Goal: Task Accomplishment & Management: Complete application form

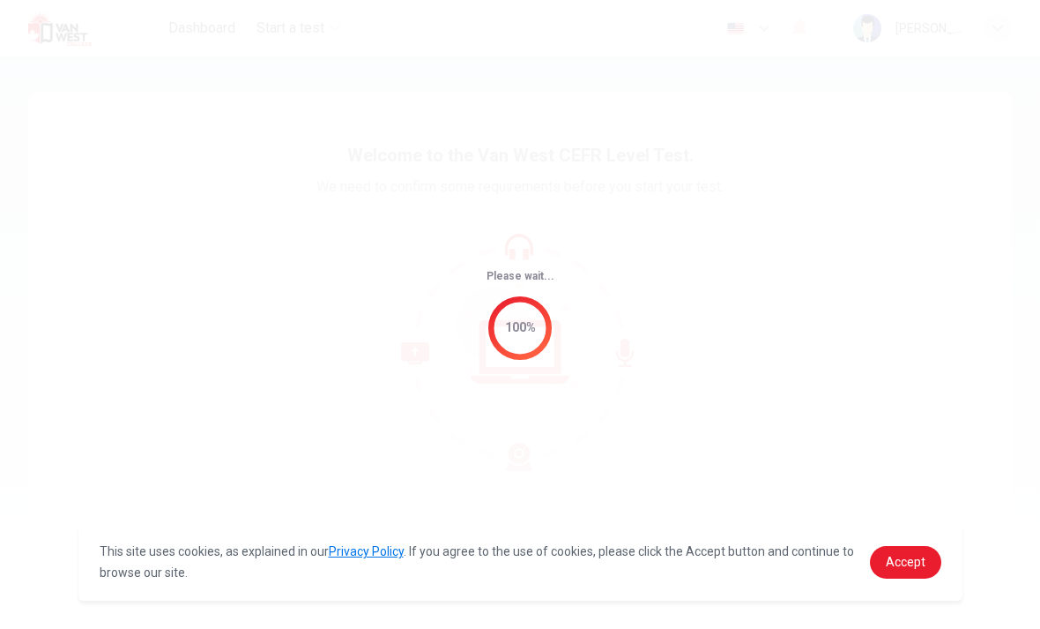
click at [924, 571] on link "Accept" at bounding box center [905, 562] width 71 height 33
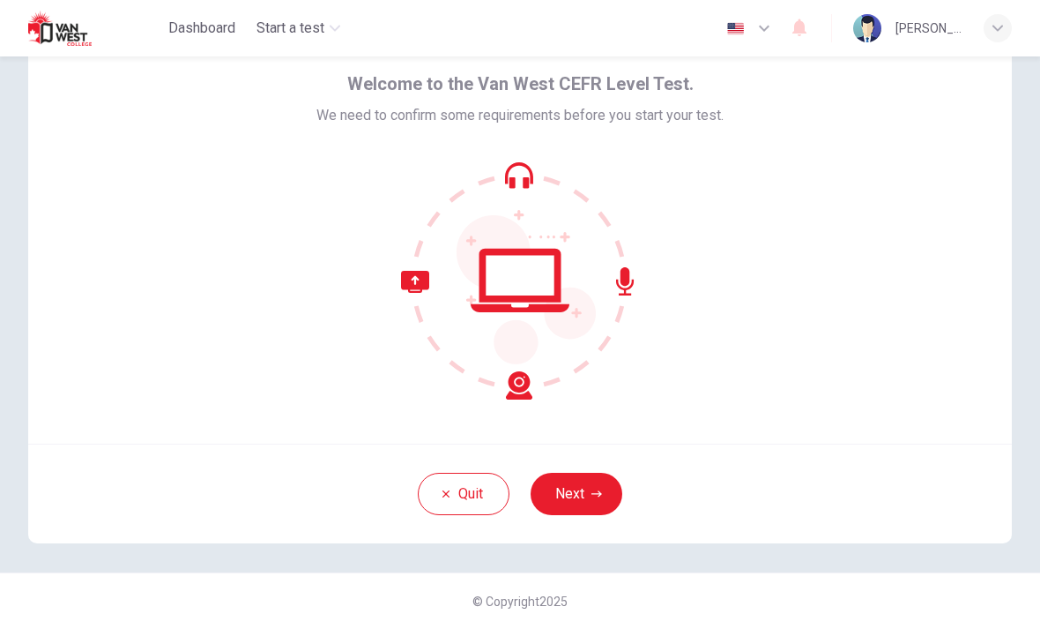
scroll to position [71, 0]
click at [600, 479] on button "Next" at bounding box center [577, 494] width 92 height 42
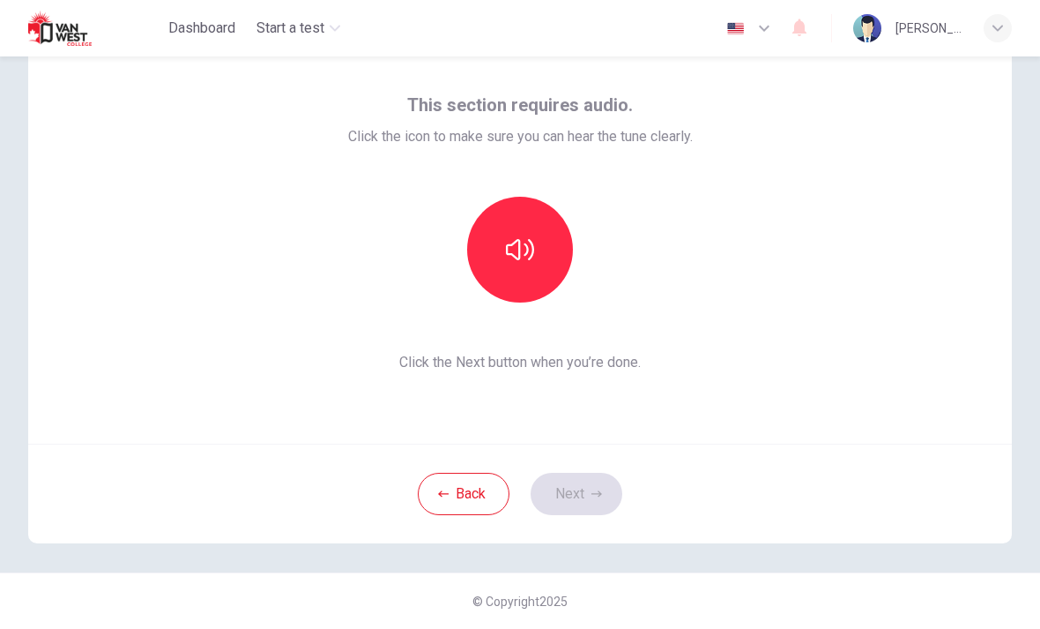
click at [531, 257] on icon "button" at bounding box center [520, 249] width 28 height 21
click at [540, 265] on button "button" at bounding box center [520, 250] width 106 height 106
click at [546, 258] on button "button" at bounding box center [520, 250] width 106 height 106
click at [519, 277] on button "button" at bounding box center [520, 250] width 106 height 106
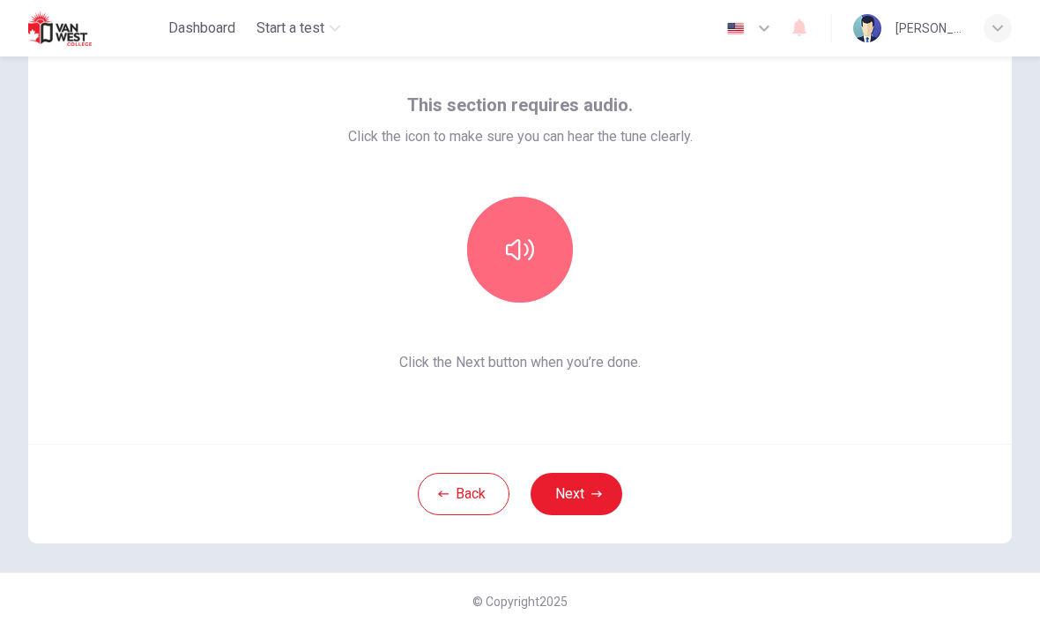
click at [551, 252] on button "button" at bounding box center [520, 250] width 106 height 106
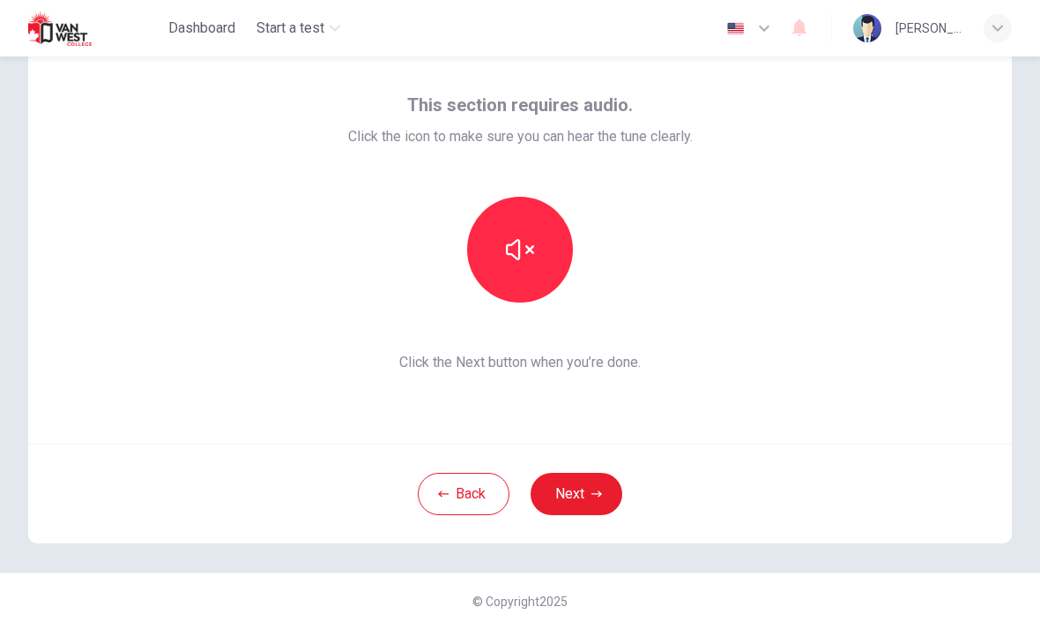
click at [608, 490] on button "Next" at bounding box center [577, 494] width 92 height 42
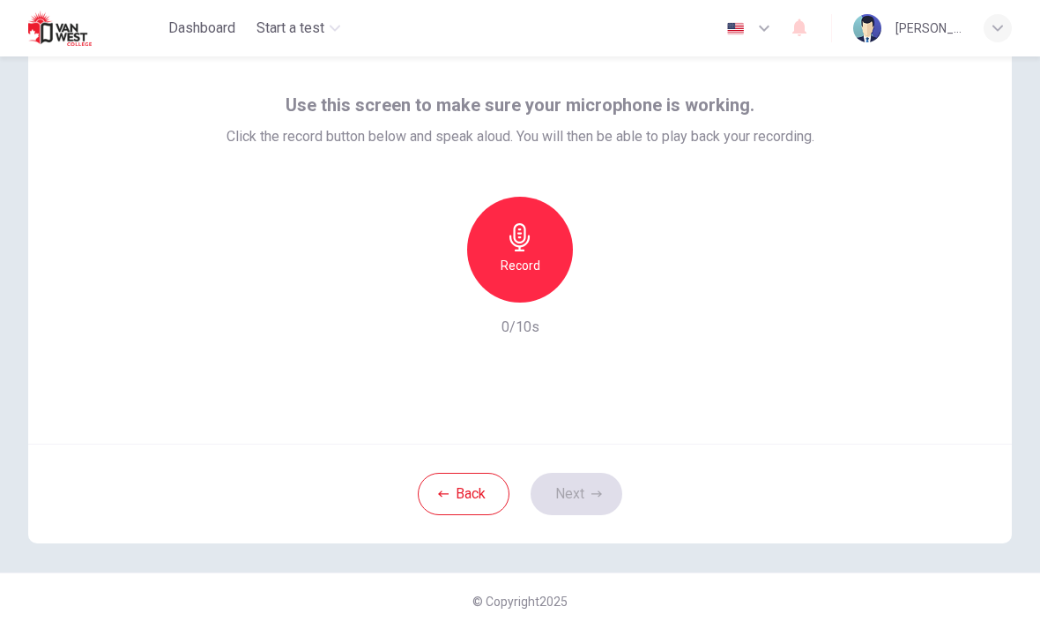
click at [540, 250] on div "Record" at bounding box center [520, 250] width 106 height 106
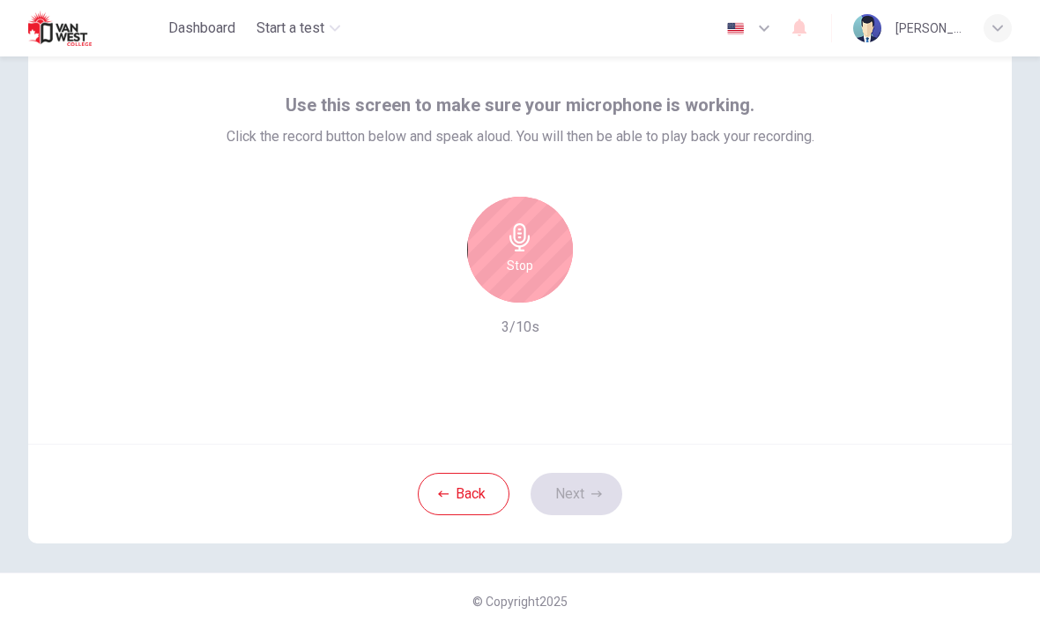
click at [539, 243] on div "Stop" at bounding box center [520, 250] width 106 height 106
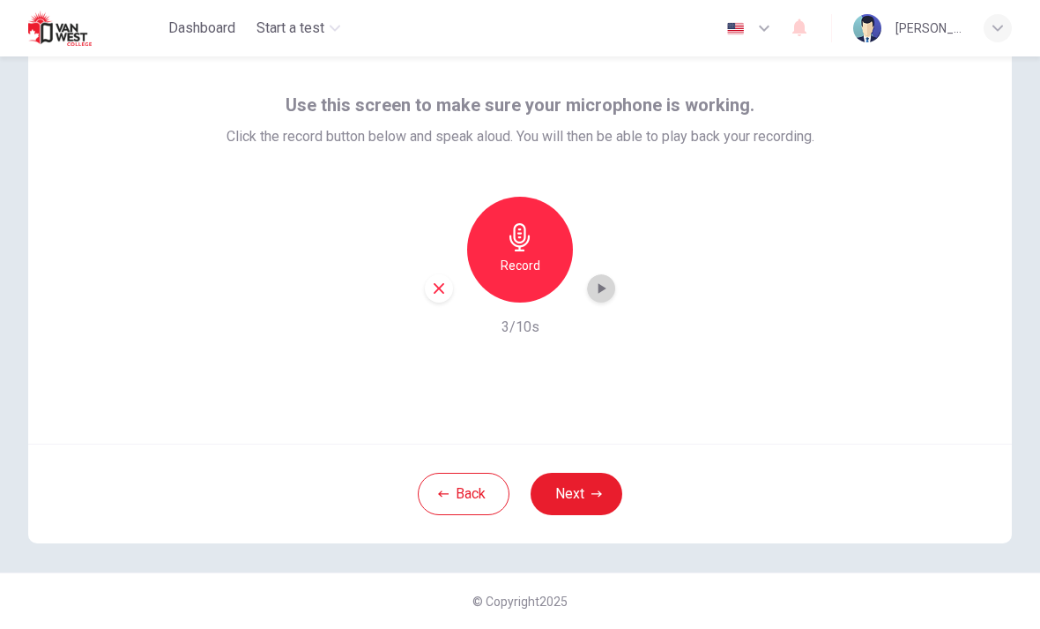
click at [612, 292] on div "button" at bounding box center [601, 288] width 28 height 28
click at [583, 506] on button "Next" at bounding box center [577, 494] width 92 height 42
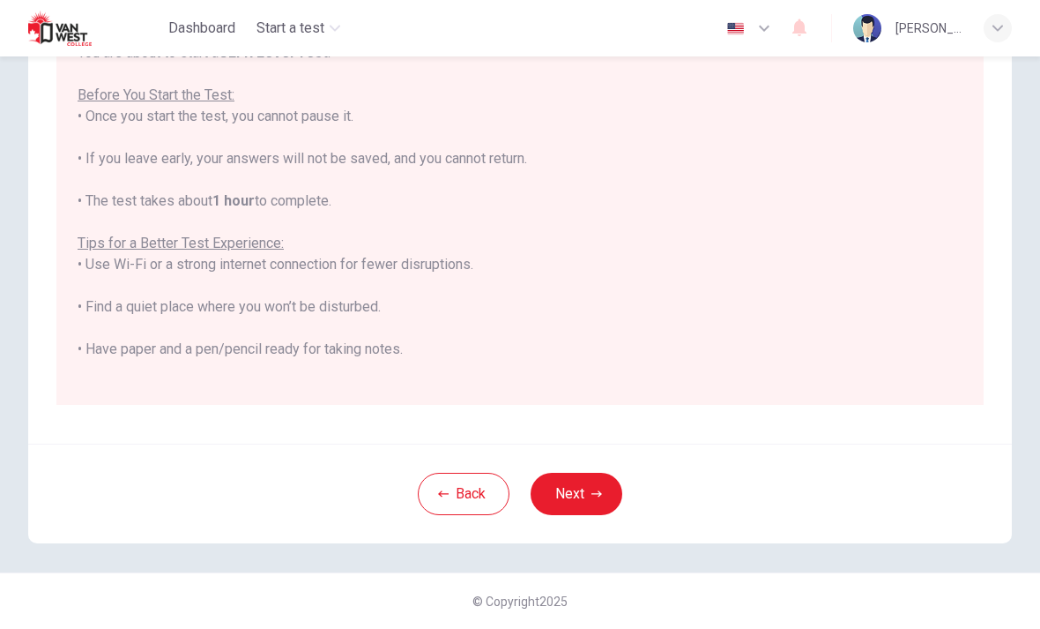
scroll to position [296, 0]
click at [571, 496] on button "Next" at bounding box center [577, 494] width 92 height 42
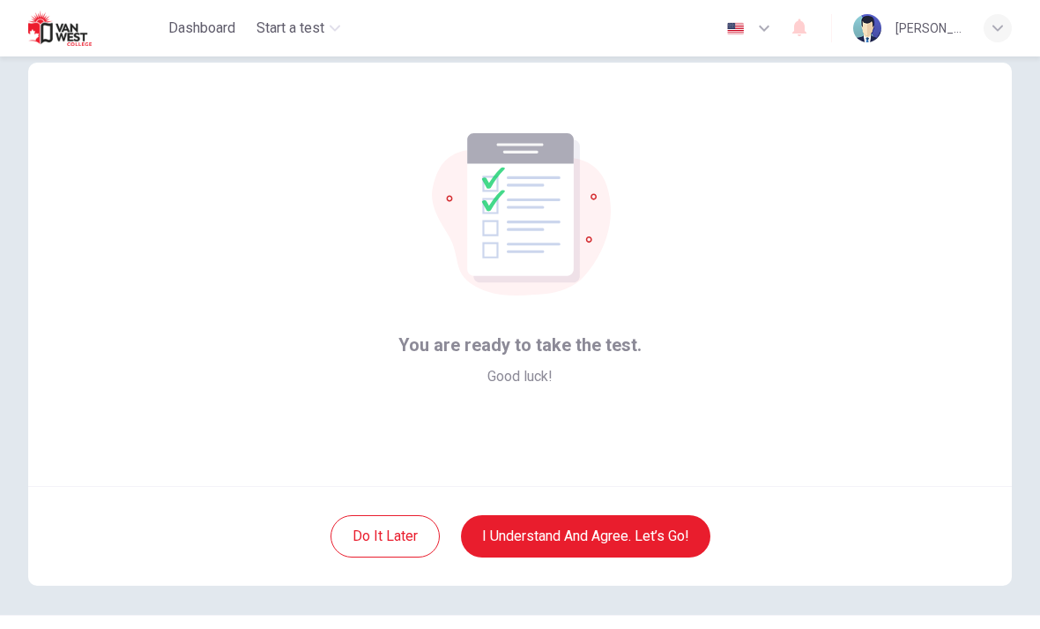
scroll to position [34, 0]
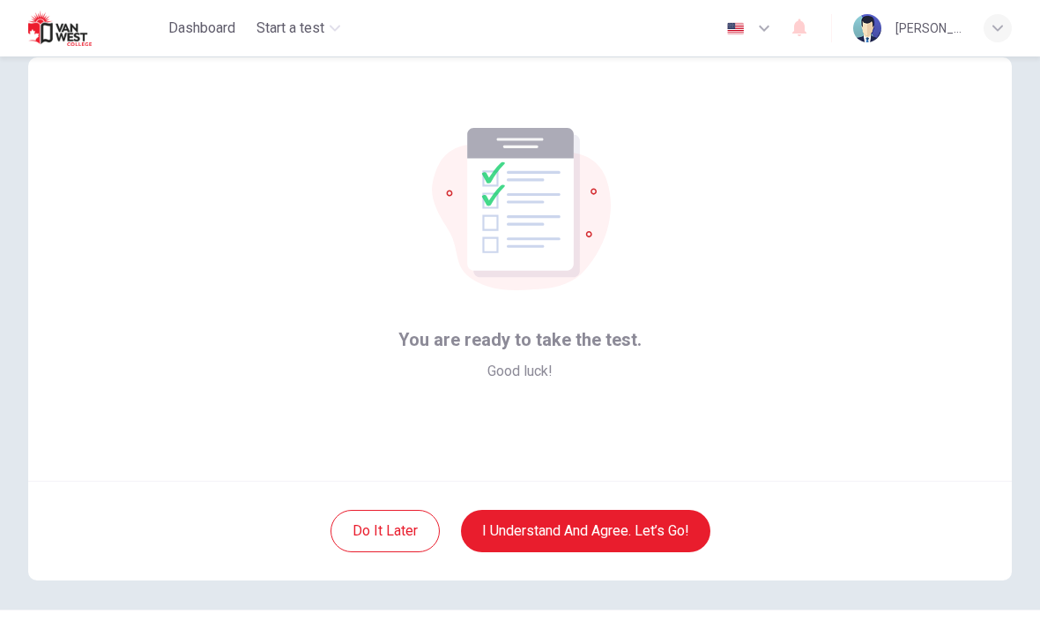
click at [495, 525] on button "I understand and agree. Let’s go!" at bounding box center [586, 531] width 250 height 42
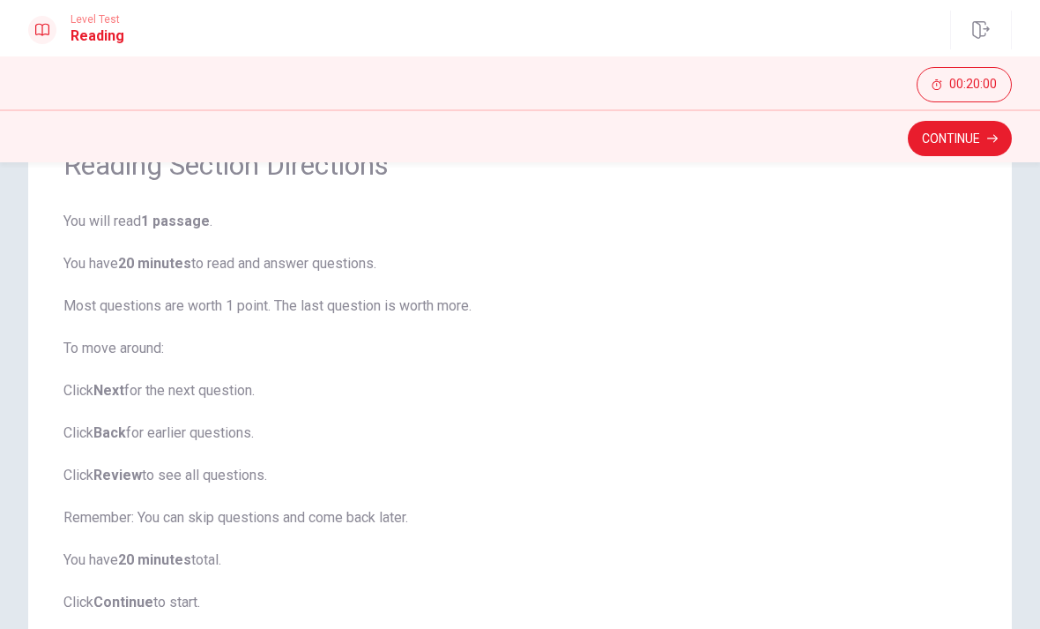
scroll to position [225, 0]
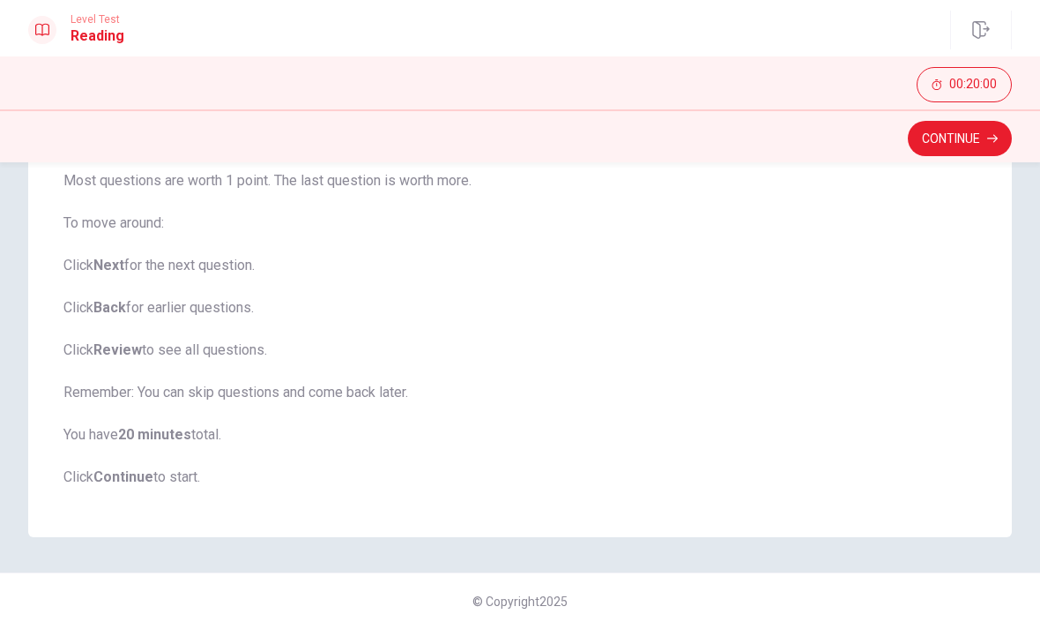
click at [974, 150] on button "Continue" at bounding box center [960, 138] width 104 height 35
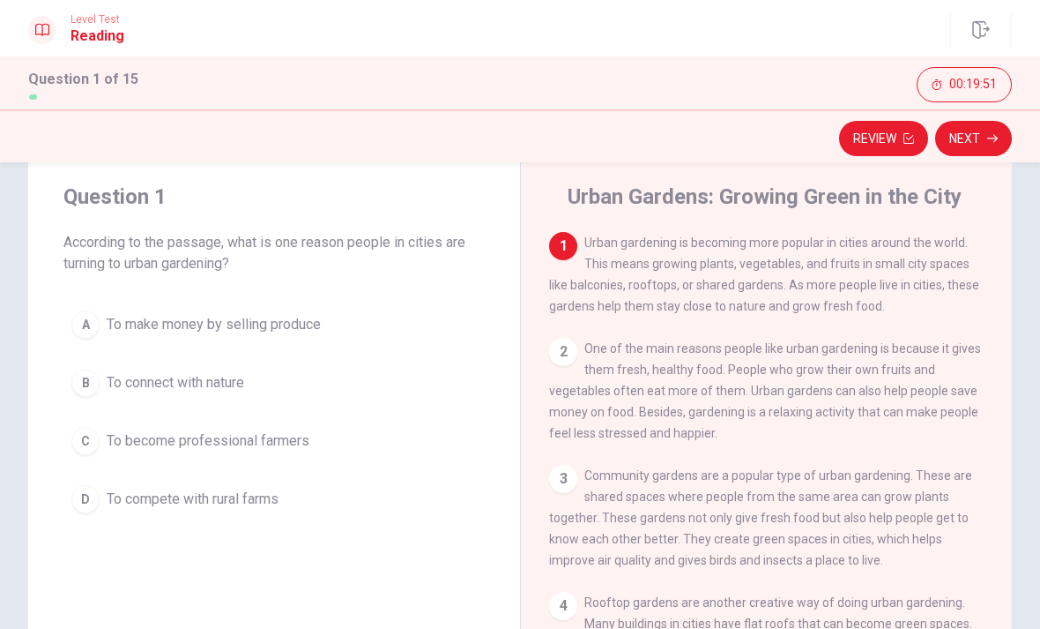
scroll to position [45, 0]
click at [562, 351] on div "2" at bounding box center [563, 350] width 28 height 28
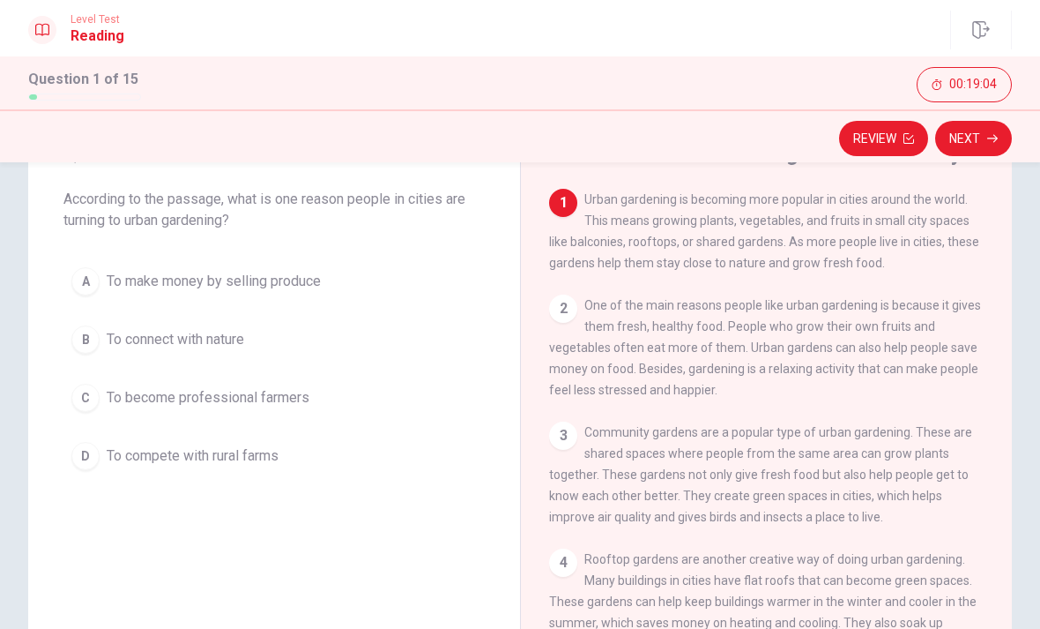
scroll to position [93, 0]
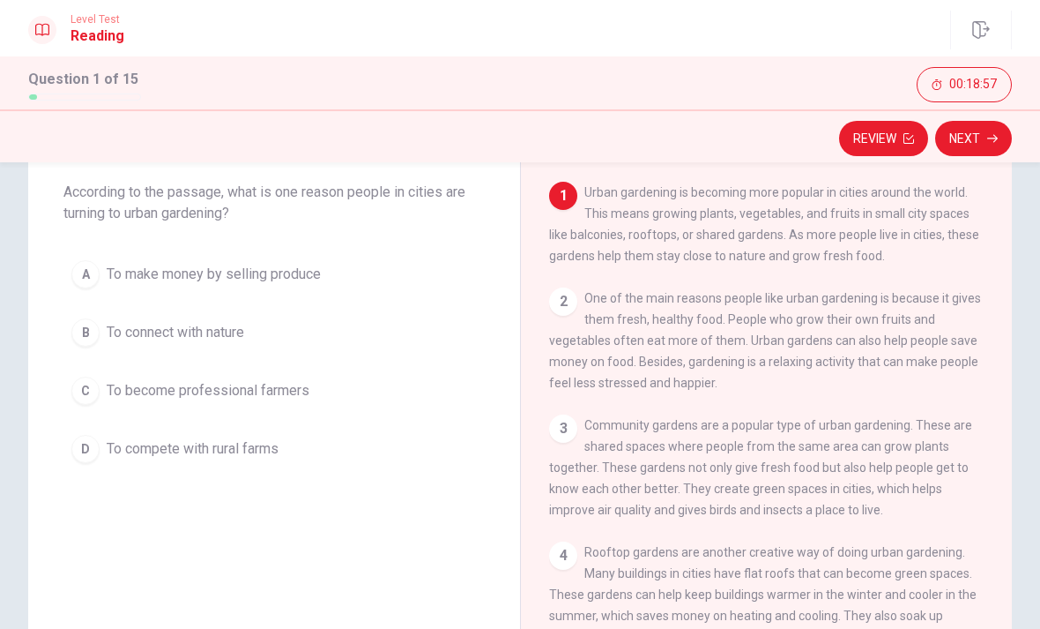
click at [94, 332] on div "B" at bounding box center [85, 332] width 28 height 28
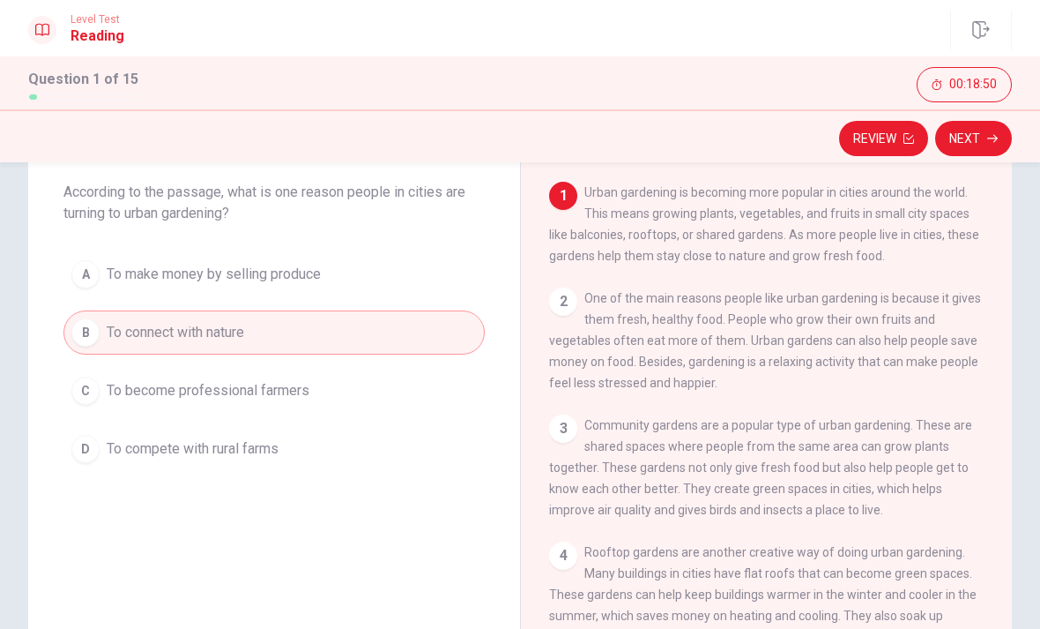
click at [989, 141] on icon "button" at bounding box center [993, 138] width 11 height 11
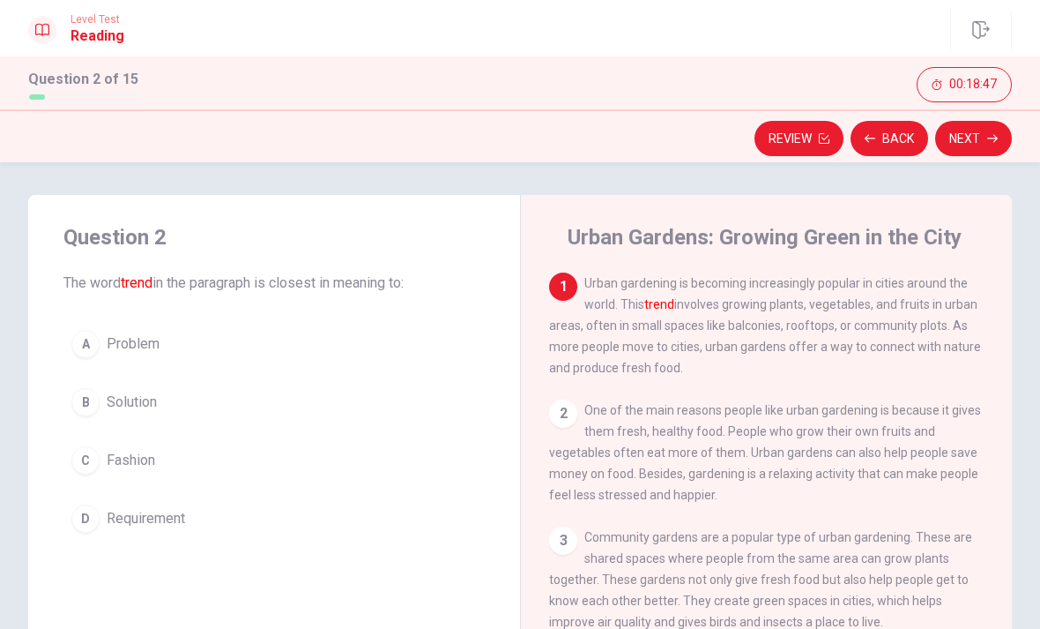
scroll to position [4, 0]
click at [914, 123] on button "Back" at bounding box center [890, 138] width 78 height 35
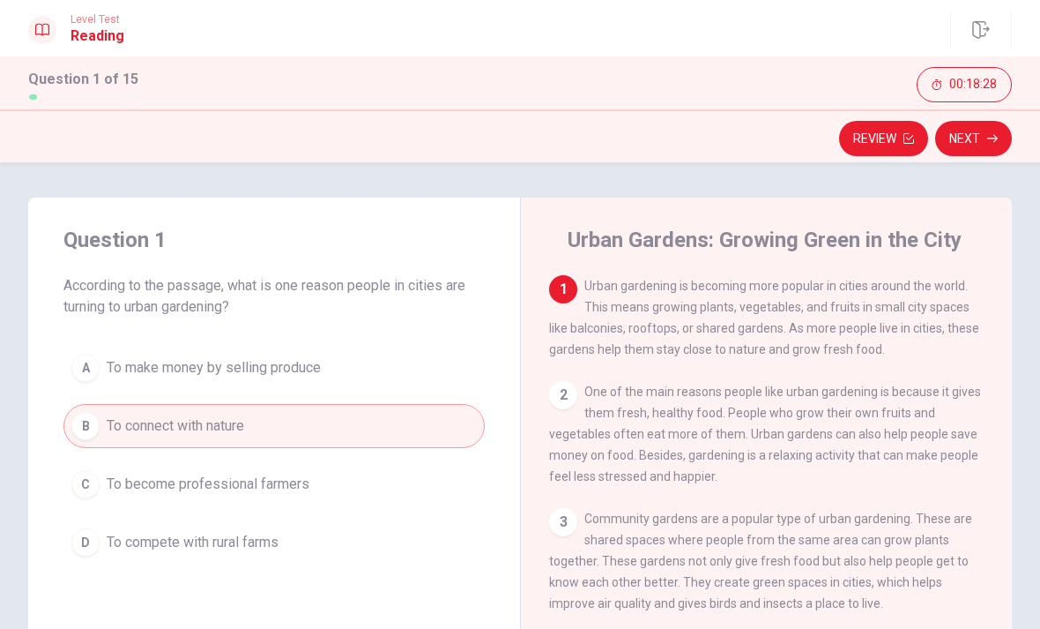
scroll to position [0, 0]
click at [980, 140] on button "Next" at bounding box center [973, 138] width 77 height 35
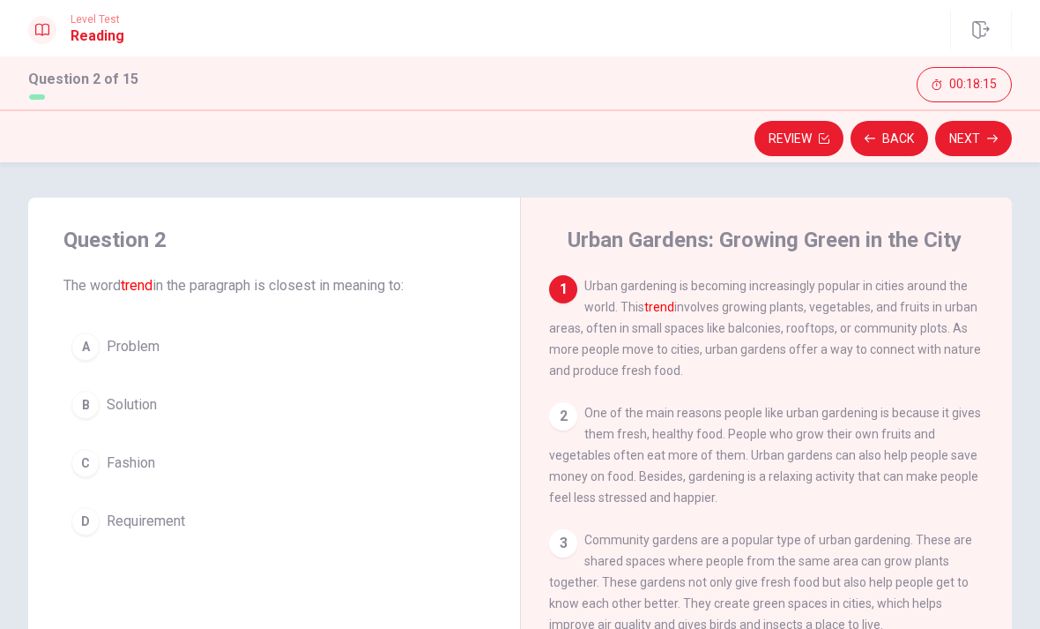
click at [82, 464] on div "C" at bounding box center [85, 463] width 28 height 28
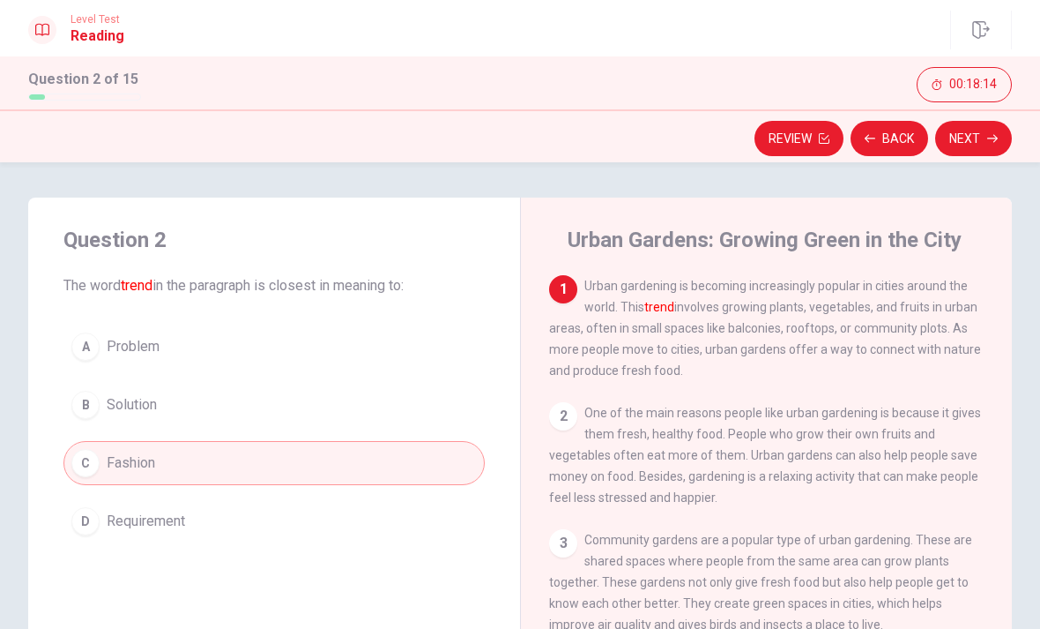
click at [981, 147] on button "Next" at bounding box center [973, 138] width 77 height 35
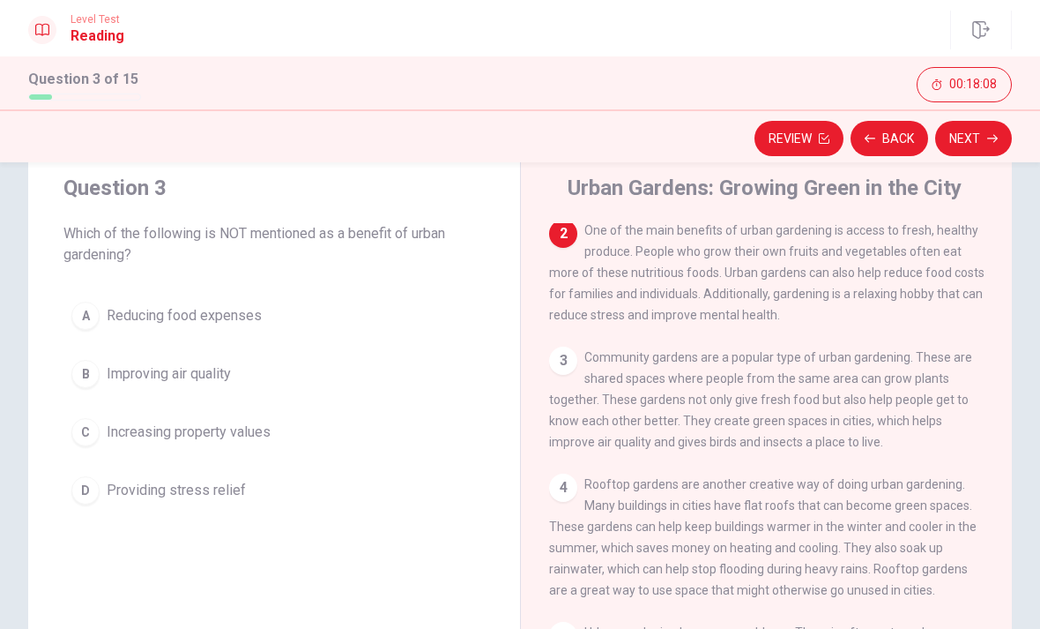
scroll to position [51, 0]
click at [101, 441] on button "C Increasing property values" at bounding box center [273, 433] width 421 height 44
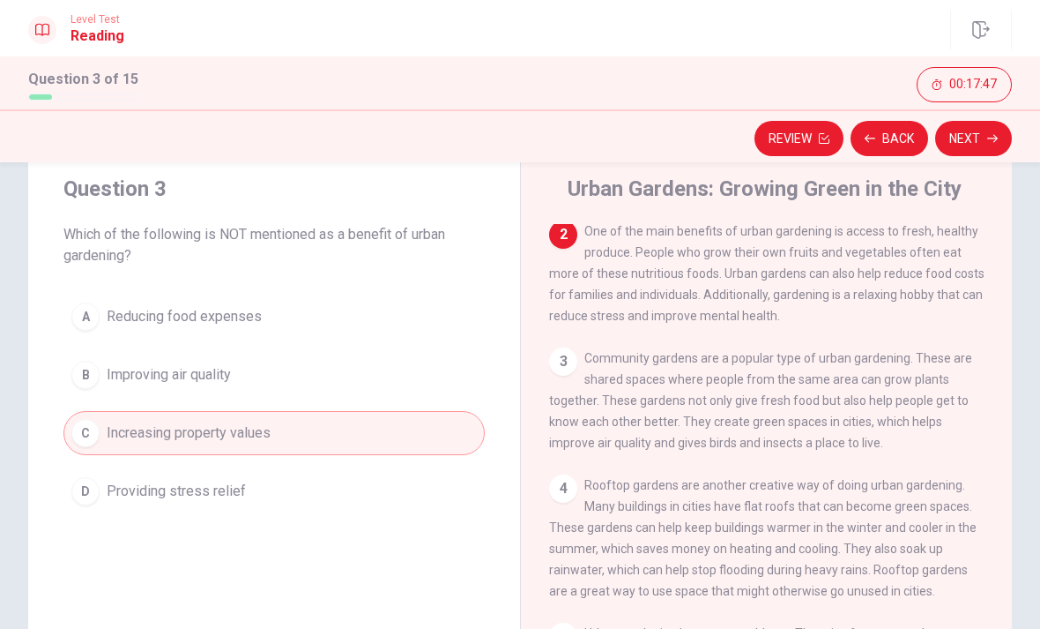
click at [86, 390] on button "B Improving air quality" at bounding box center [273, 375] width 421 height 44
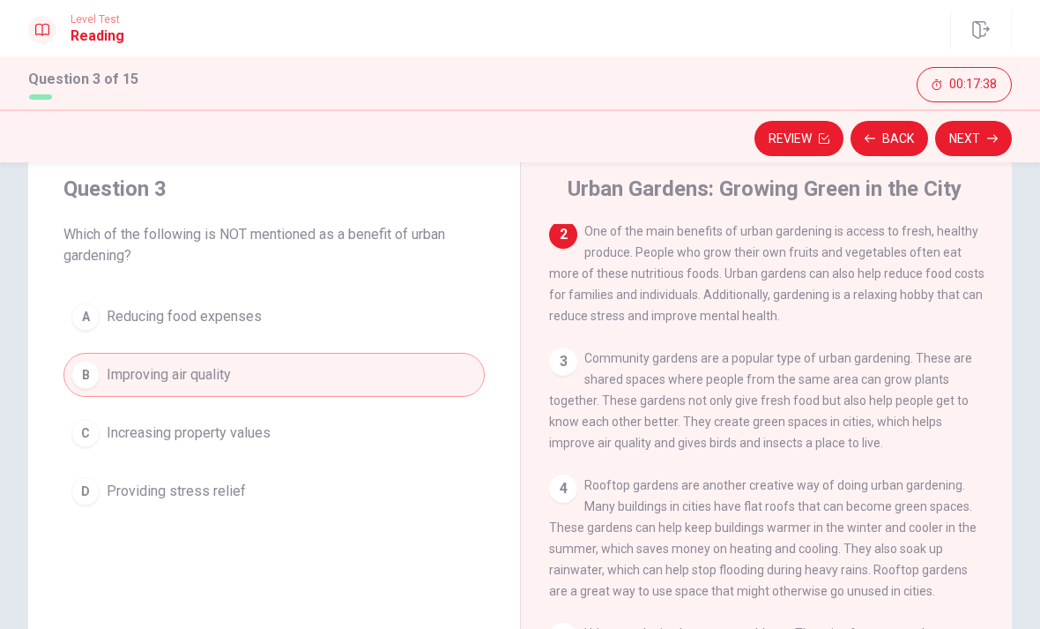
click at [981, 145] on button "Next" at bounding box center [973, 138] width 77 height 35
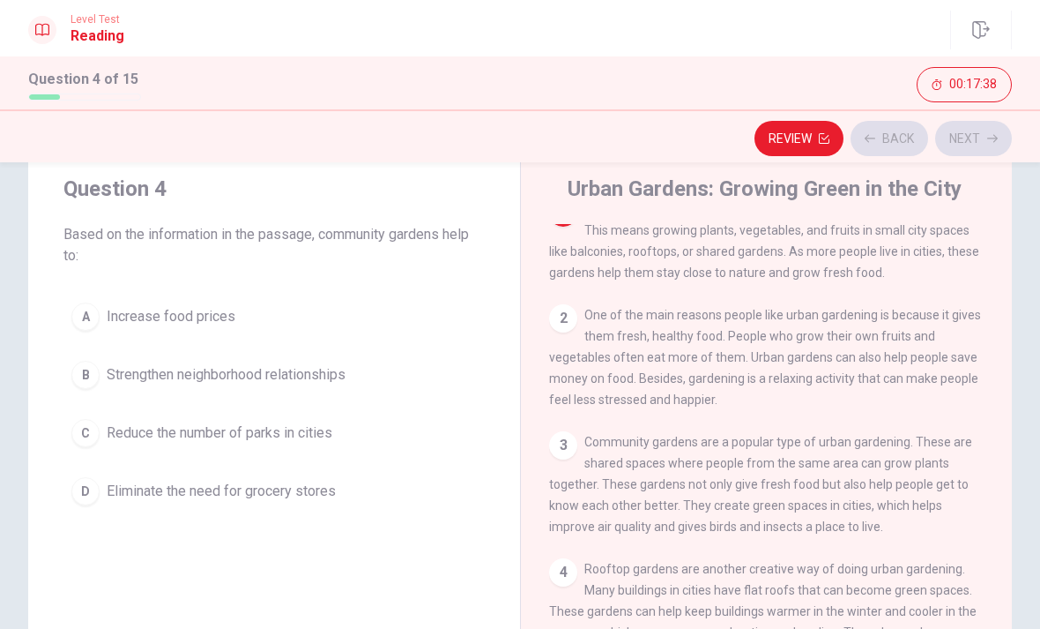
scroll to position [0, 0]
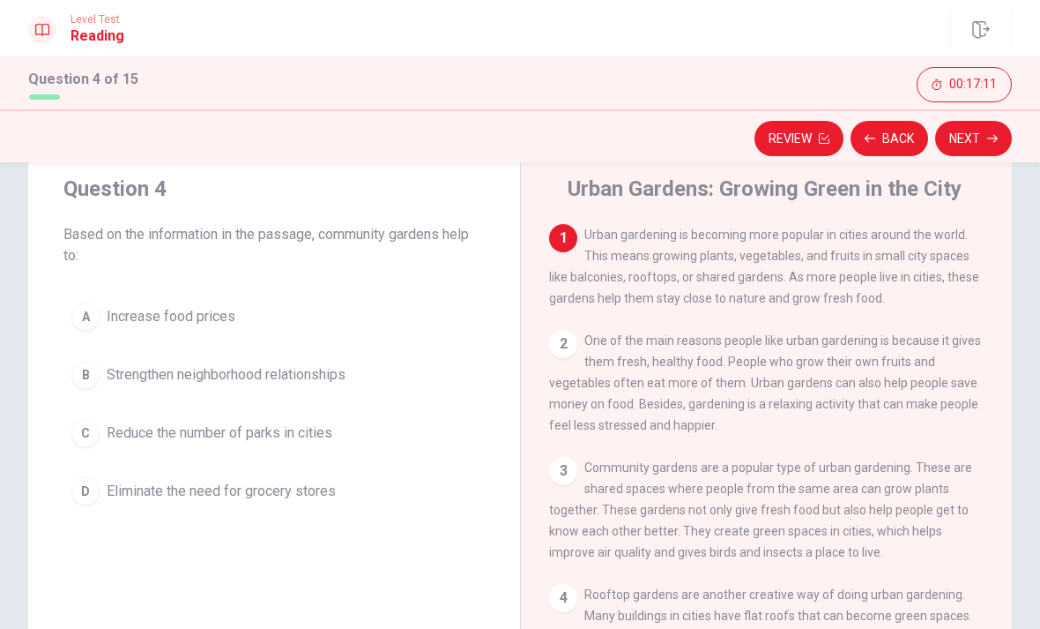
click at [235, 512] on button "D Eliminate the need for grocery stores" at bounding box center [273, 491] width 421 height 44
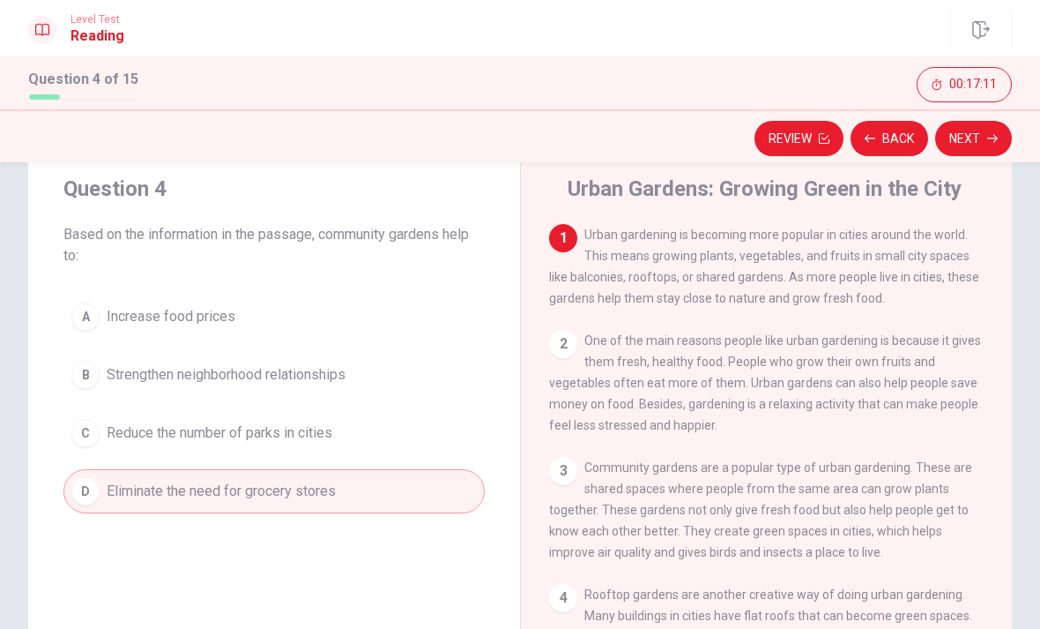
click at [228, 504] on button "D Eliminate the need for grocery stores" at bounding box center [273, 491] width 421 height 44
click at [985, 138] on button "Next" at bounding box center [973, 138] width 77 height 35
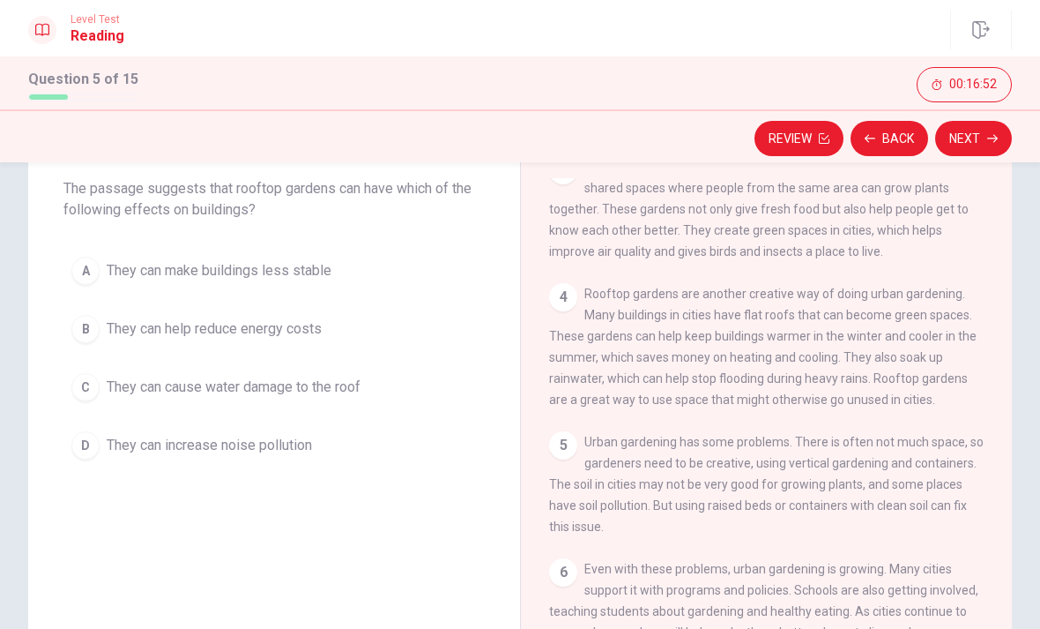
scroll to position [281, 0]
click at [305, 347] on button "B They can help reduce energy costs" at bounding box center [273, 329] width 421 height 44
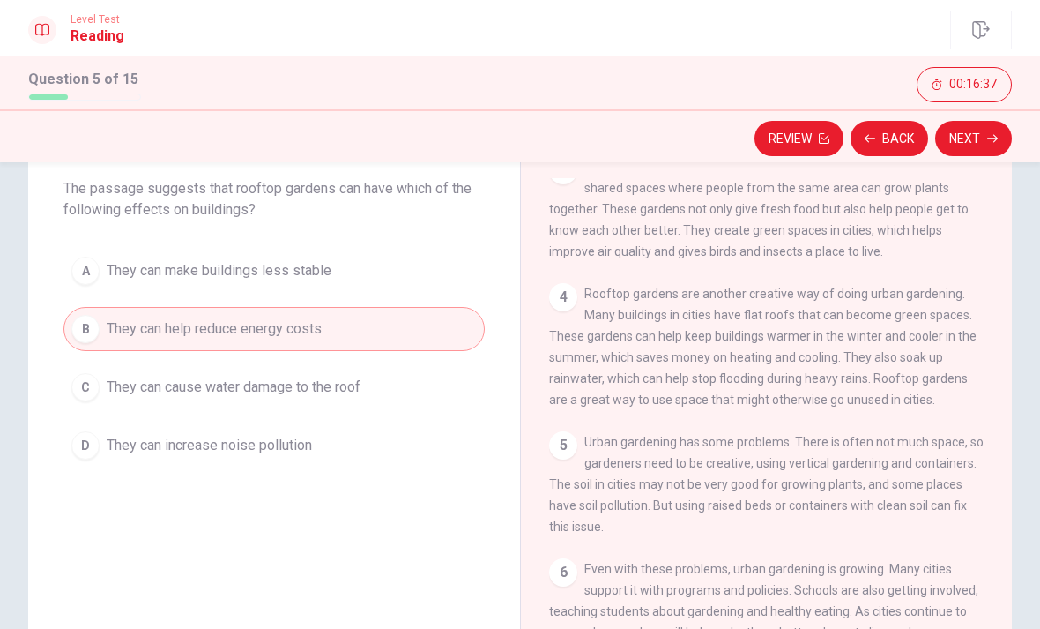
click at [992, 138] on icon "button" at bounding box center [993, 138] width 11 height 11
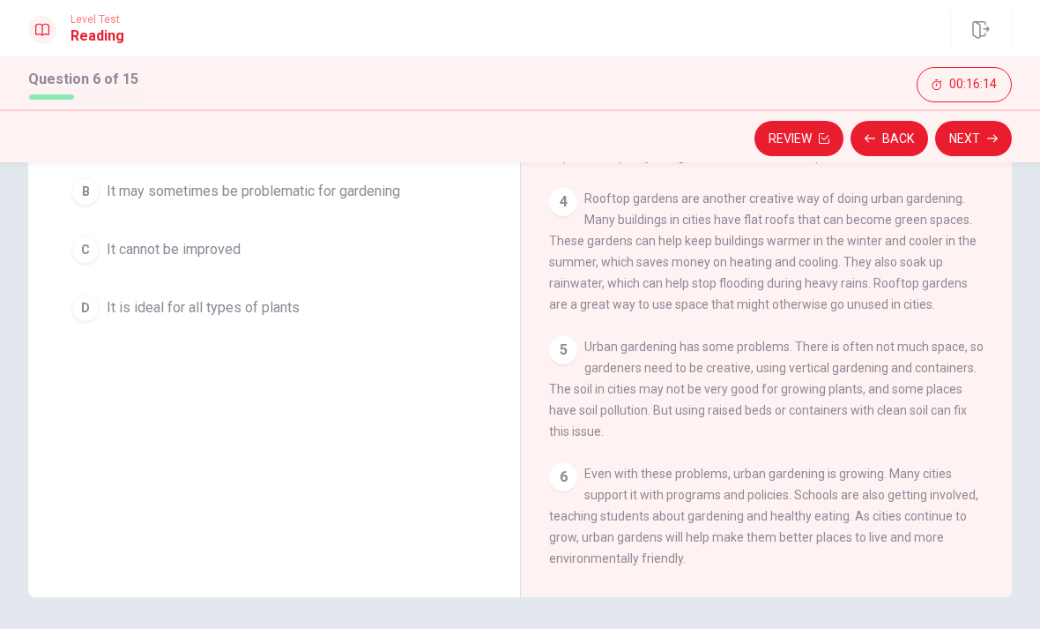
scroll to position [209, 0]
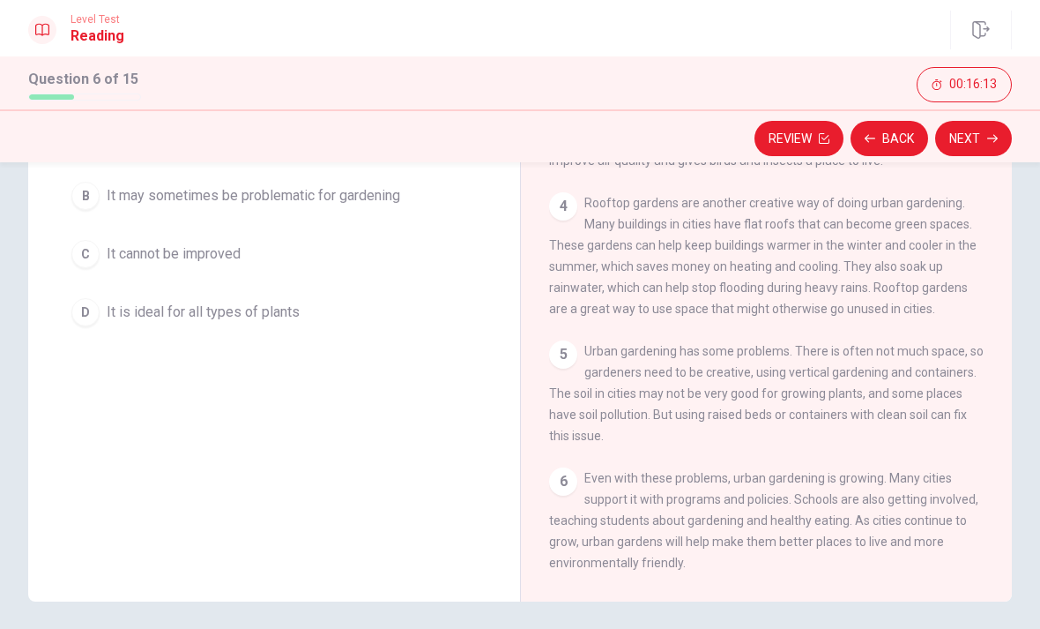
click at [339, 210] on button "B It may sometimes be problematic for gardening" at bounding box center [273, 196] width 421 height 44
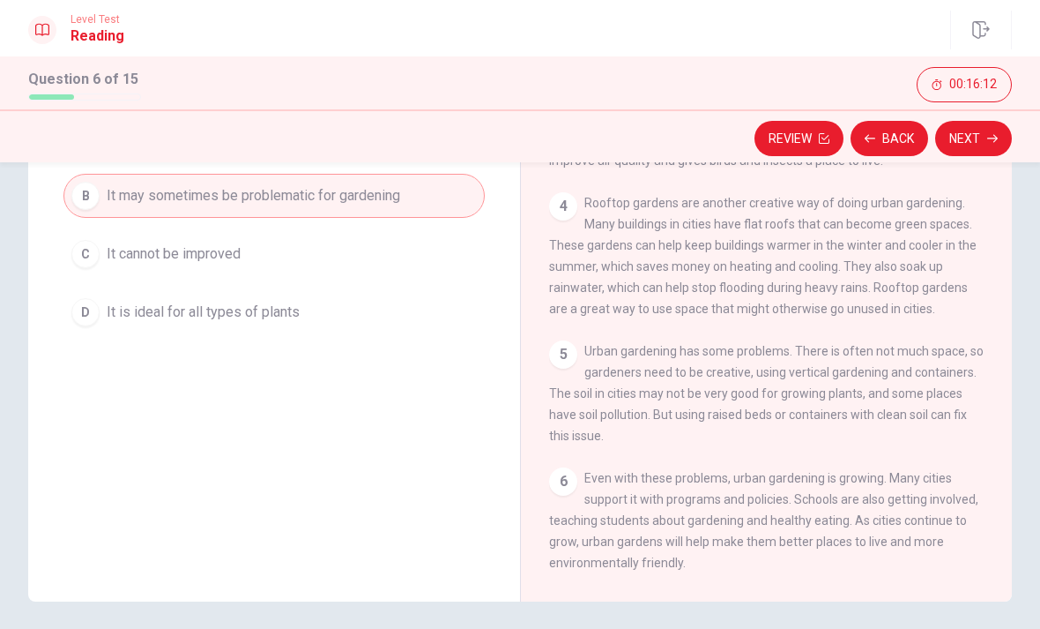
click at [982, 138] on button "Next" at bounding box center [973, 138] width 77 height 35
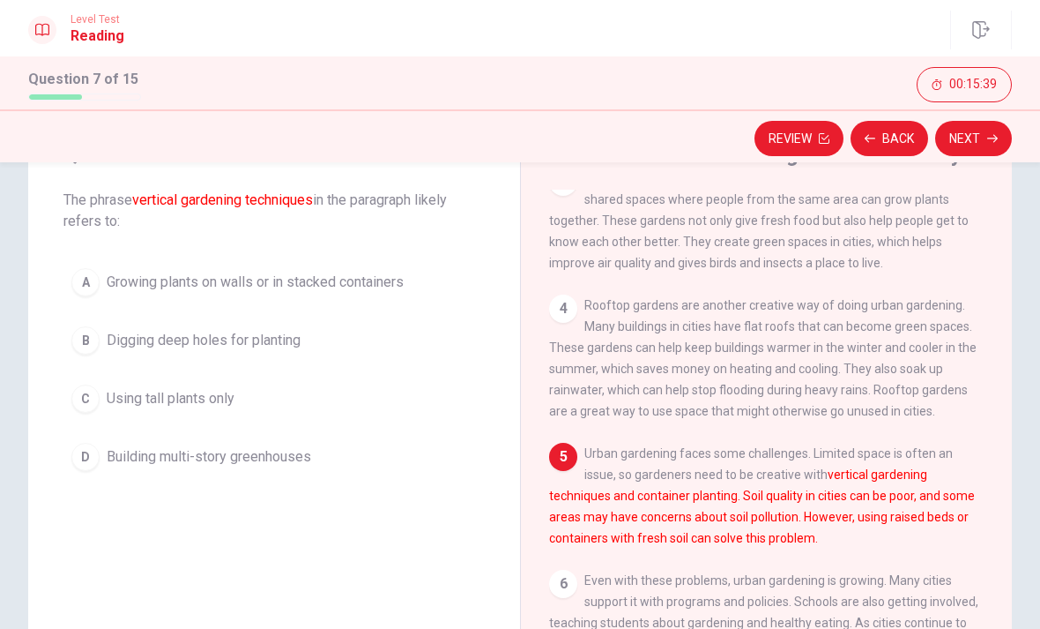
scroll to position [86, 0]
click at [370, 267] on button "A Growing plants on walls or in stacked containers" at bounding box center [273, 281] width 421 height 44
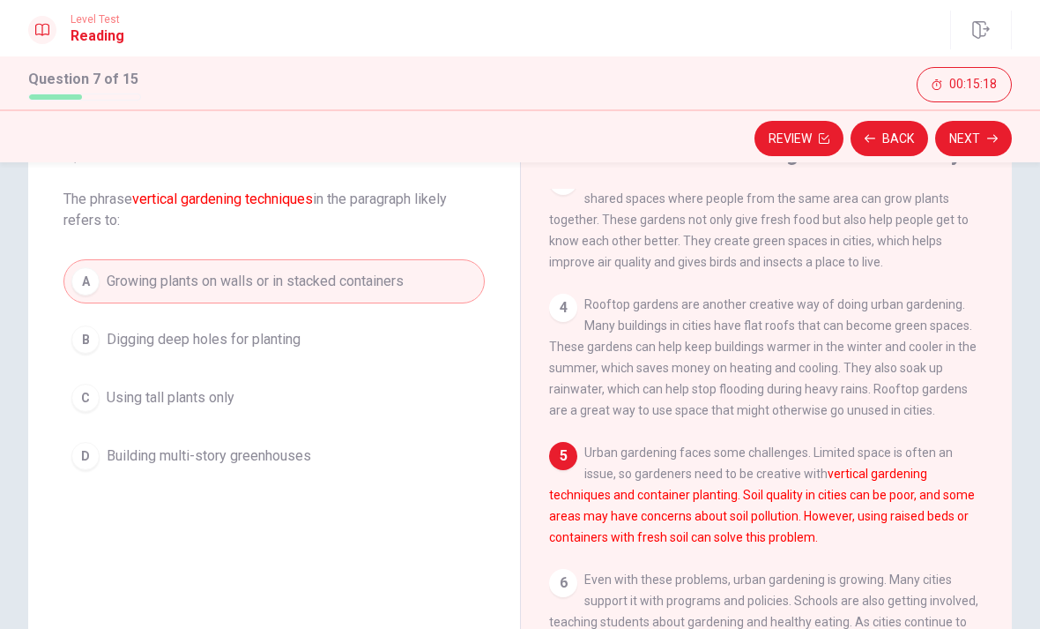
click at [999, 136] on button "Next" at bounding box center [973, 138] width 77 height 35
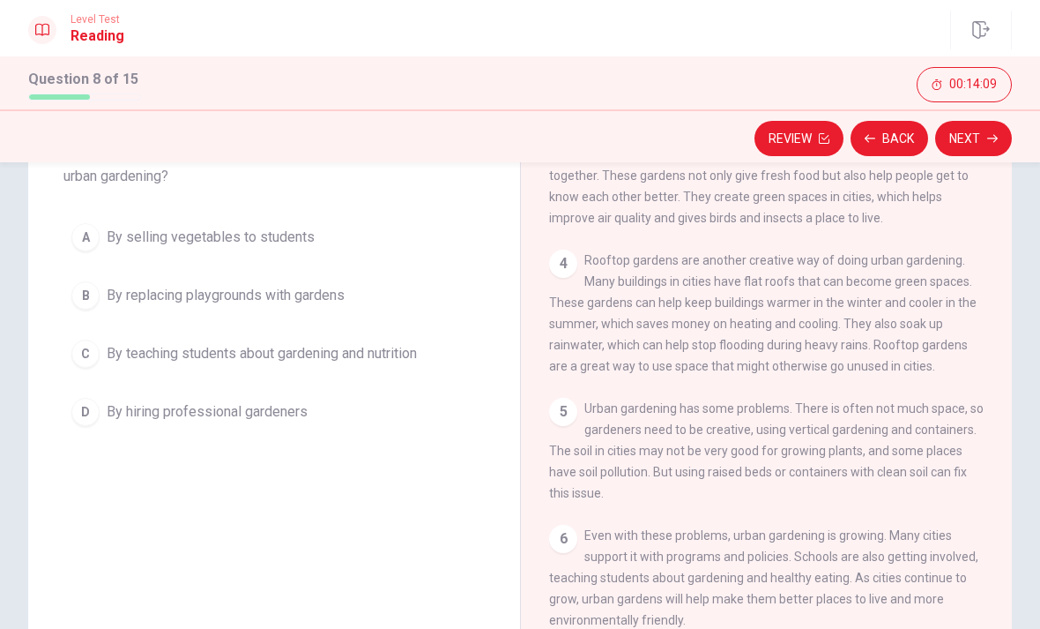
scroll to position [129, 0]
click at [353, 363] on span "By teaching students about gardening and nutrition" at bounding box center [262, 355] width 310 height 21
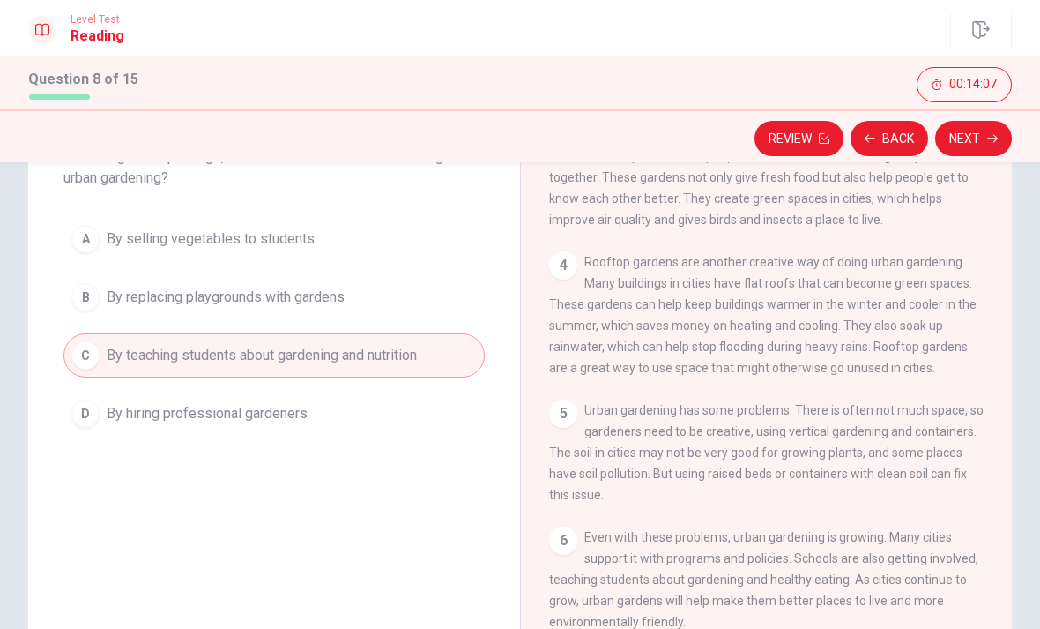
click at [996, 133] on icon "button" at bounding box center [993, 138] width 11 height 11
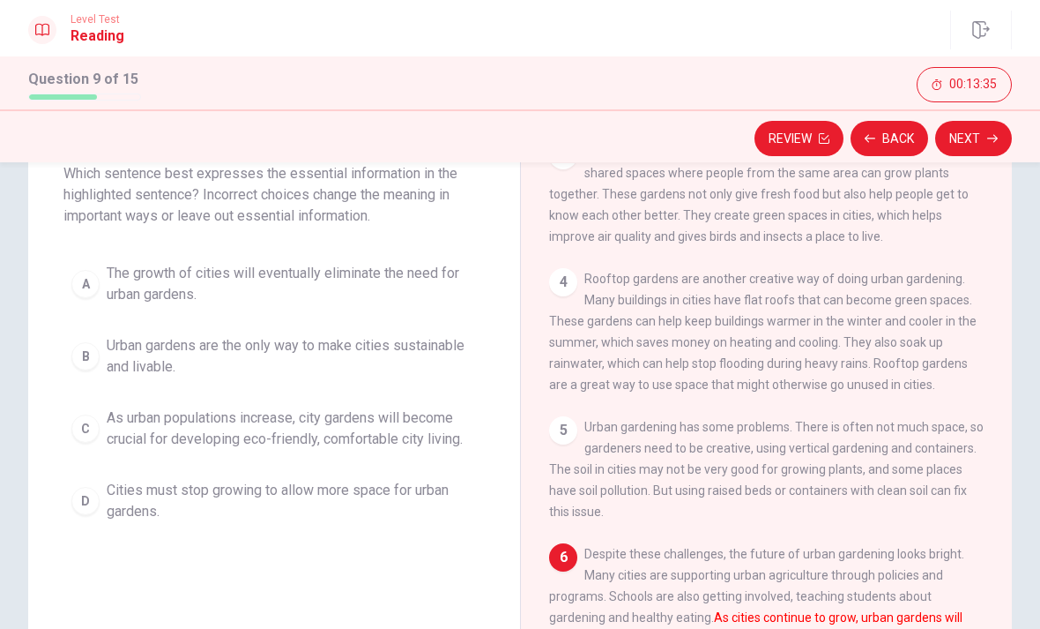
scroll to position [214, 0]
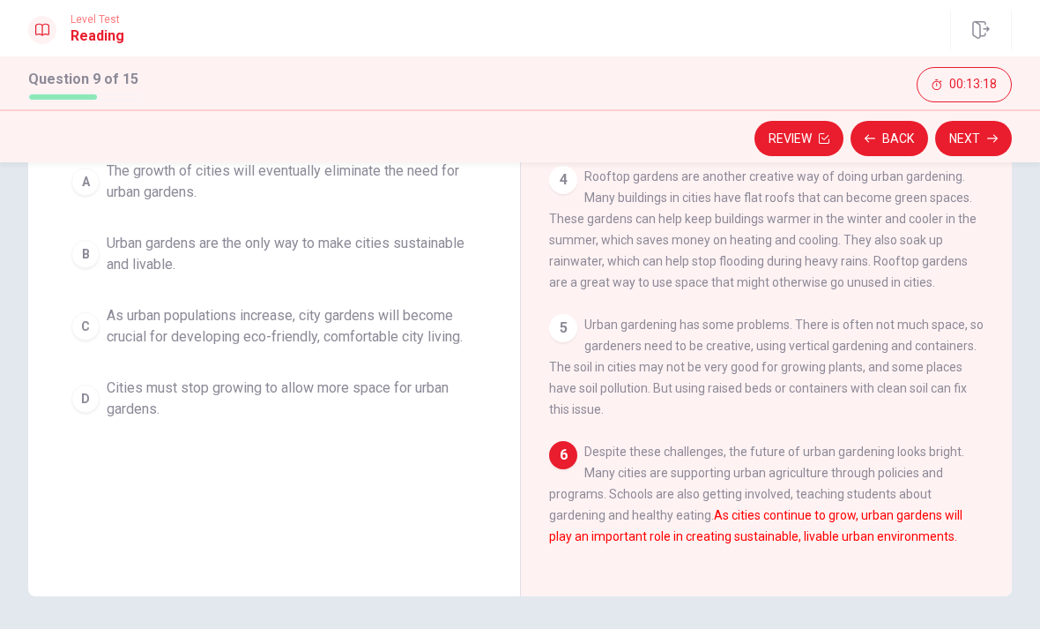
click at [453, 336] on span "As urban populations increase, city gardens will become crucial for developing …" at bounding box center [292, 326] width 370 height 42
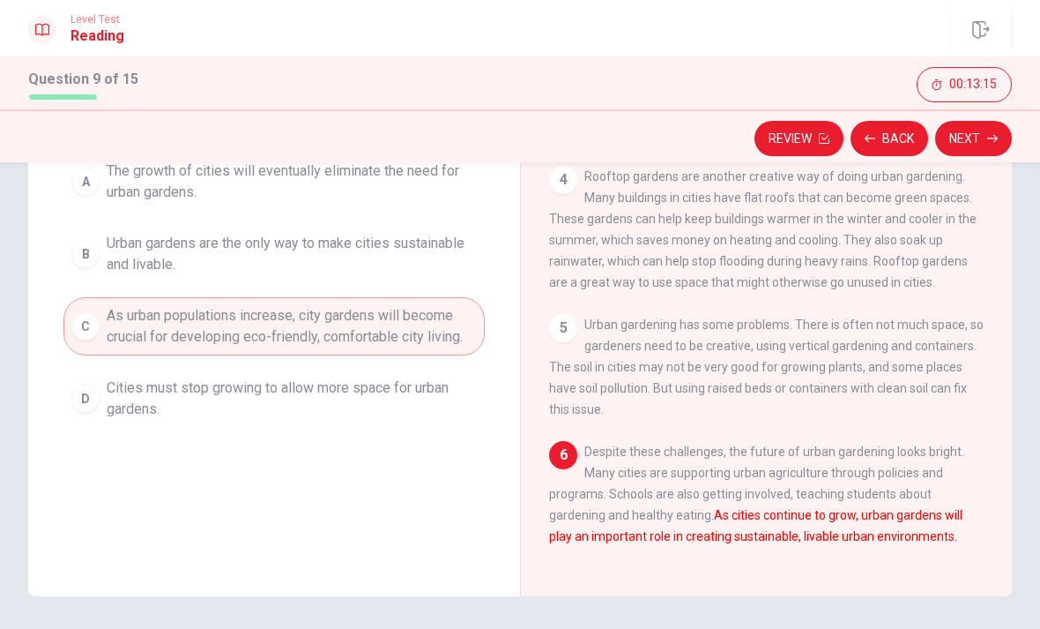
click at [970, 150] on button "Next" at bounding box center [973, 138] width 77 height 35
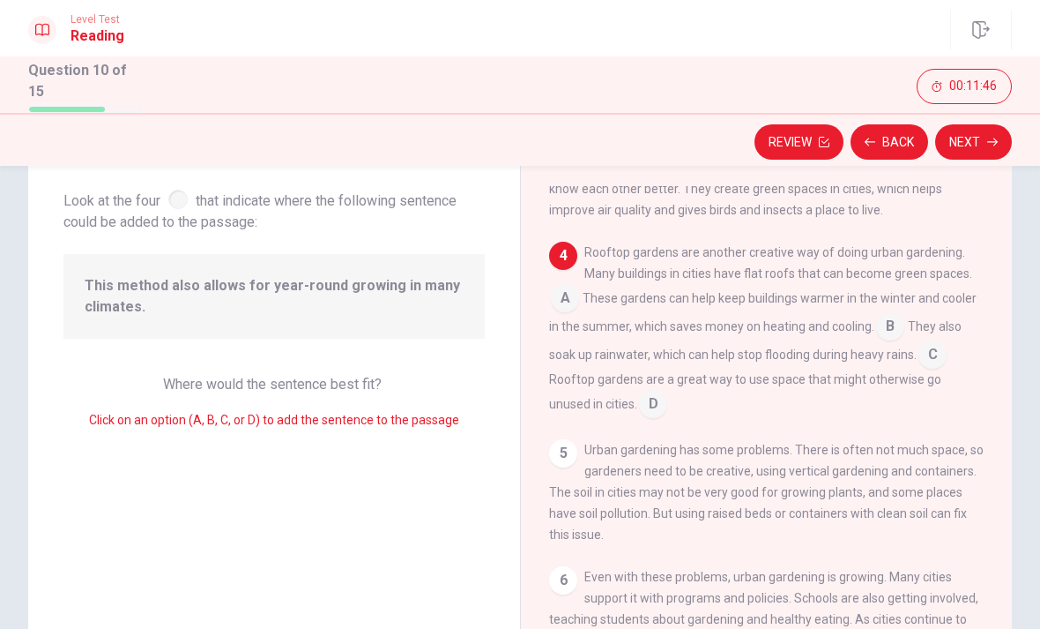
scroll to position [325, 0]
click at [980, 145] on button "Next" at bounding box center [973, 141] width 77 height 35
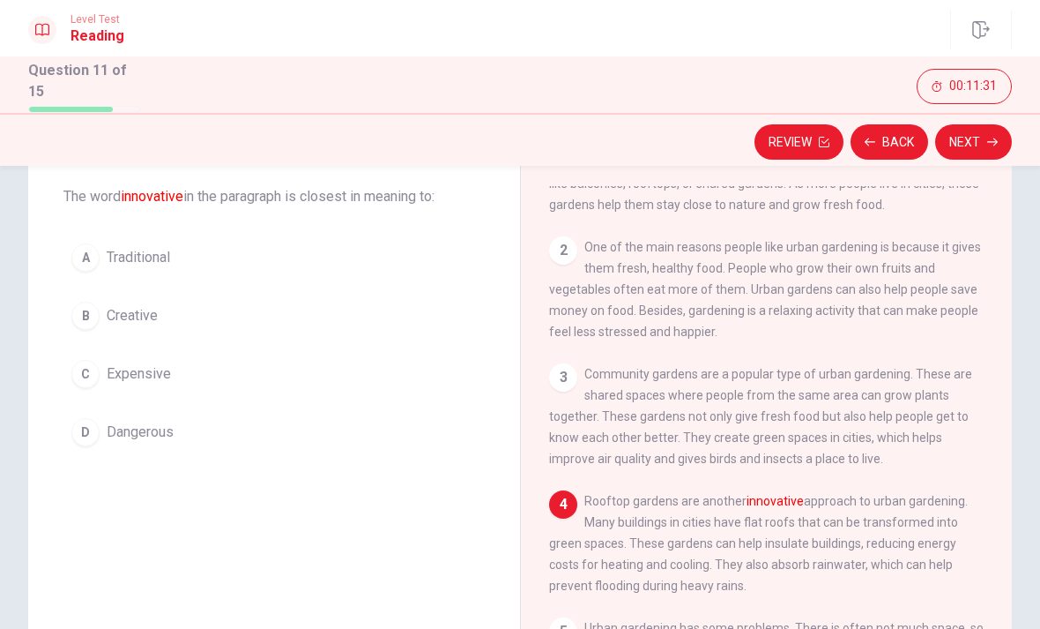
scroll to position [63, 0]
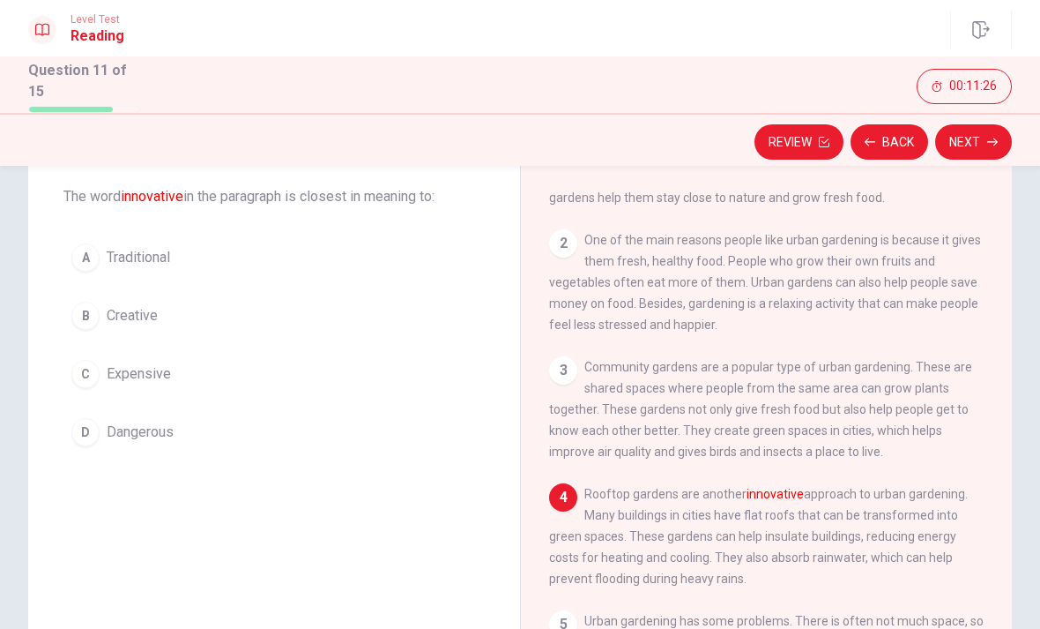
click at [145, 308] on span "Creative" at bounding box center [132, 315] width 51 height 21
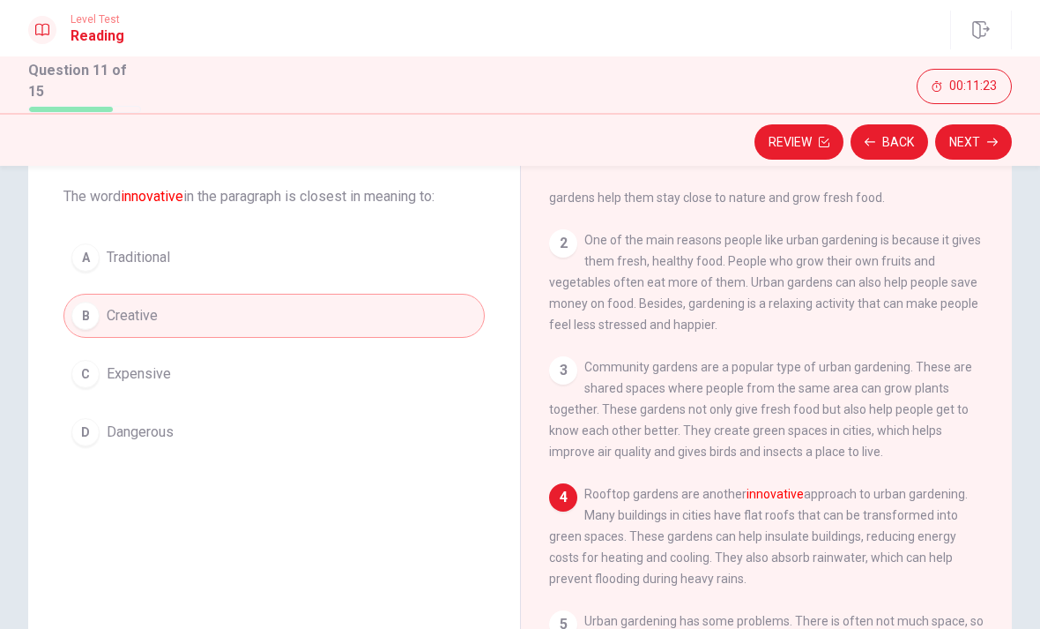
click at [991, 138] on icon "button" at bounding box center [993, 142] width 11 height 11
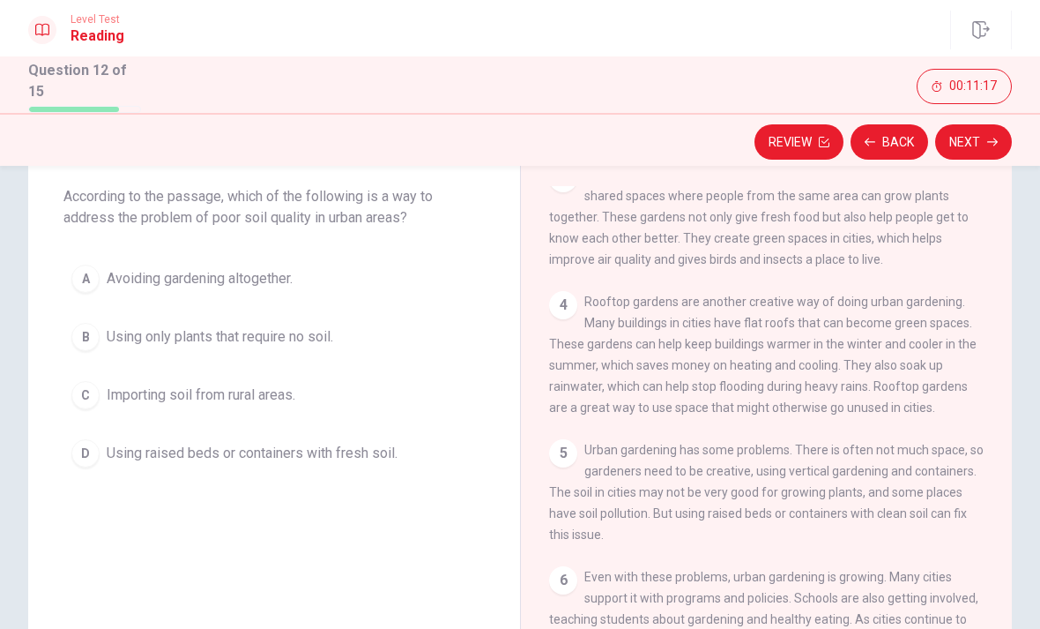
scroll to position [281, 0]
click at [406, 460] on button "D Using raised beds or containers with fresh soil." at bounding box center [273, 453] width 421 height 44
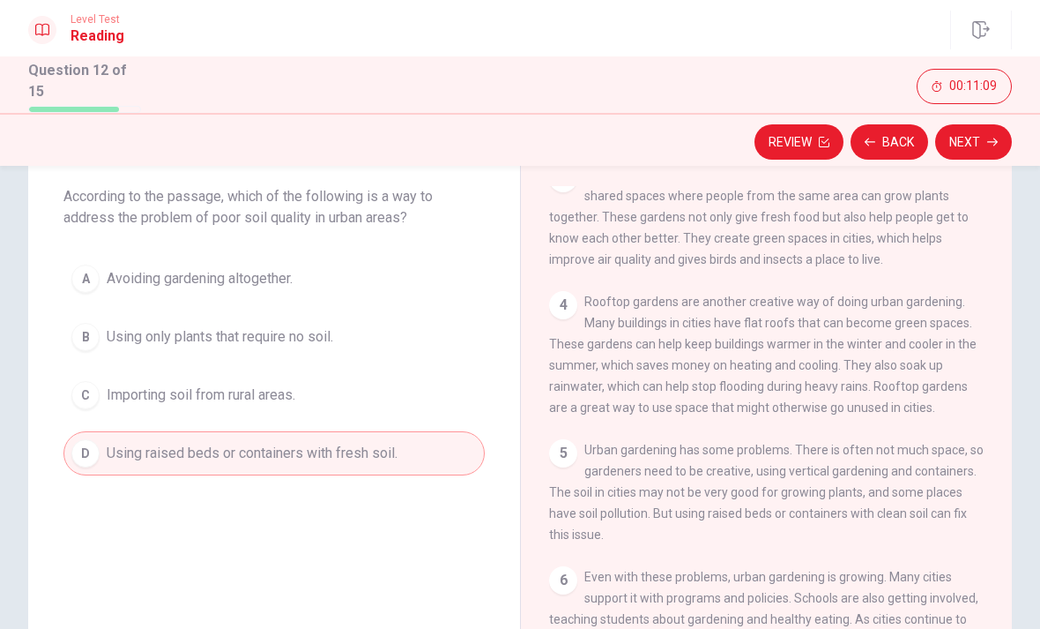
click at [988, 138] on icon "button" at bounding box center [993, 142] width 11 height 8
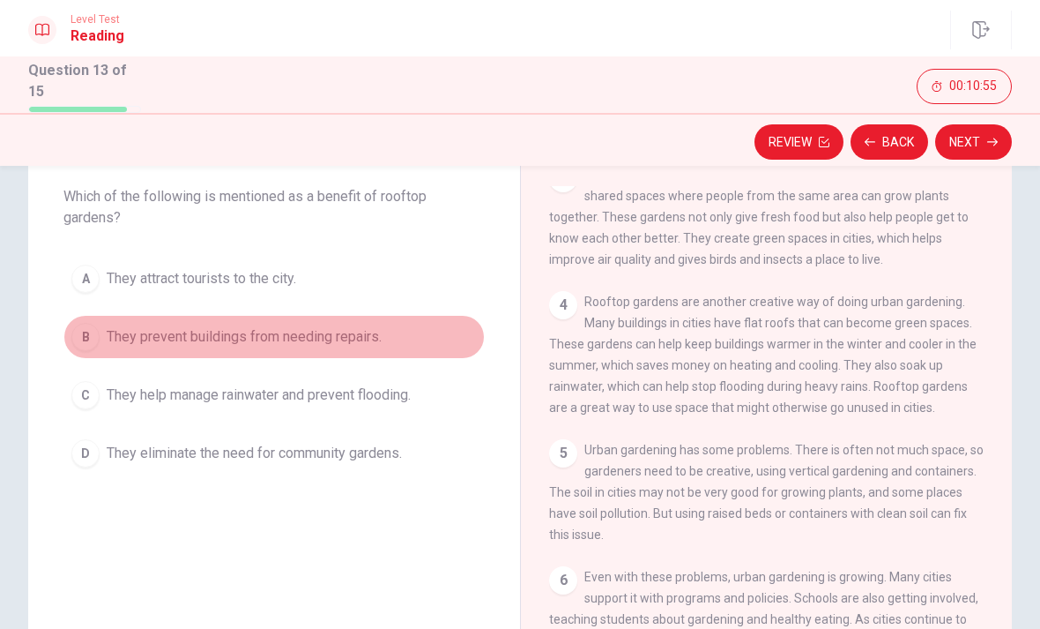
click at [351, 327] on span "They prevent buildings from needing repairs." at bounding box center [244, 336] width 275 height 21
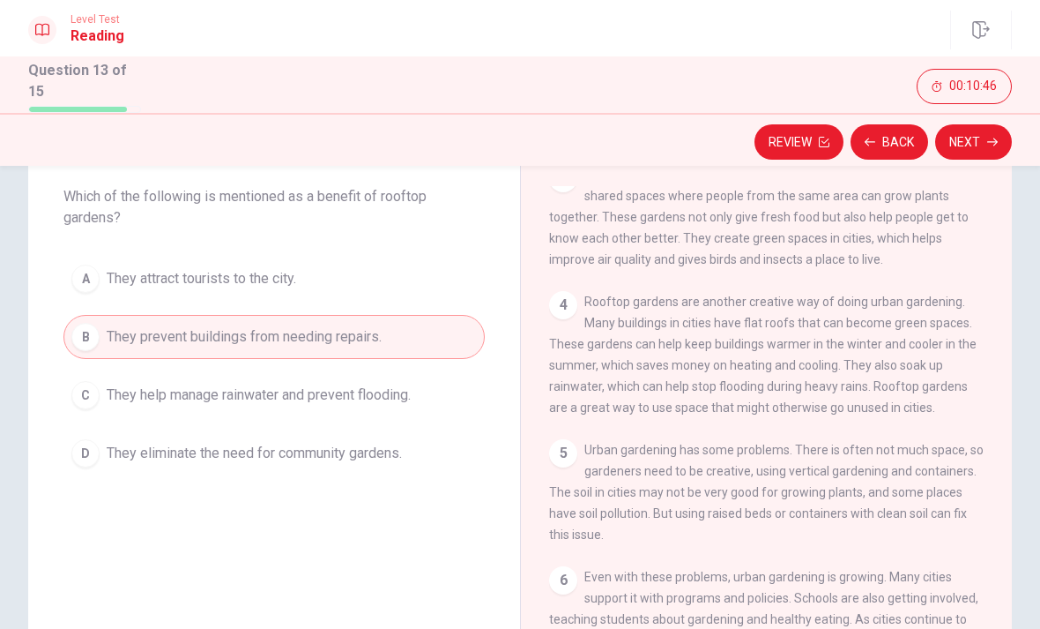
click at [406, 409] on button "C They help manage rainwater and prevent flooding." at bounding box center [273, 395] width 421 height 44
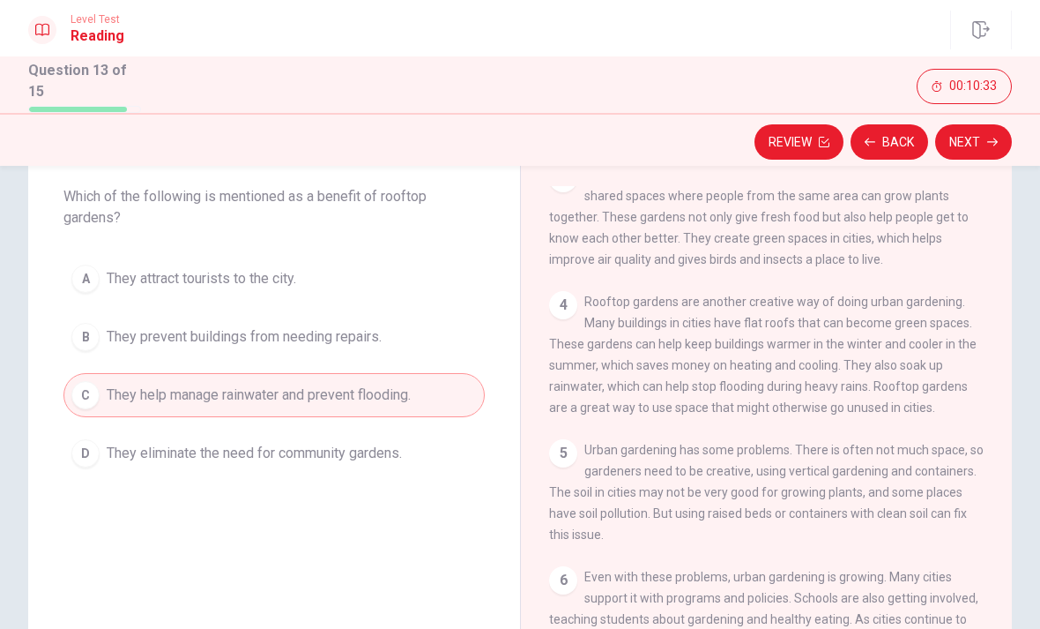
click at [990, 138] on icon "button" at bounding box center [993, 142] width 11 height 8
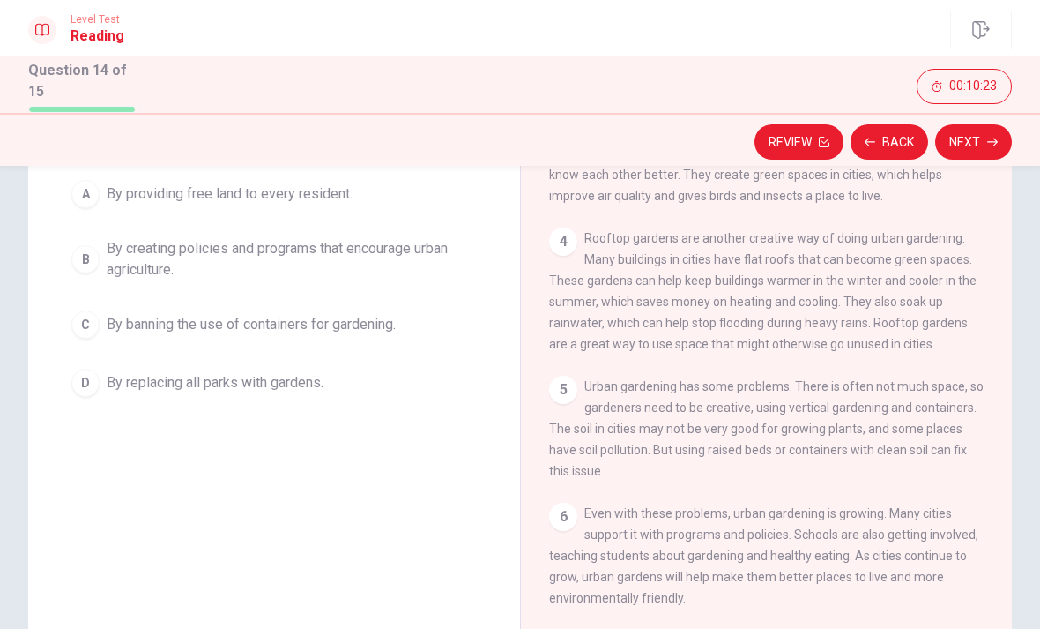
scroll to position [157, 0]
click at [361, 207] on button "A By providing free land to every resident." at bounding box center [273, 193] width 421 height 44
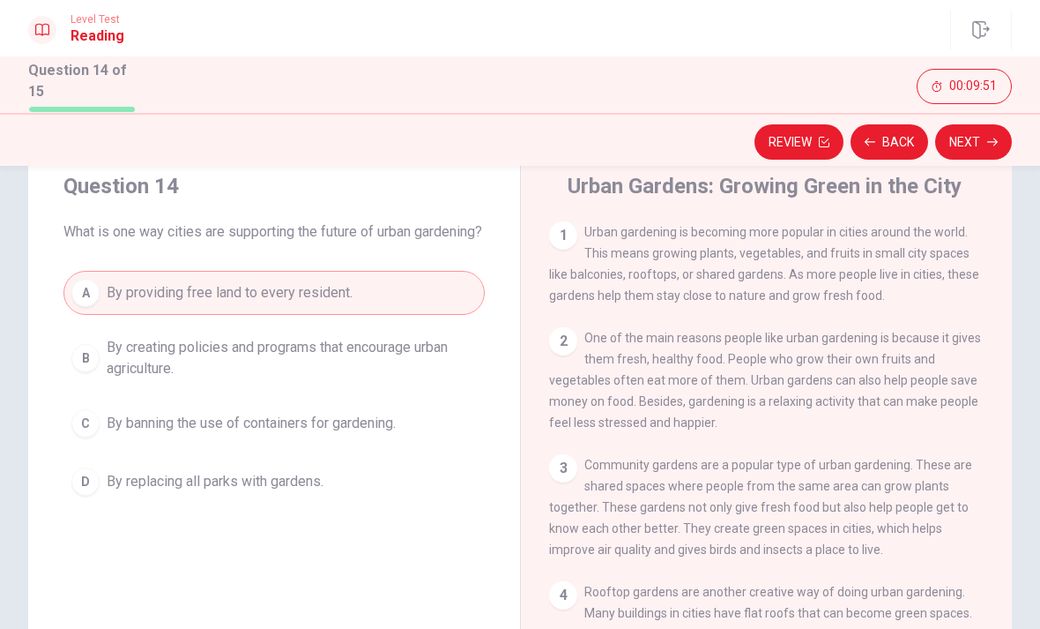
scroll to position [0, 0]
click at [419, 374] on span "By creating policies and programs that encourage urban agriculture." at bounding box center [292, 358] width 370 height 42
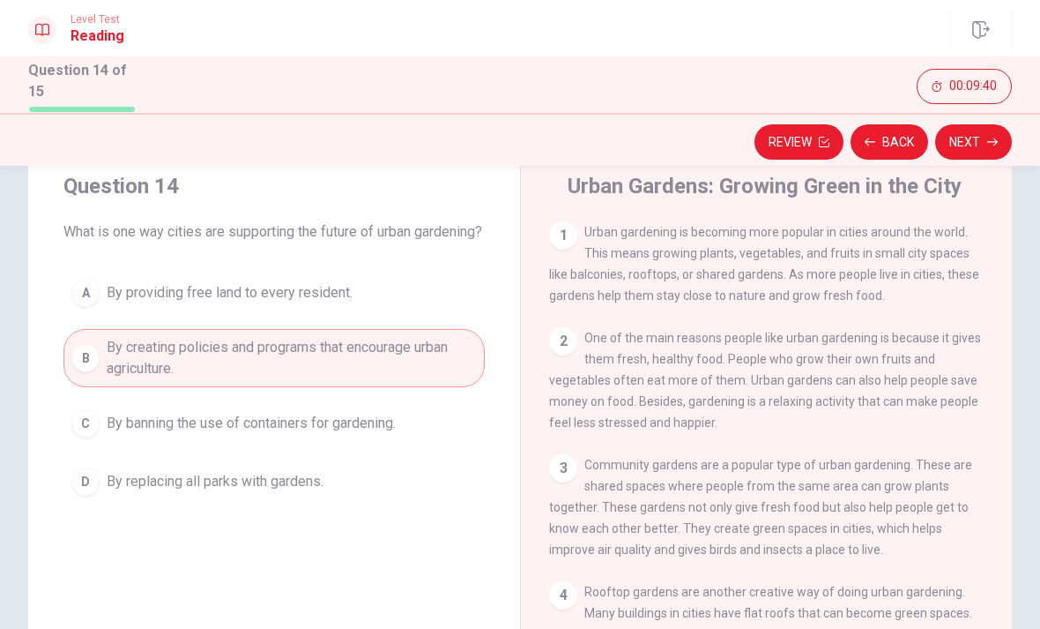
click at [404, 370] on span "By creating policies and programs that encourage urban agriculture." at bounding box center [292, 358] width 370 height 42
click at [433, 363] on span "By creating policies and programs that encourage urban agriculture." at bounding box center [292, 358] width 370 height 42
click at [966, 155] on button "Next" at bounding box center [973, 141] width 77 height 35
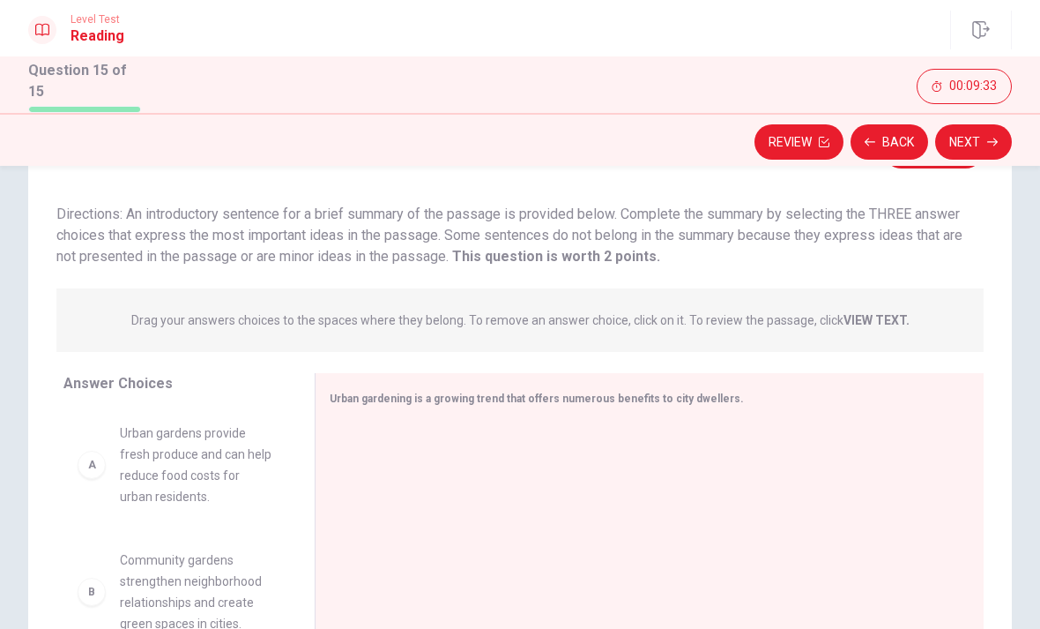
scroll to position [102, 0]
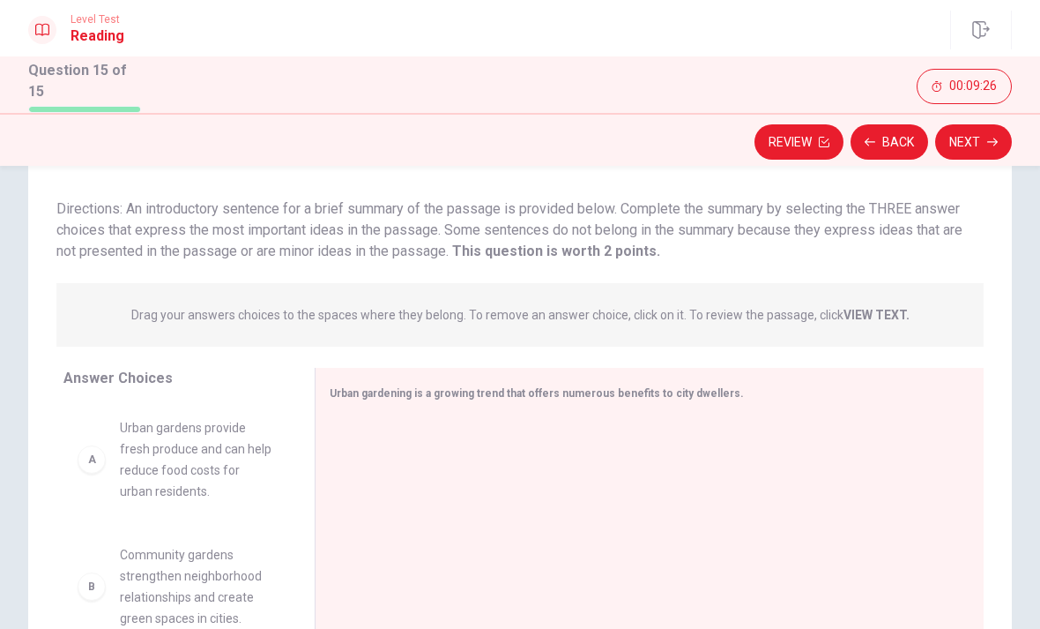
click at [811, 134] on button "Review" at bounding box center [799, 141] width 89 height 35
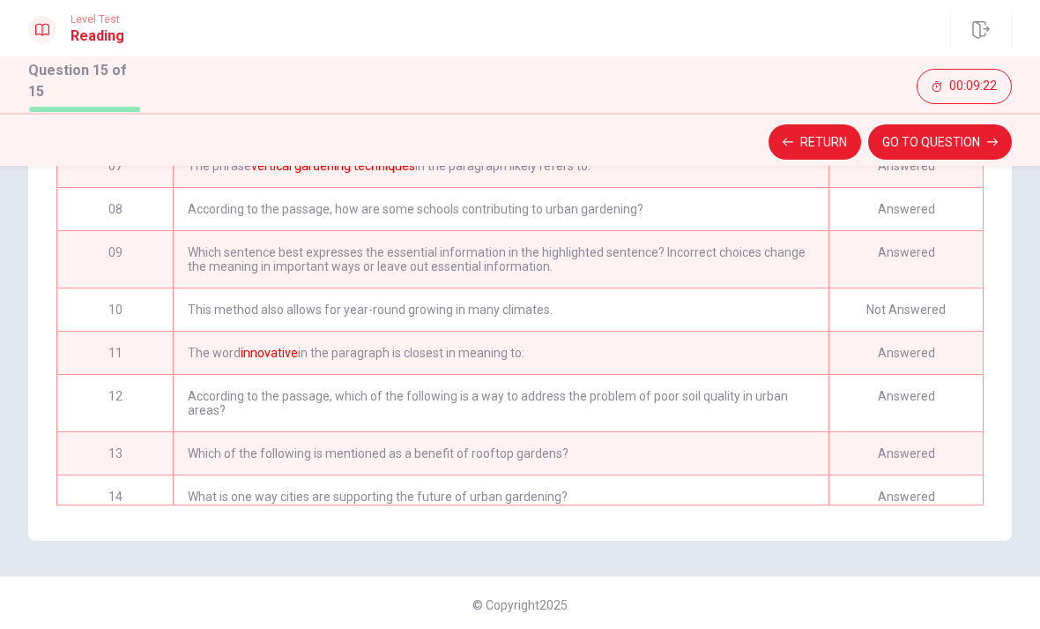
scroll to position [227, 0]
click at [934, 304] on div "Not Answered" at bounding box center [906, 307] width 154 height 42
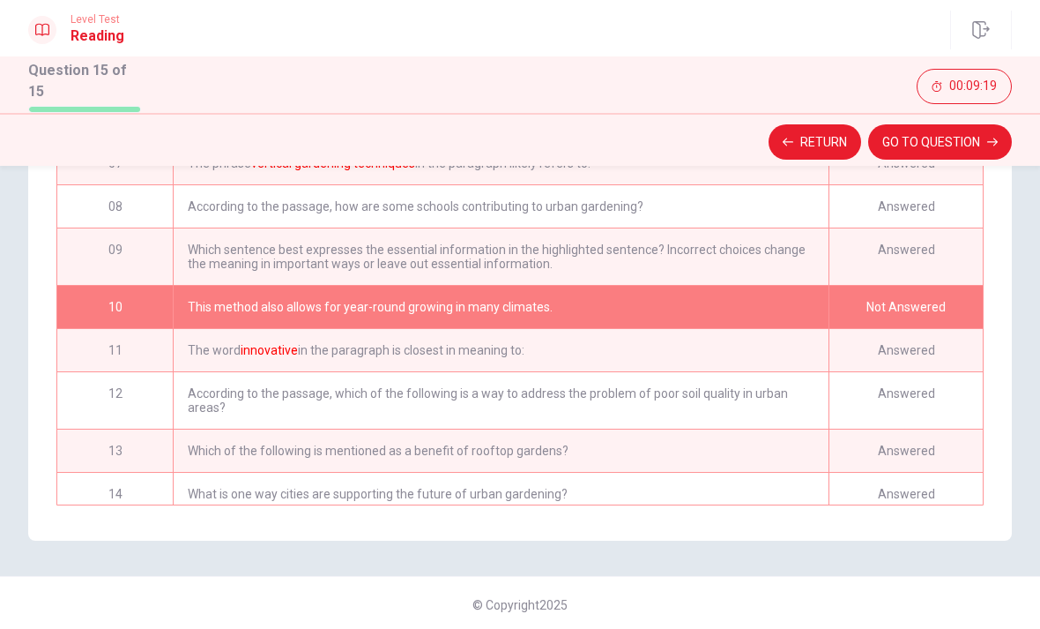
click at [938, 137] on button "GO TO QUESTION" at bounding box center [940, 141] width 144 height 35
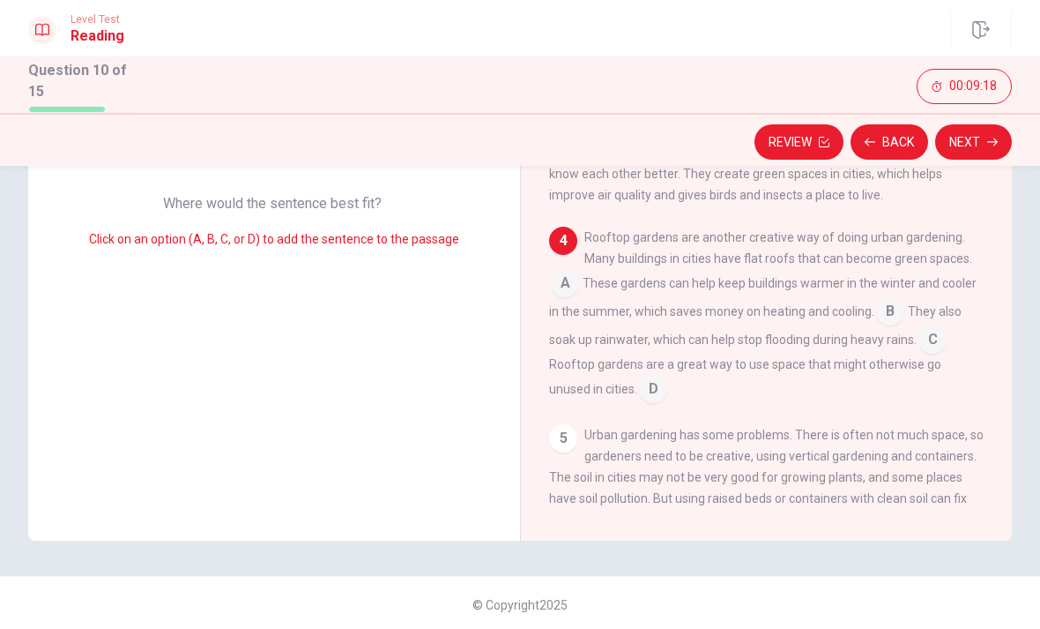
scroll to position [141, 0]
click at [892, 314] on input at bounding box center [890, 310] width 28 height 28
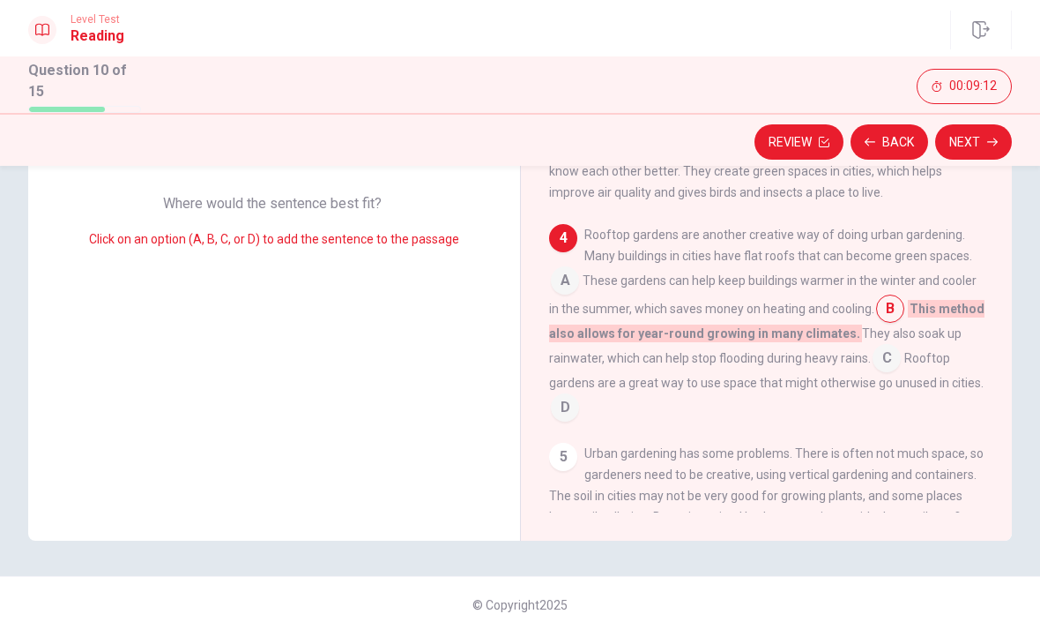
click at [881, 365] on input at bounding box center [887, 360] width 28 height 28
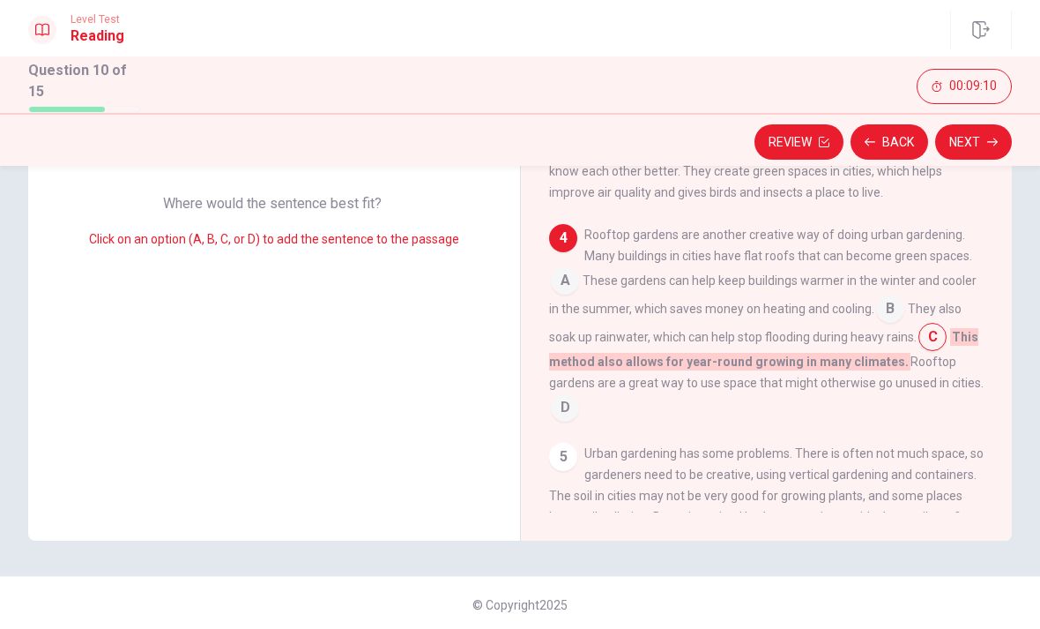
click at [988, 137] on icon "button" at bounding box center [993, 142] width 11 height 11
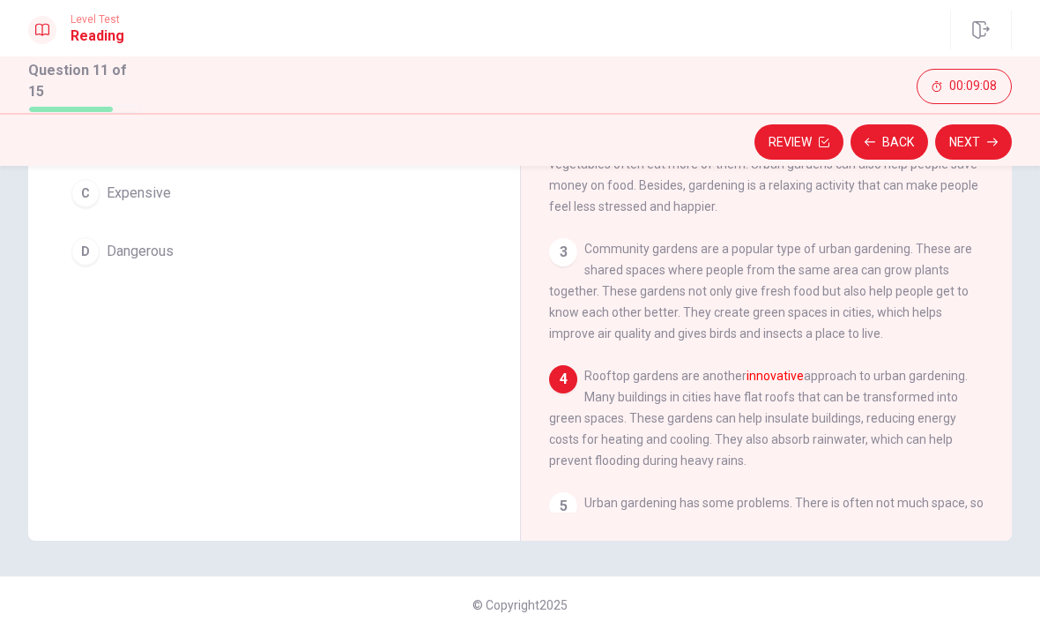
click at [994, 143] on icon "button" at bounding box center [993, 142] width 11 height 11
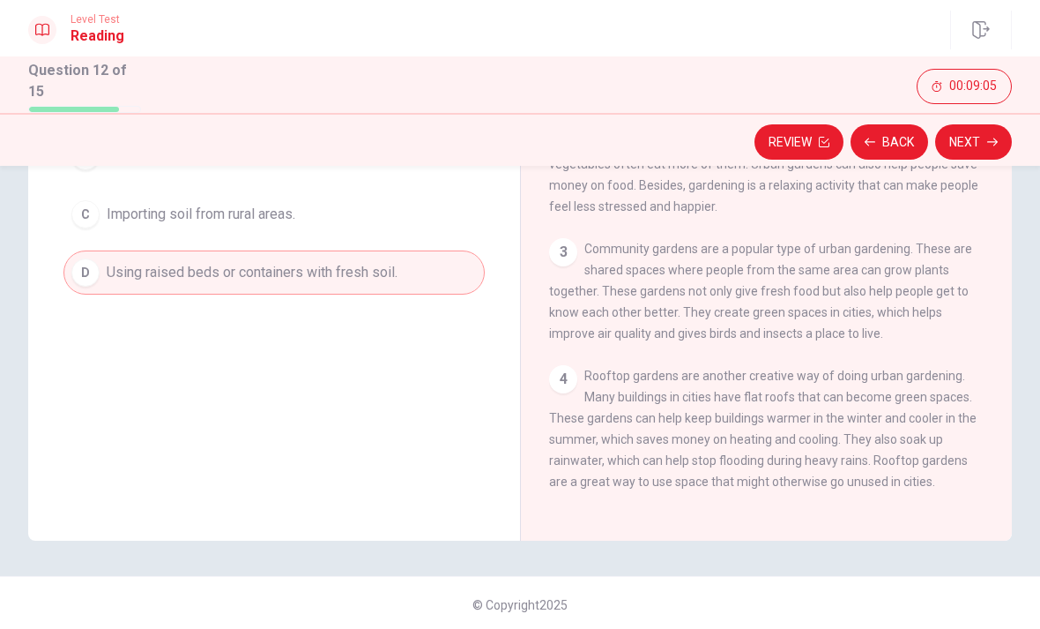
click at [792, 139] on button "Review" at bounding box center [799, 141] width 89 height 35
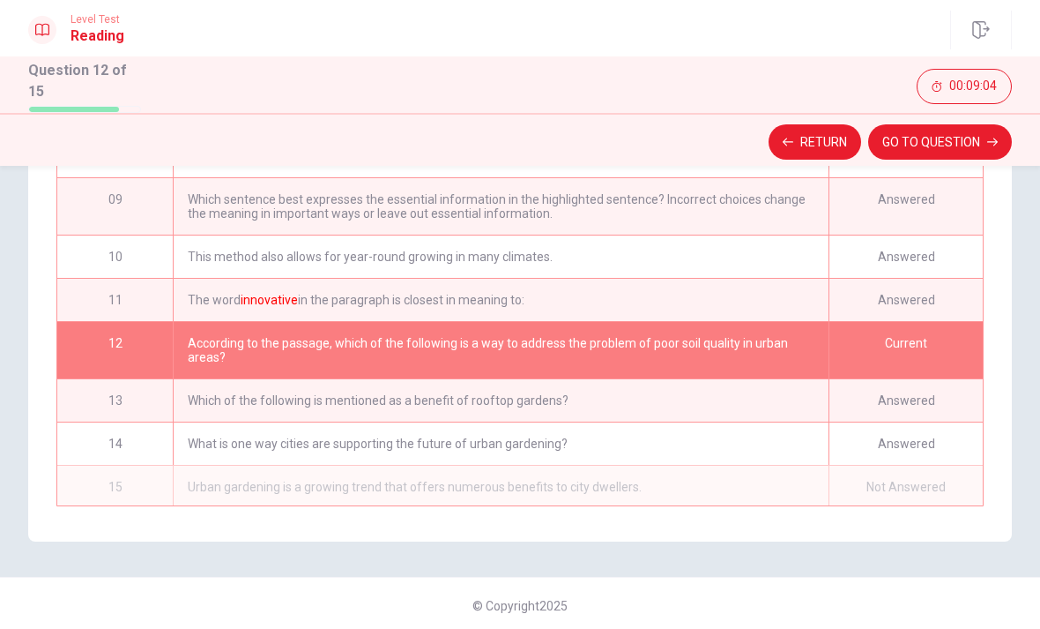
scroll to position [368, 0]
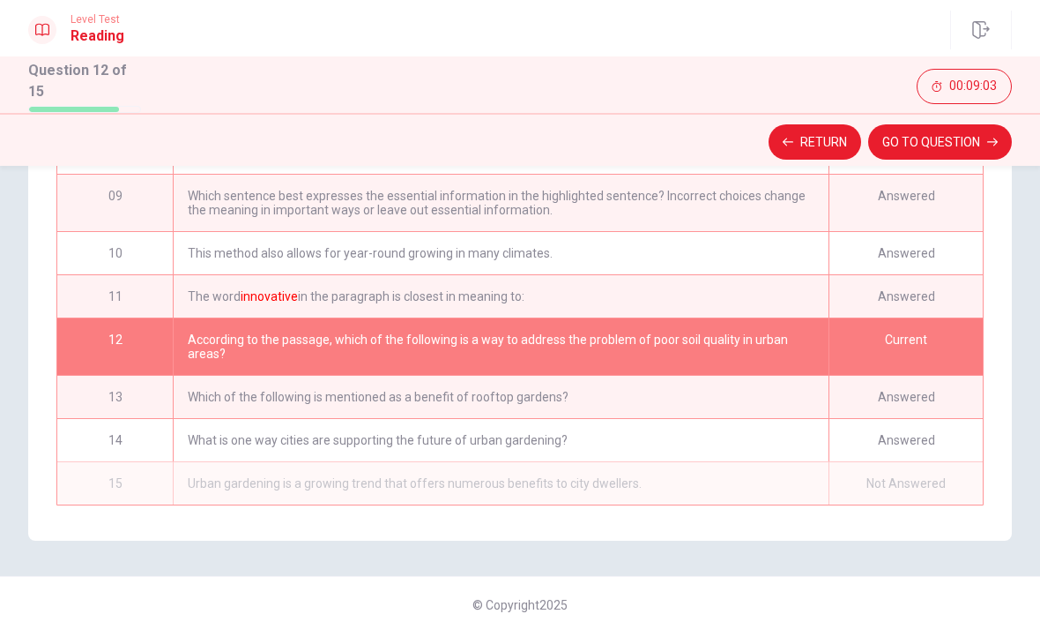
click at [734, 337] on div "According to the passage, which of the following is a way to address the proble…" at bounding box center [501, 346] width 656 height 56
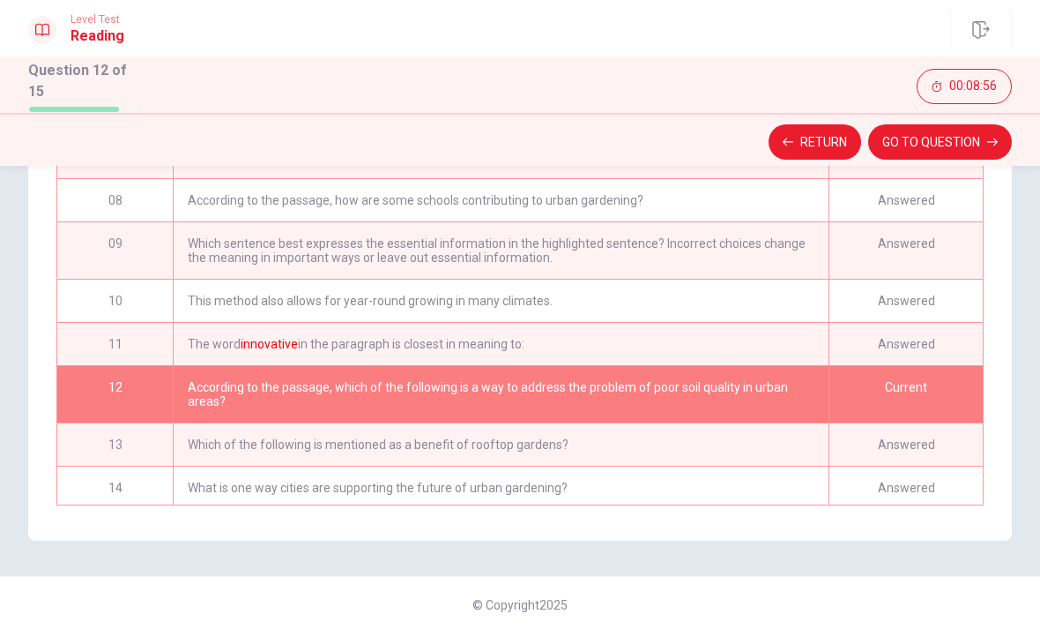
scroll to position [233, 0]
click at [749, 254] on div "Which sentence best expresses the essential information in the highlighted sent…" at bounding box center [501, 250] width 656 height 56
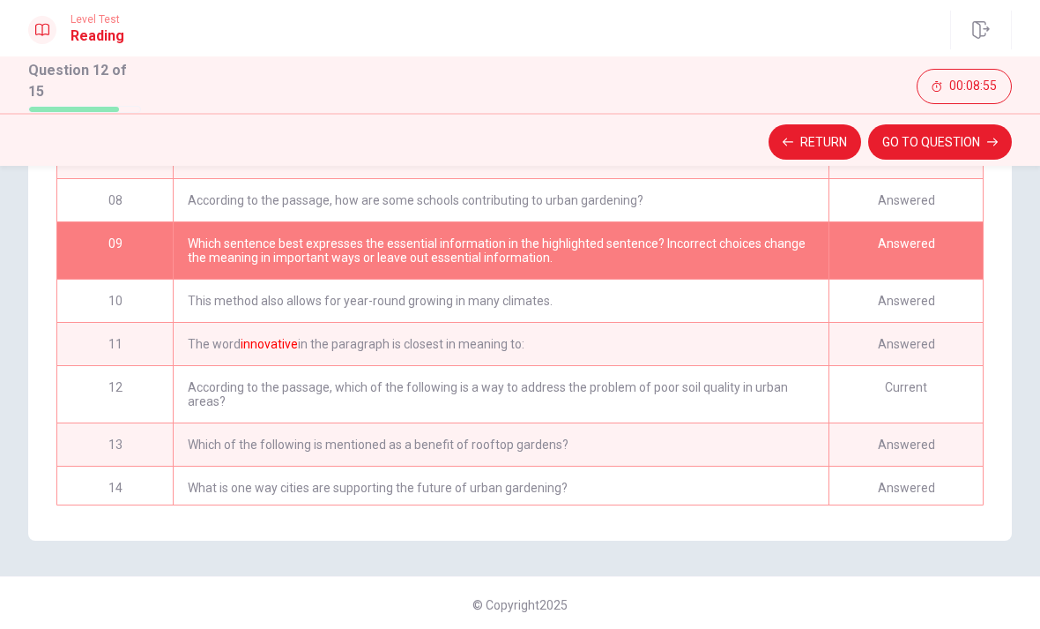
click at [764, 287] on div "This method also allows for year-round growing in many climates." at bounding box center [501, 301] width 656 height 42
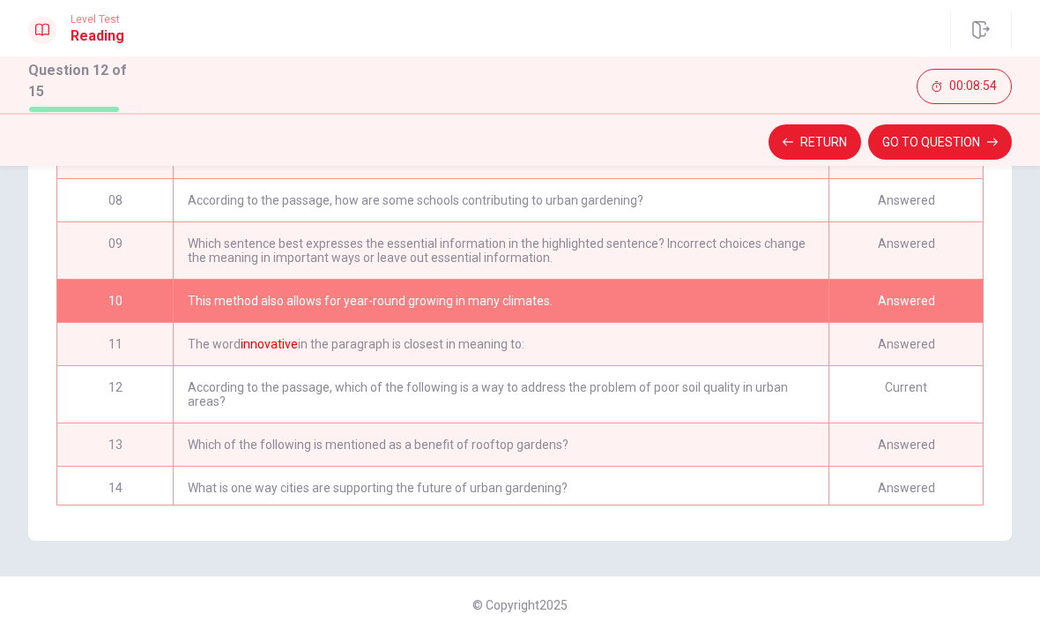
click at [942, 143] on button "GO TO QUESTION" at bounding box center [940, 141] width 144 height 35
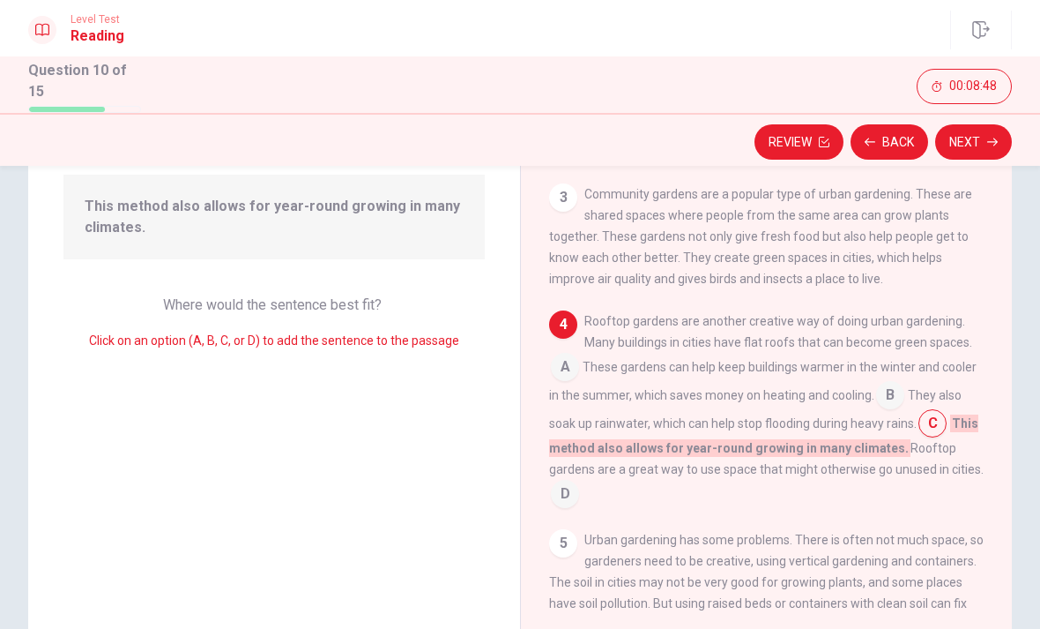
scroll to position [183, 0]
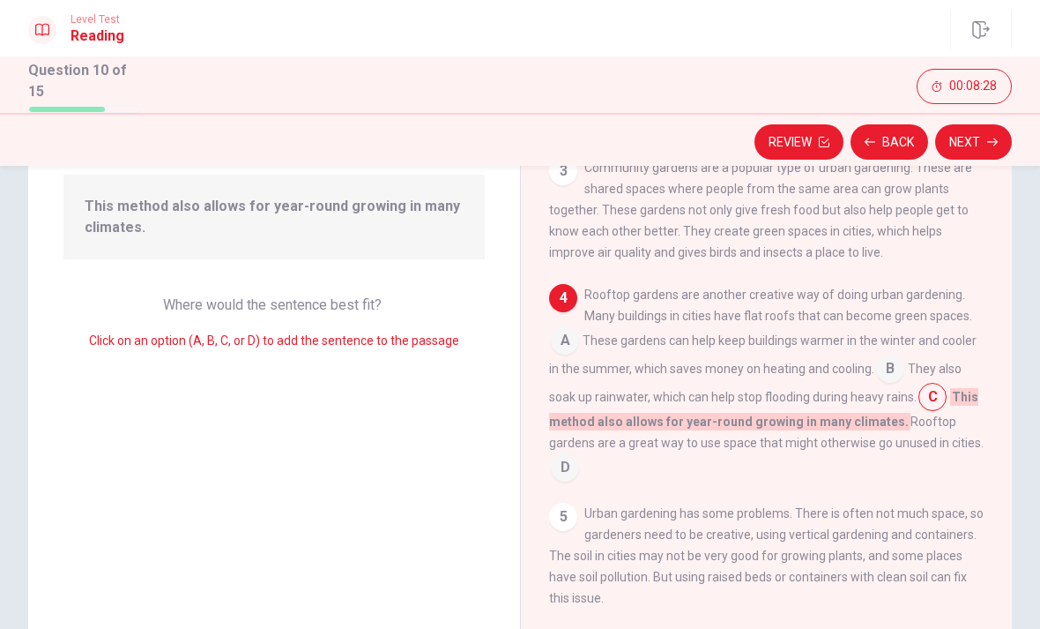
click at [807, 137] on button "Review" at bounding box center [799, 141] width 89 height 35
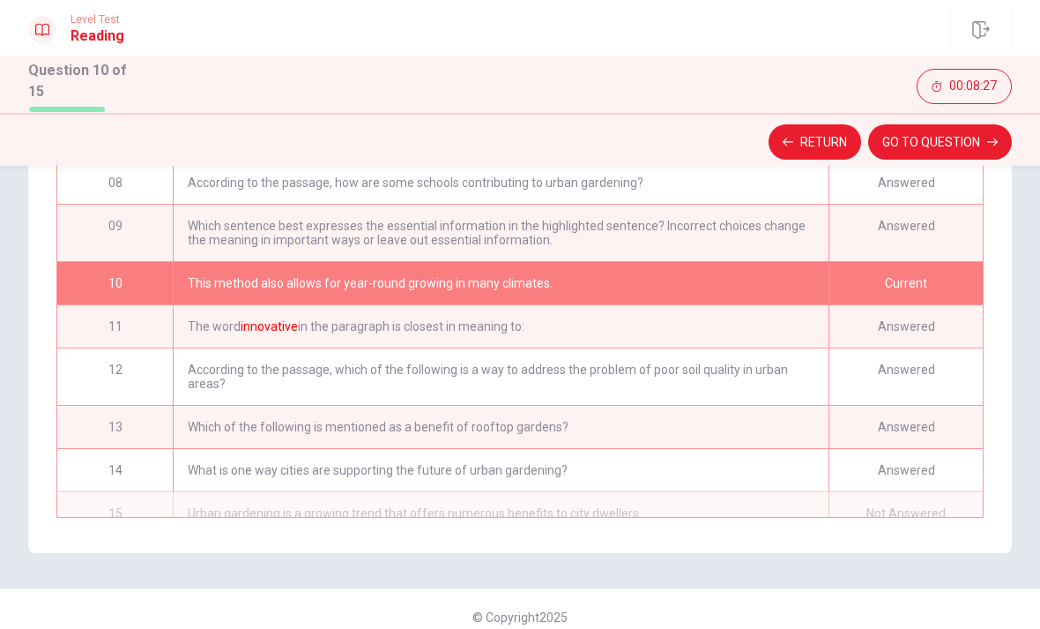
scroll to position [368, 0]
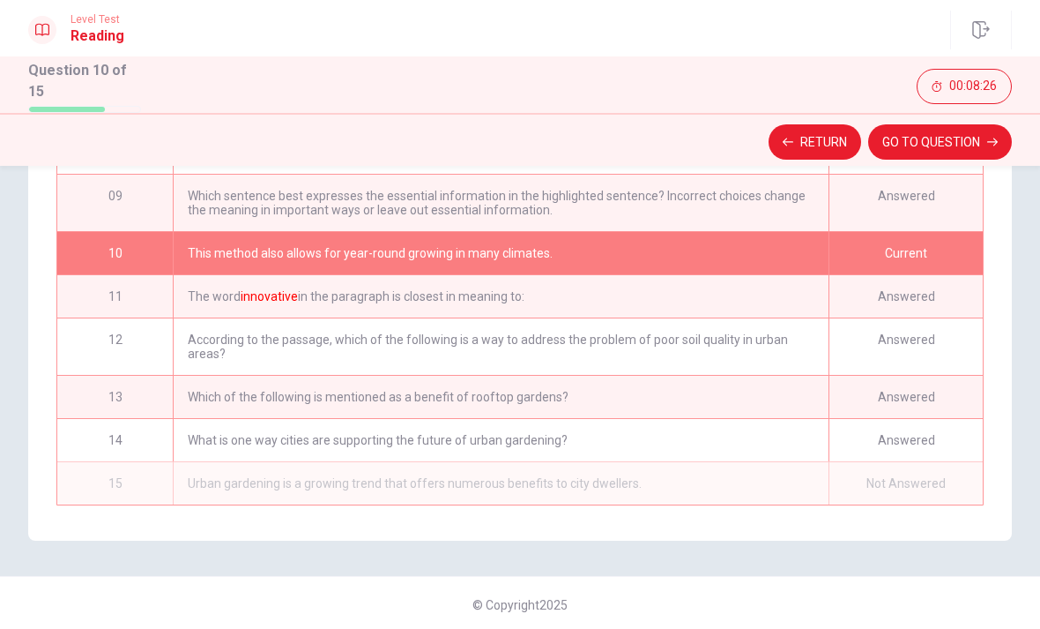
click at [740, 492] on div "Urban gardening is a growing trend that offers numerous benefits to city dwelle…" at bounding box center [501, 483] width 656 height 42
click at [750, 431] on div "What is one way cities are supporting the future of urban gardening?" at bounding box center [501, 440] width 656 height 42
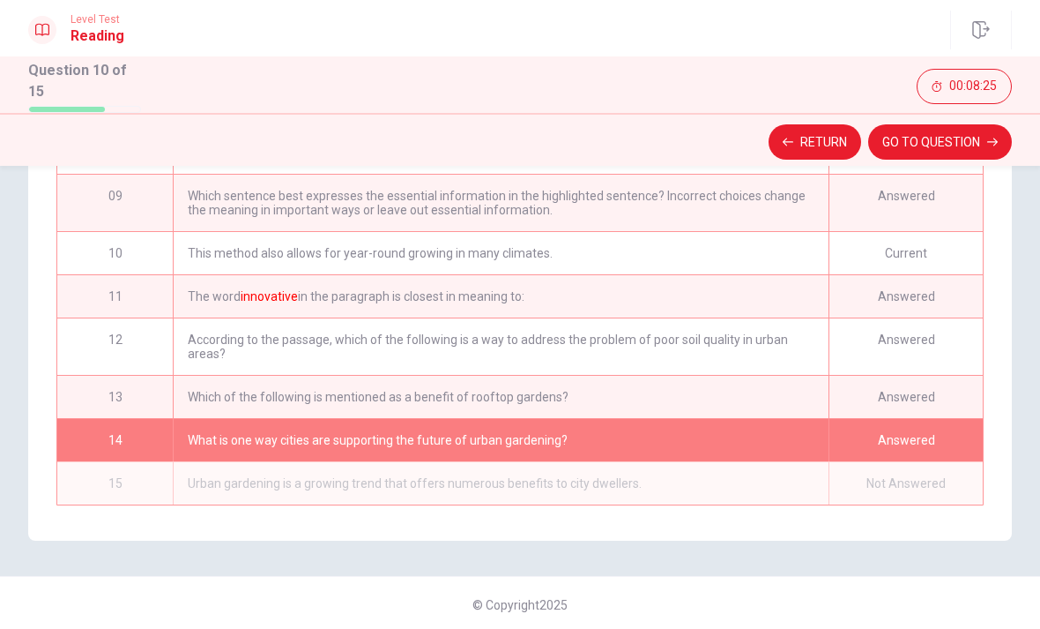
click at [955, 145] on button "GO TO QUESTION" at bounding box center [940, 141] width 144 height 35
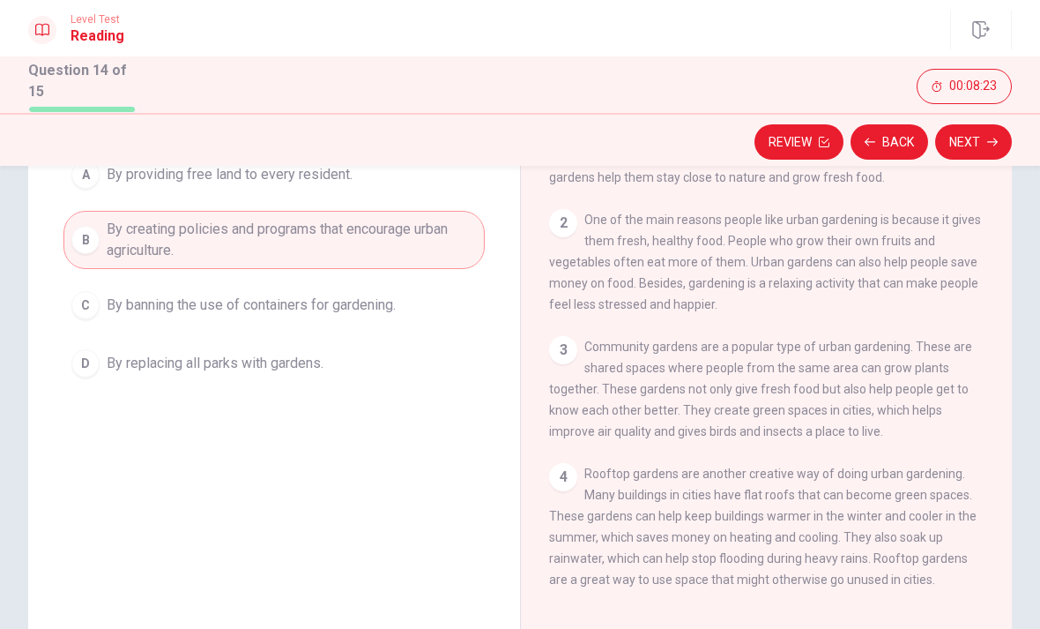
scroll to position [176, 0]
click at [960, 132] on button "Next" at bounding box center [973, 141] width 77 height 35
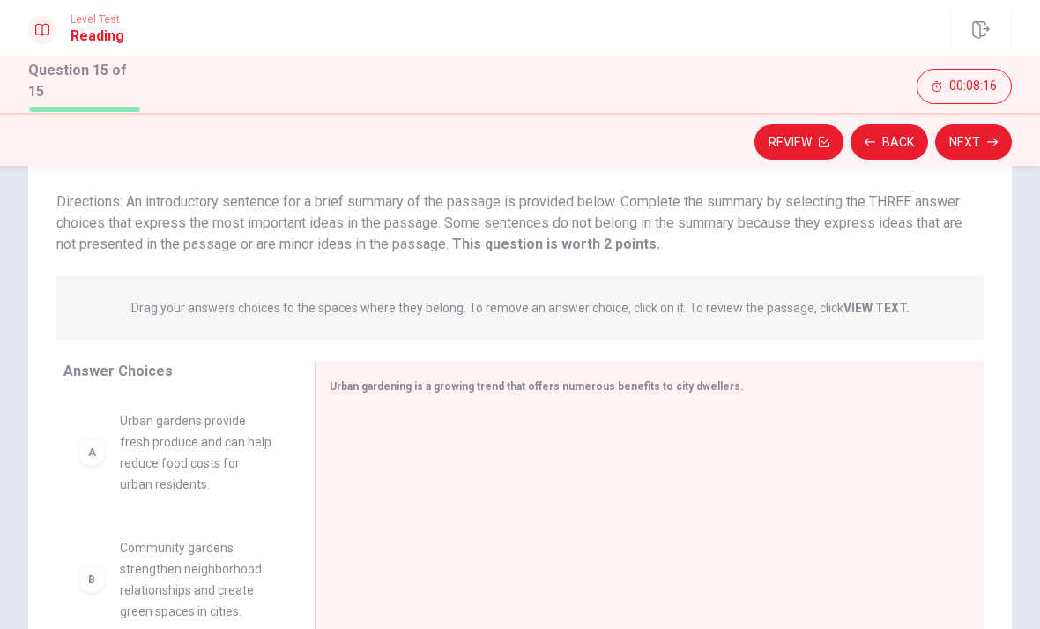
scroll to position [110, 0]
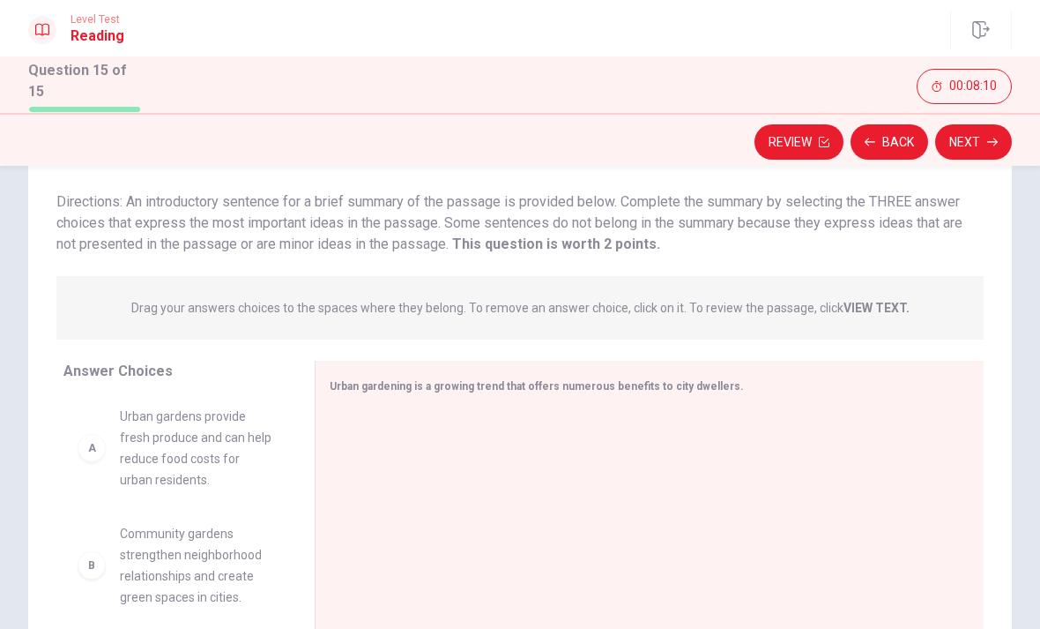
click at [74, 432] on div "B Community gardens strengthen neighborhood relationships and create green spac…" at bounding box center [174, 532] width 223 height 272
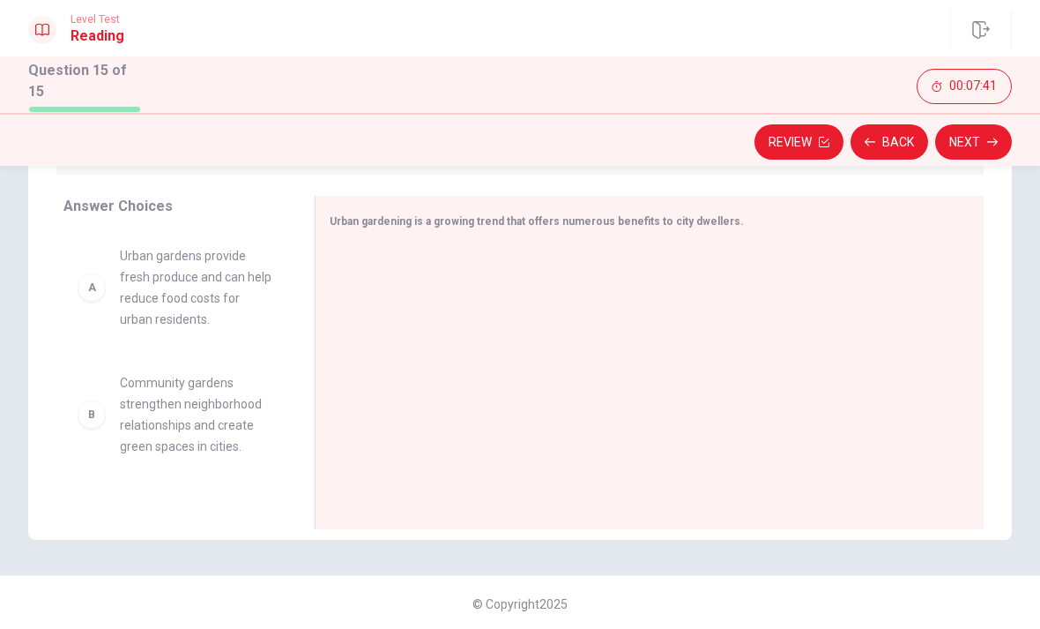
scroll to position [273, 0]
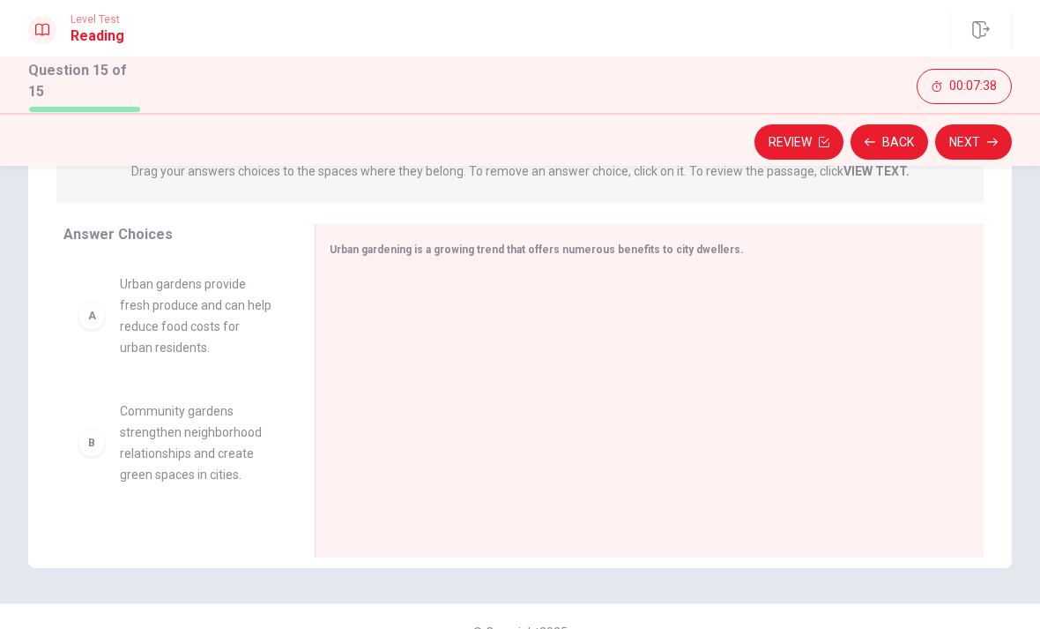
click at [86, 317] on div "A" at bounding box center [92, 316] width 28 height 28
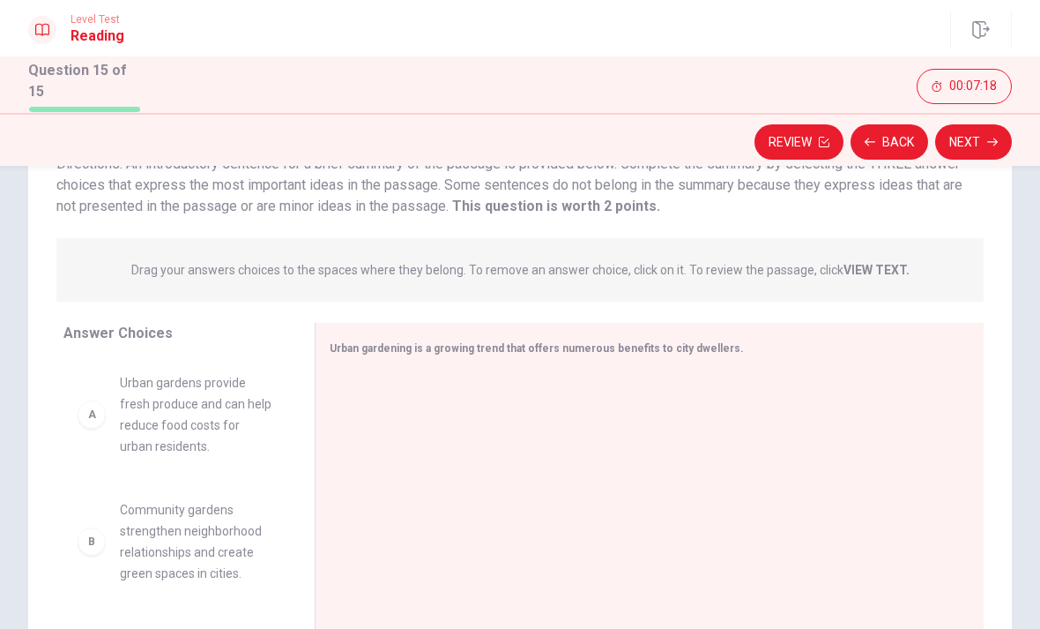
scroll to position [250, 0]
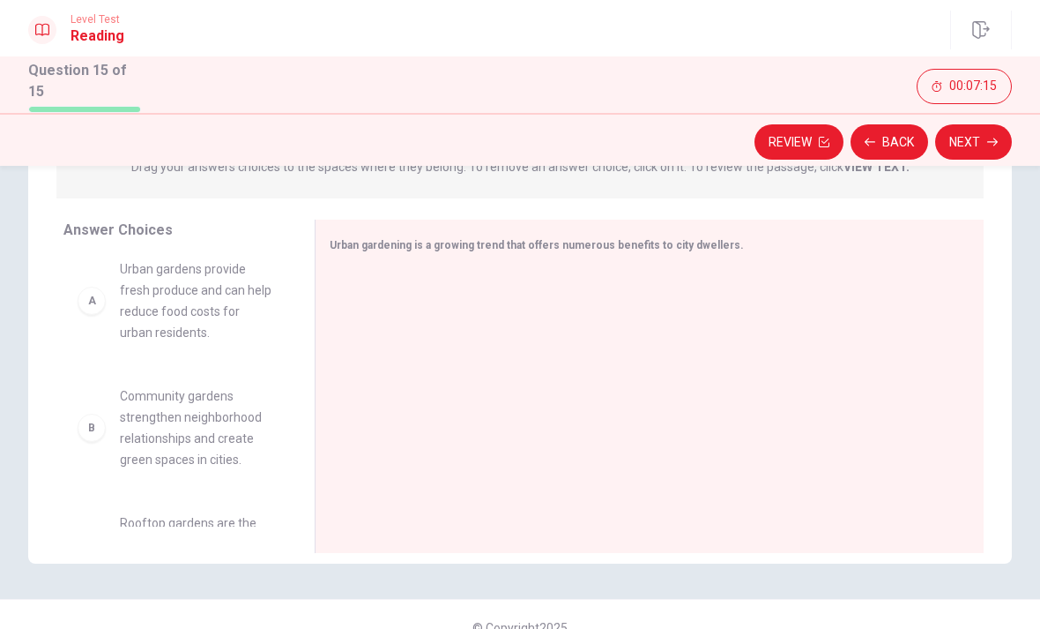
click at [153, 301] on span "Urban gardens provide fresh produce and can help reduce food costs for urban re…" at bounding box center [196, 300] width 153 height 85
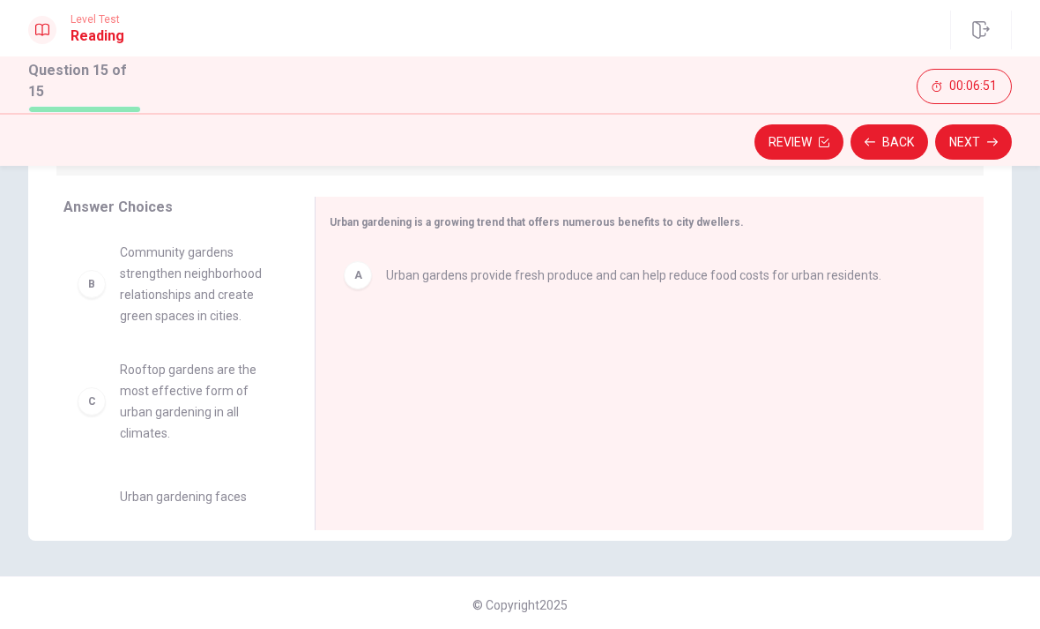
scroll to position [0, 0]
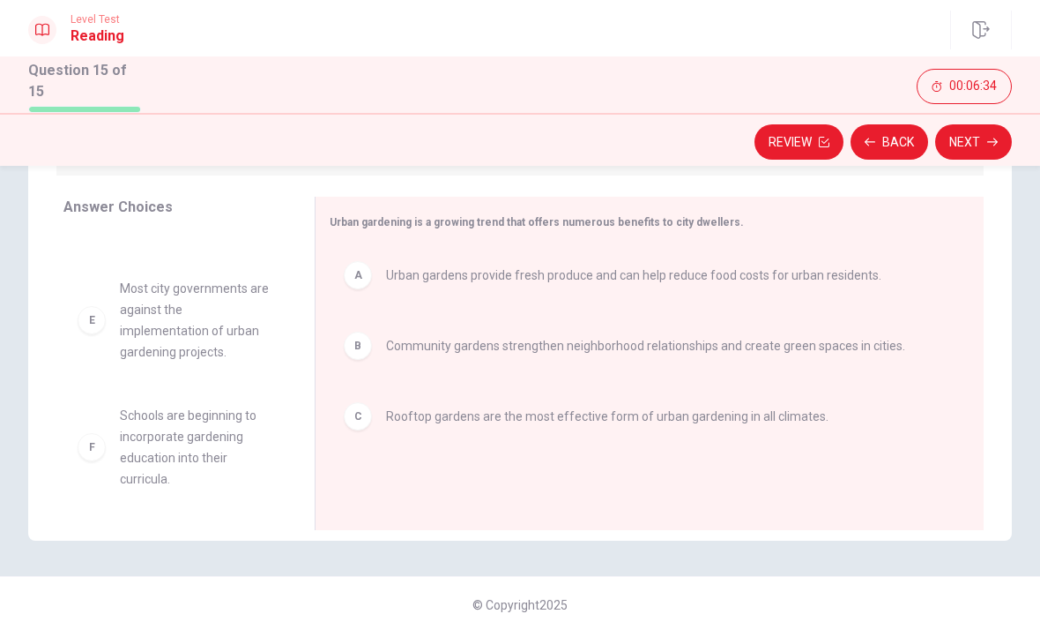
click at [996, 138] on icon "button" at bounding box center [993, 142] width 11 height 8
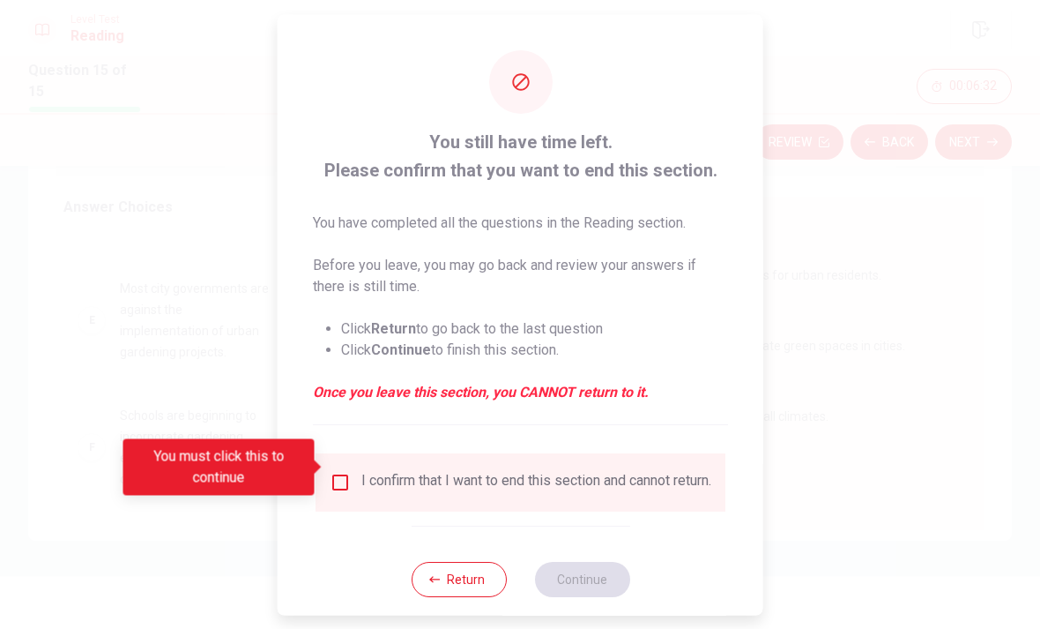
click at [484, 472] on div "I confirm that I want to end this section and cannot return." at bounding box center [537, 481] width 350 height 21
click at [356, 452] on div "I confirm that I want to end this section and cannot return." at bounding box center [521, 481] width 410 height 58
click at [331, 471] on input "You must click this to continue" at bounding box center [340, 481] width 21 height 21
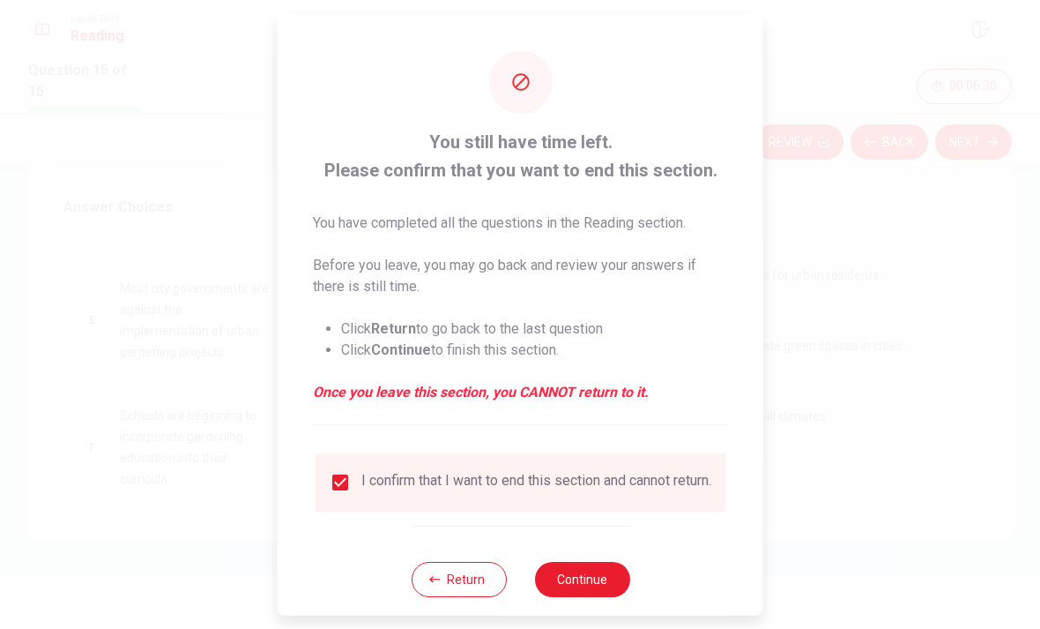
click at [592, 574] on button "Continue" at bounding box center [581, 578] width 95 height 35
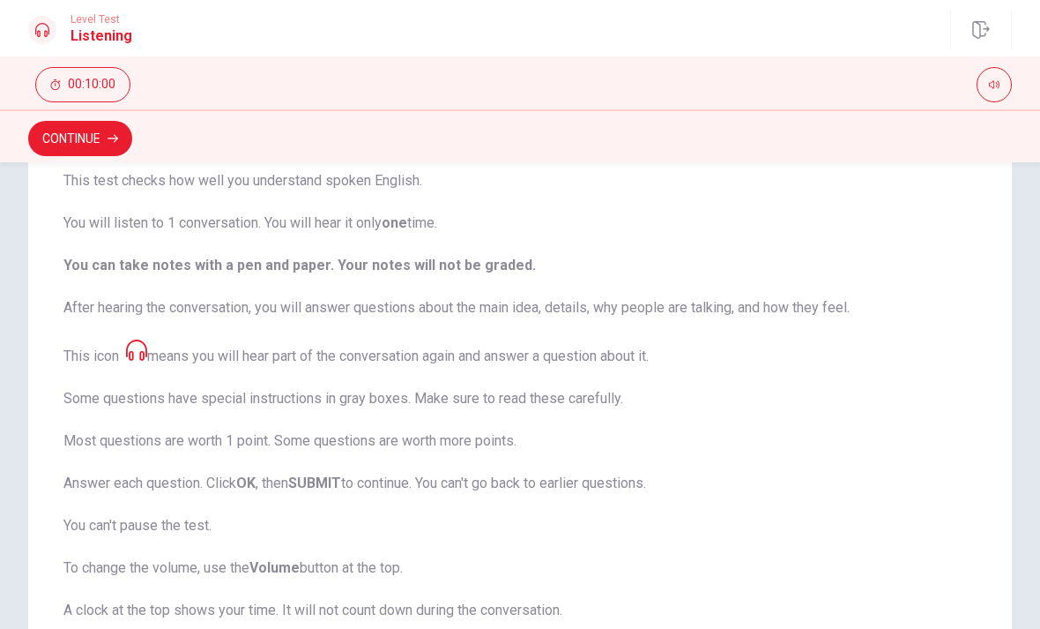
scroll to position [142, 0]
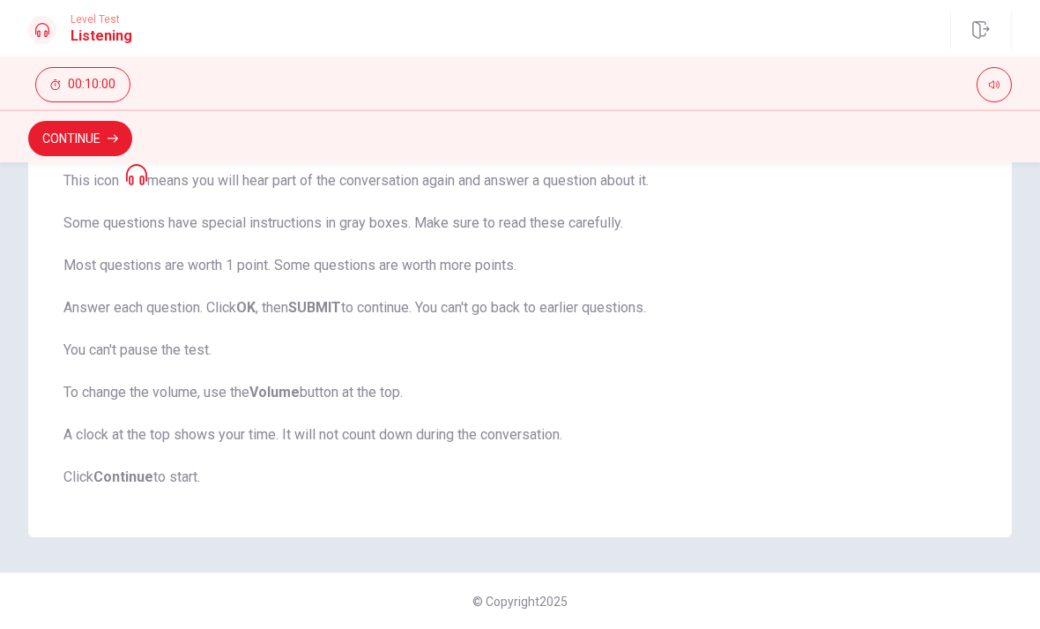
click at [112, 130] on button "Continue" at bounding box center [80, 138] width 104 height 35
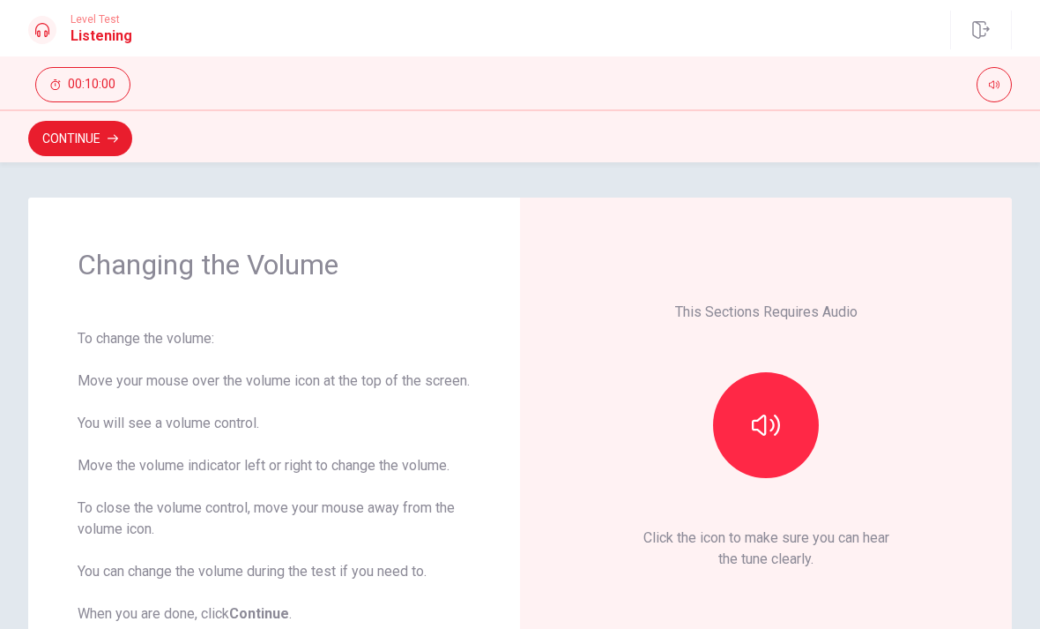
scroll to position [0, 0]
click at [796, 426] on button "button" at bounding box center [766, 425] width 106 height 106
click at [759, 410] on button "button" at bounding box center [766, 425] width 106 height 106
click at [794, 454] on button "button" at bounding box center [766, 425] width 106 height 106
click at [988, 87] on button "button" at bounding box center [994, 84] width 35 height 35
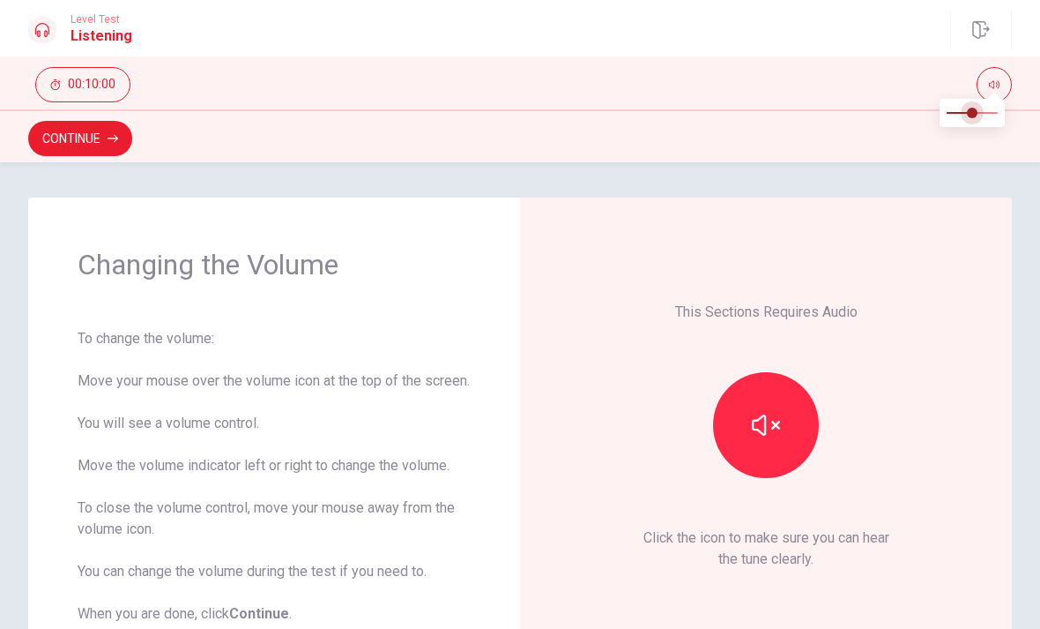
type input "0.4"
click at [770, 466] on button "button" at bounding box center [766, 425] width 106 height 106
click at [796, 441] on button "button" at bounding box center [766, 425] width 106 height 106
click at [916, 368] on div "This Sections Requires Audio Click the icon to make sure you can hear the tune …" at bounding box center [766, 435] width 393 height 377
click at [97, 135] on button "Continue" at bounding box center [80, 138] width 104 height 35
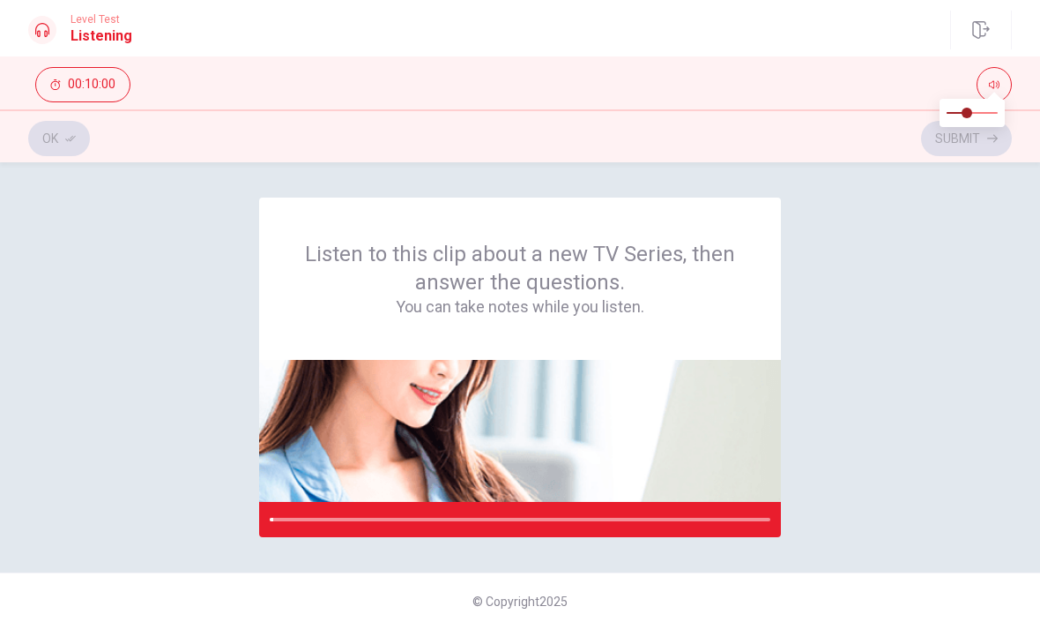
click at [897, 235] on div "Listen to this clip about a new TV Series, then answer the questions. You can t…" at bounding box center [520, 367] width 984 height 339
click at [998, 77] on button "button" at bounding box center [994, 84] width 35 height 35
click at [726, 294] on div "Listen to this clip about a new TV Series, then answer the questions. You can t…" at bounding box center [520, 279] width 437 height 78
click at [676, 382] on img at bounding box center [520, 431] width 522 height 142
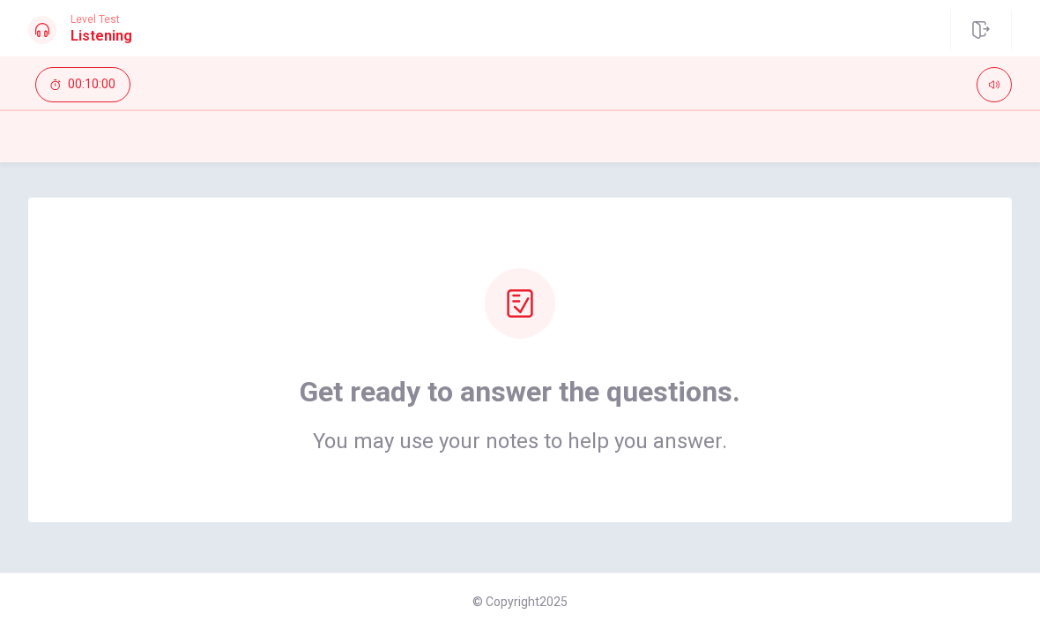
click at [872, 374] on div "Get ready to answer the questions. You may use your notes to help you answer." at bounding box center [520, 359] width 843 height 183
click at [873, 377] on div "Get ready to answer the questions. You may use your notes to help you answer." at bounding box center [520, 359] width 843 height 183
click at [874, 377] on div "Get ready to answer the questions. You may use your notes to help you answer." at bounding box center [520, 359] width 843 height 183
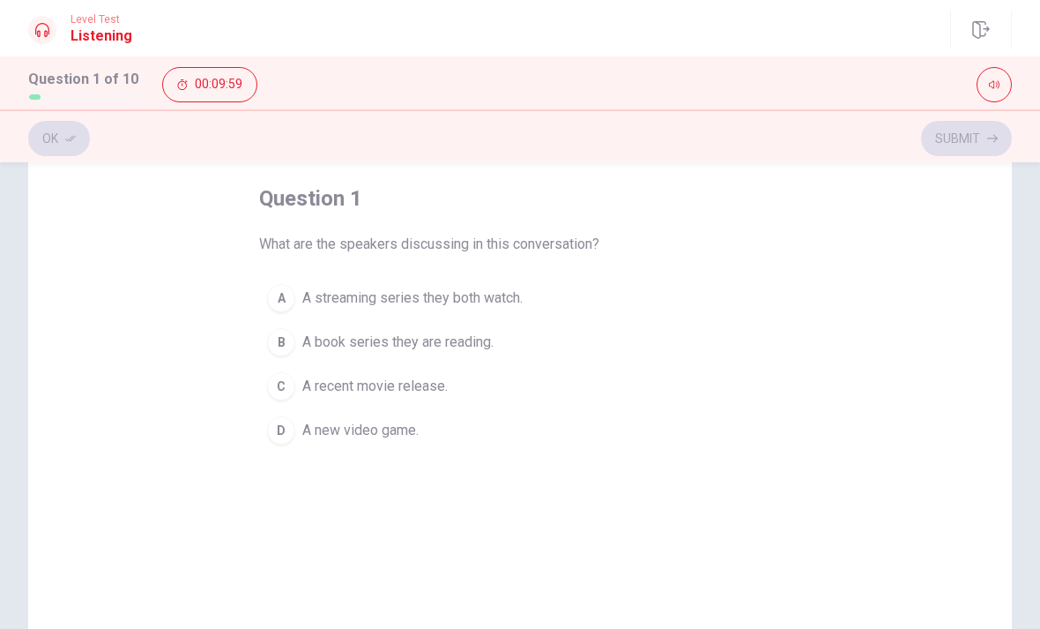
scroll to position [85, 0]
click at [496, 304] on span "A streaming series they both watch." at bounding box center [412, 297] width 220 height 21
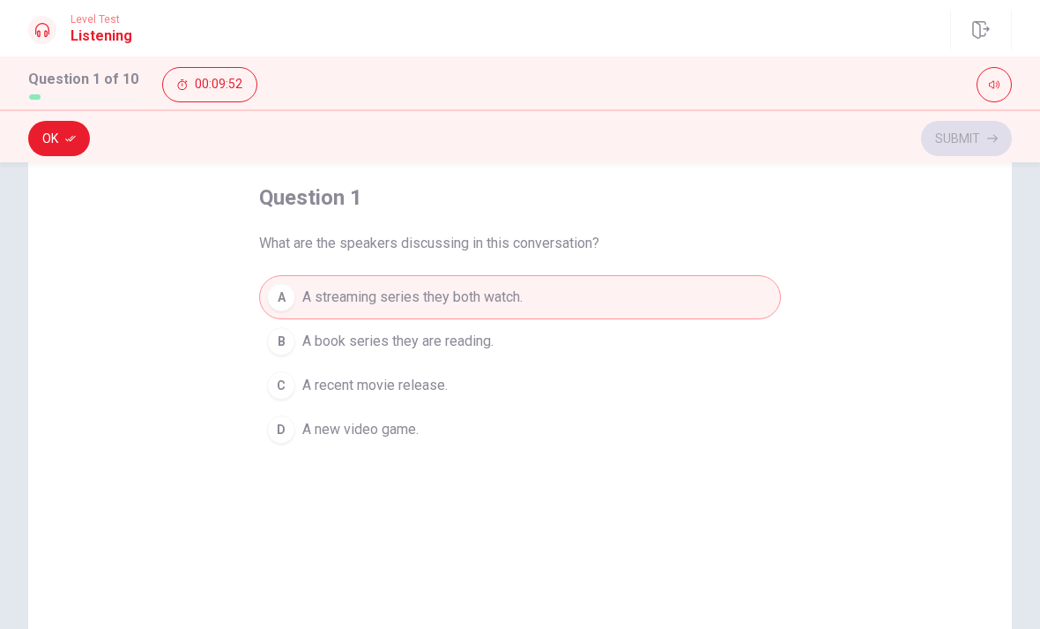
click at [71, 146] on button "Ok" at bounding box center [59, 138] width 62 height 35
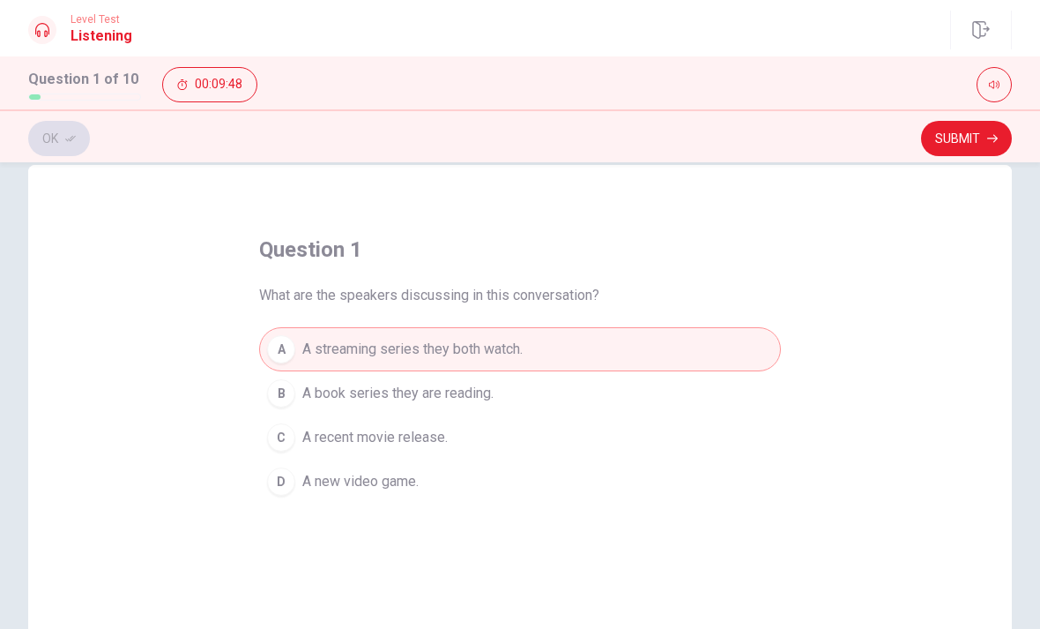
scroll to position [36, 0]
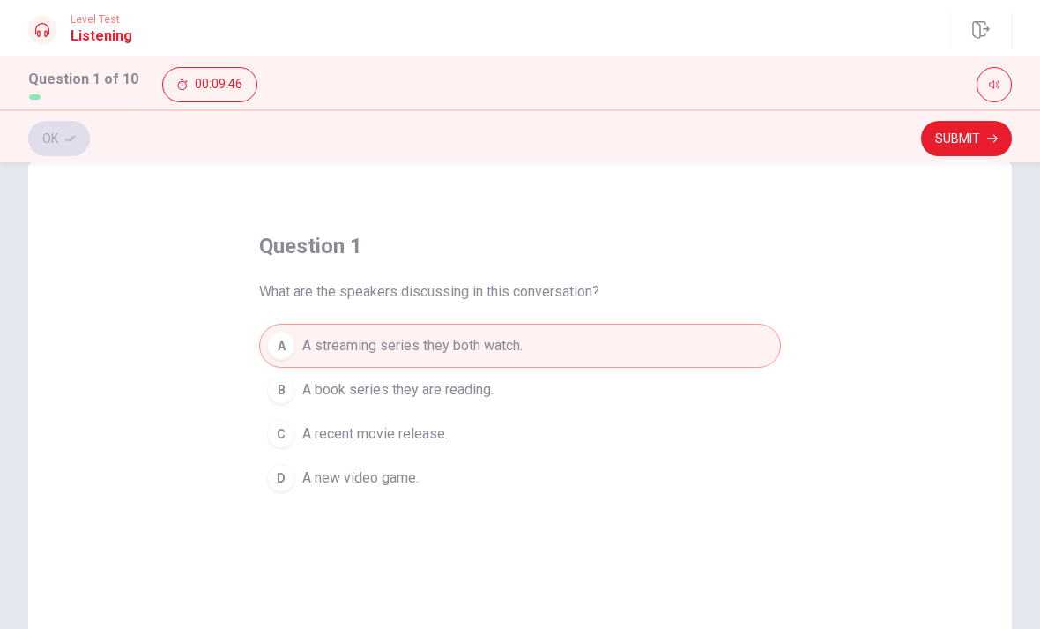
click at [53, 148] on div "Ok Submit" at bounding box center [520, 139] width 984 height 34
click at [265, 381] on button "B A book series they are reading." at bounding box center [520, 390] width 522 height 44
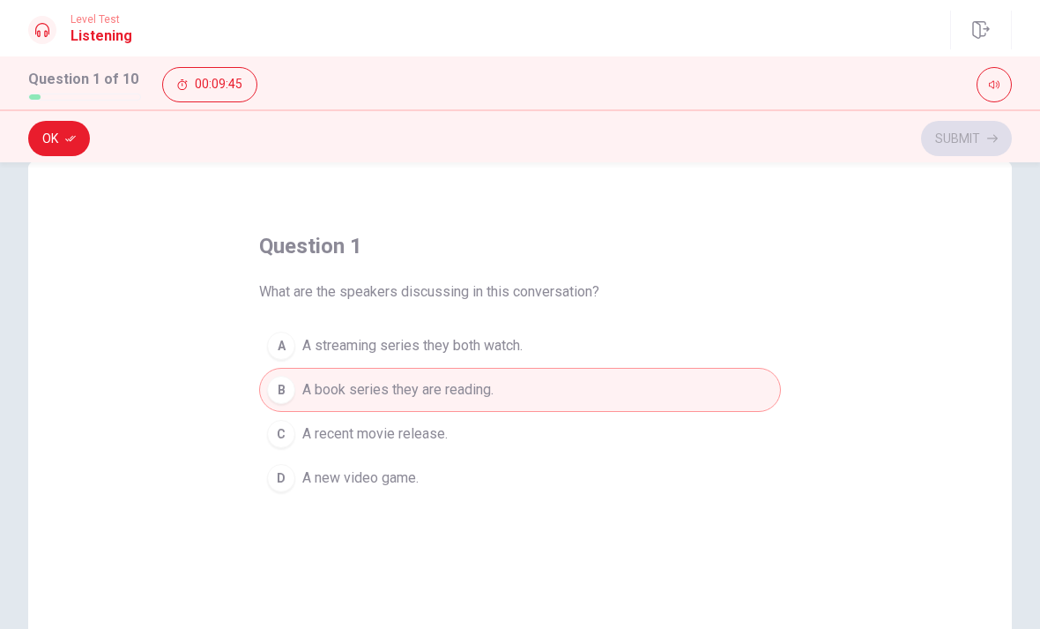
click at [274, 346] on div "A" at bounding box center [281, 346] width 28 height 28
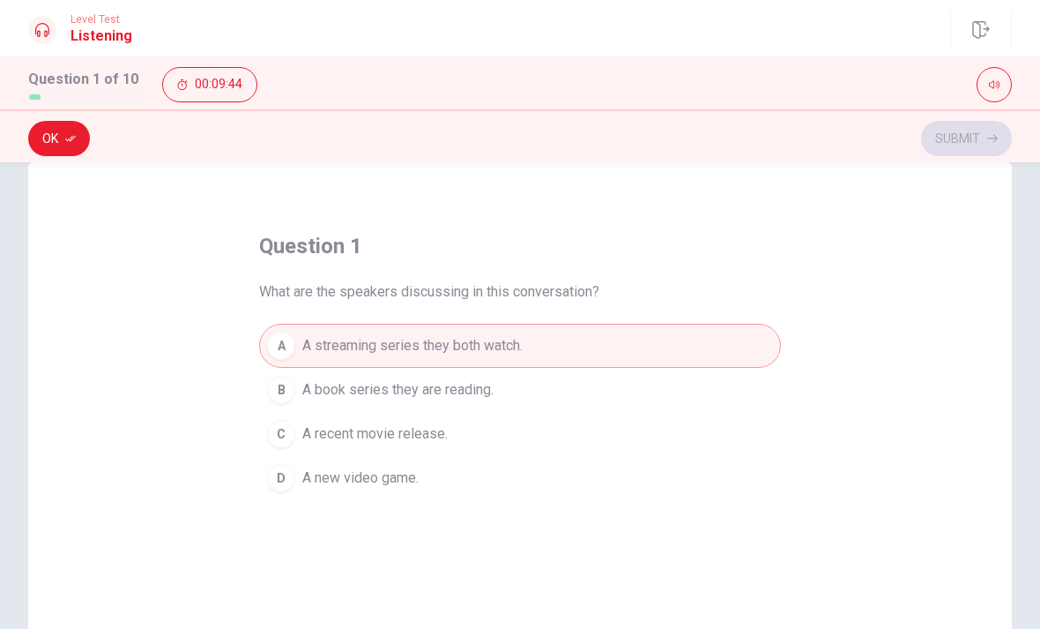
click at [55, 138] on button "Ok" at bounding box center [59, 138] width 62 height 35
click at [998, 155] on button "Submit" at bounding box center [966, 138] width 91 height 35
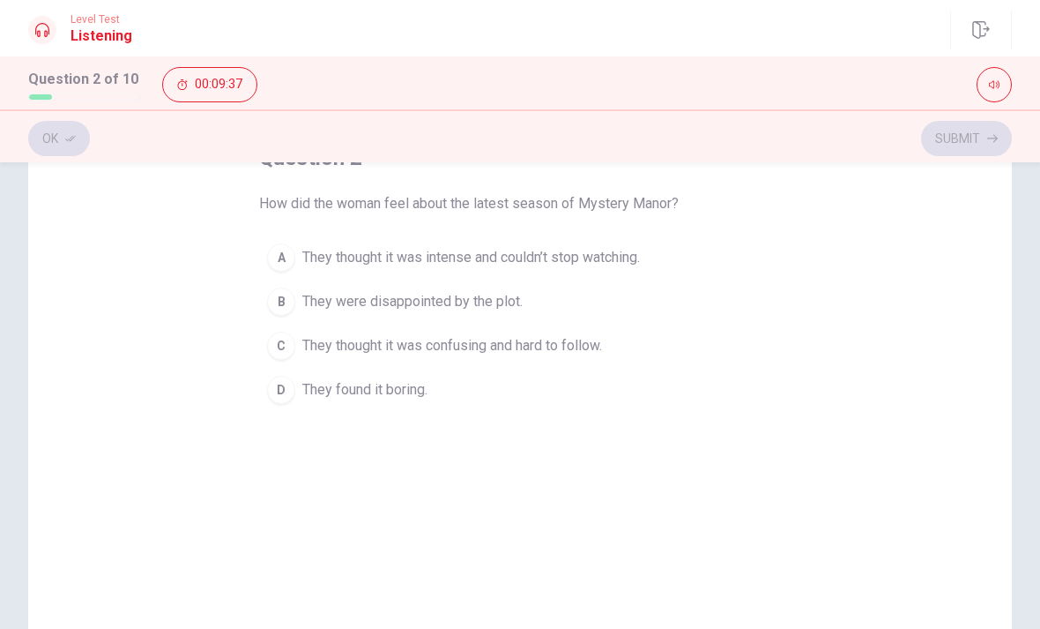
scroll to position [125, 0]
click at [283, 248] on div "A" at bounding box center [281, 256] width 28 height 28
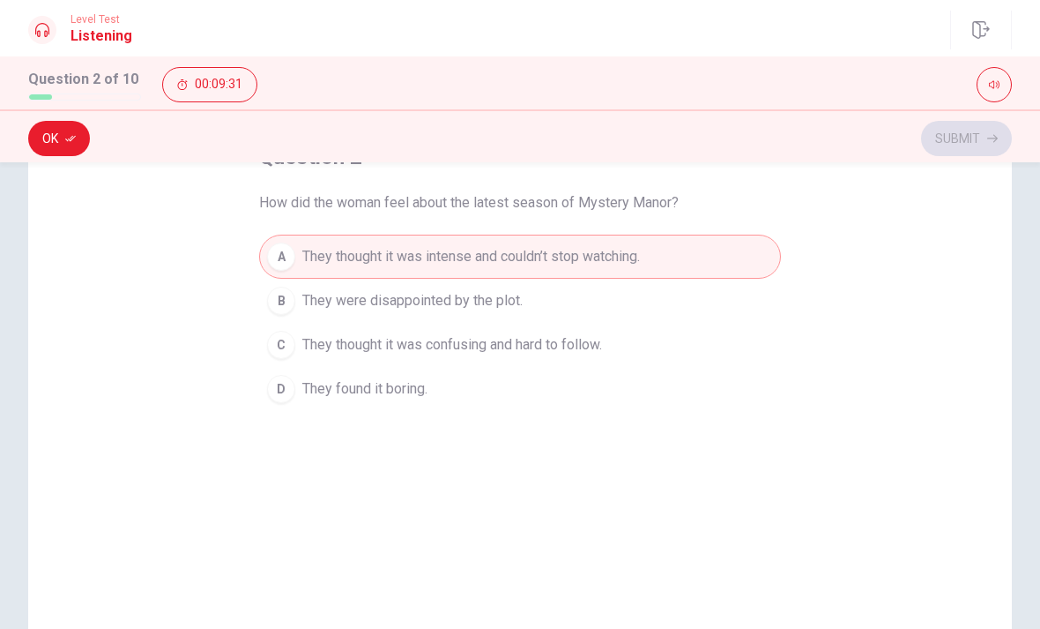
click at [56, 143] on button "Ok" at bounding box center [59, 138] width 62 height 35
click at [966, 138] on button "Submit" at bounding box center [966, 138] width 91 height 35
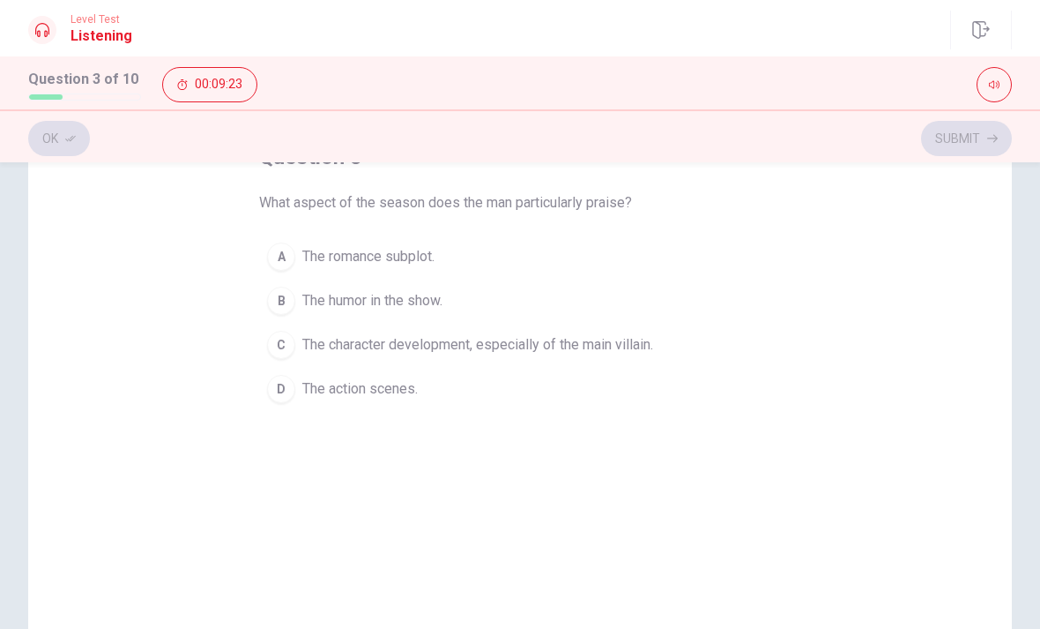
click at [635, 358] on button "C The character development, especially of the main villain." at bounding box center [520, 345] width 522 height 44
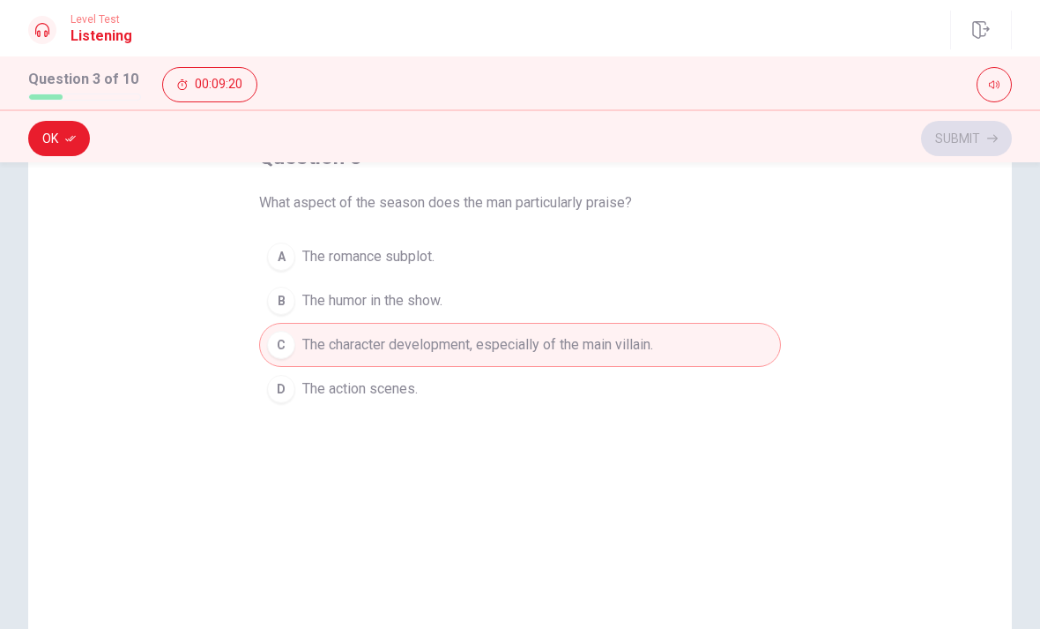
click at [55, 143] on button "Ok" at bounding box center [59, 138] width 62 height 35
click at [990, 127] on button "Submit" at bounding box center [966, 138] width 91 height 35
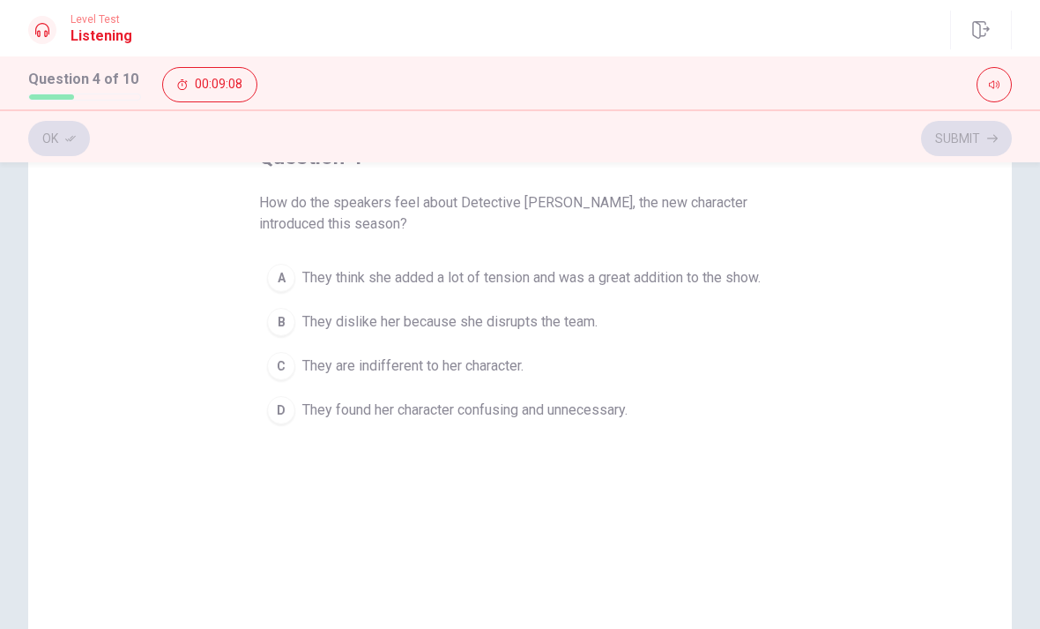
click at [723, 265] on button "A They think she added a lot of tension and was a great addition to the show." at bounding box center [520, 278] width 522 height 44
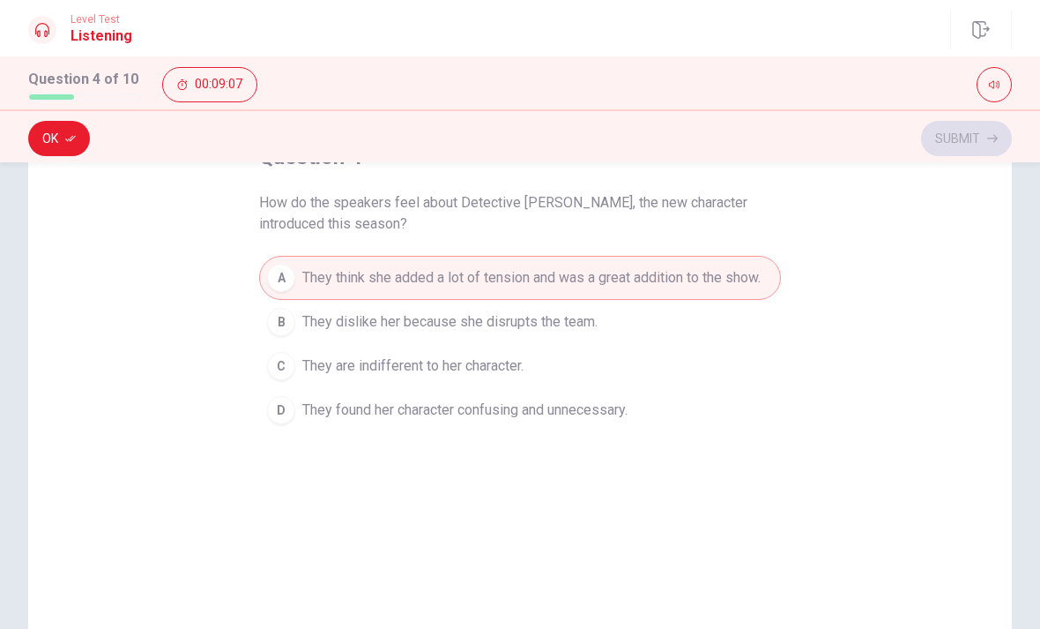
click at [44, 128] on button "Ok" at bounding box center [59, 138] width 62 height 35
click at [964, 138] on button "Submit" at bounding box center [966, 138] width 91 height 35
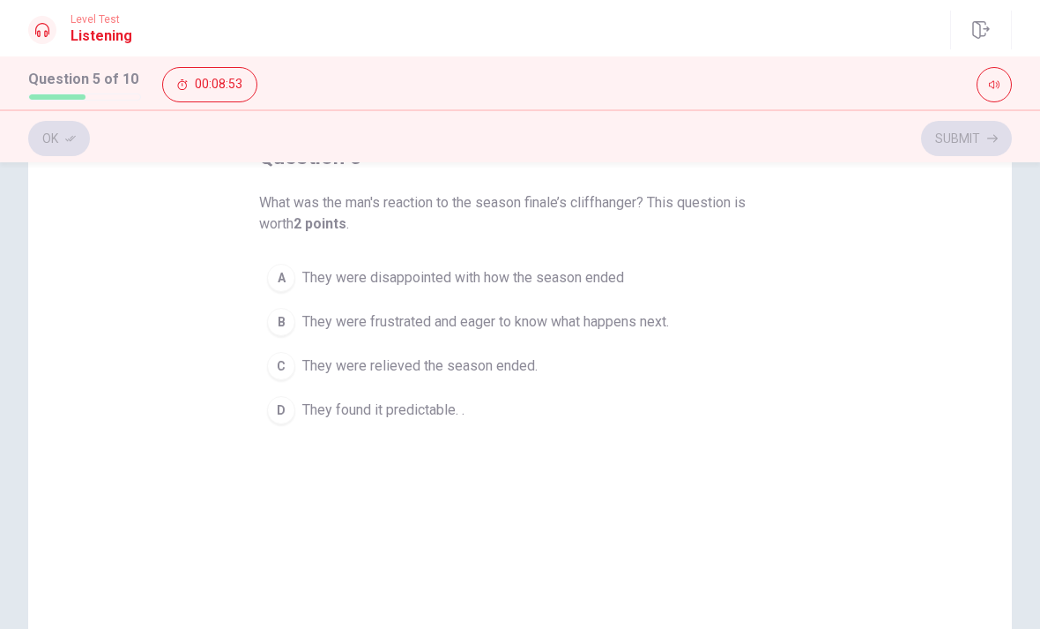
click at [669, 316] on span "They were frustrated and eager to know what happens next." at bounding box center [485, 321] width 367 height 21
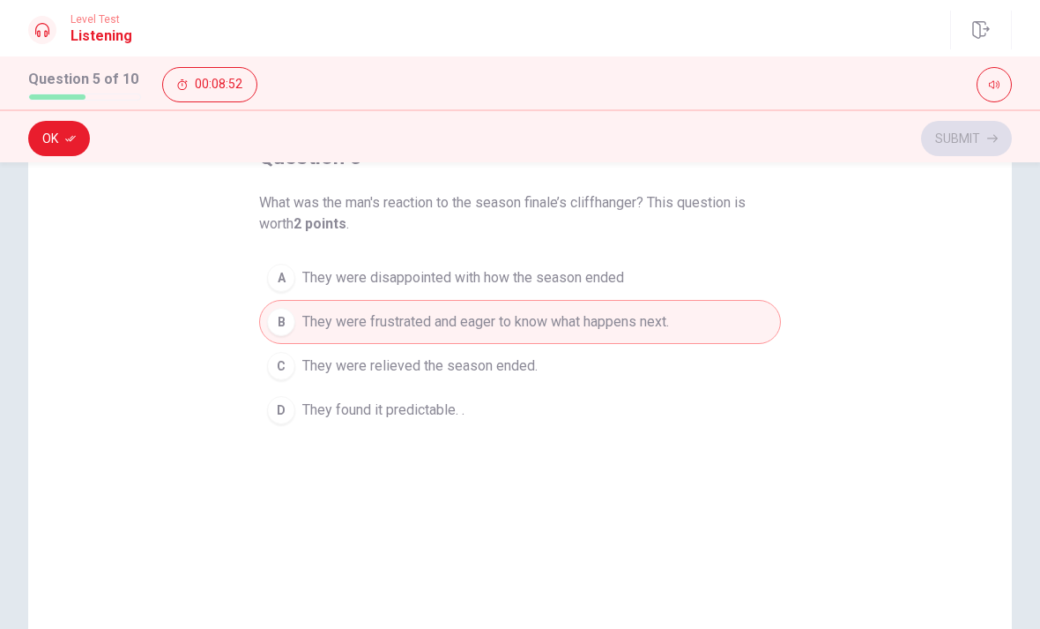
click at [70, 133] on icon "button" at bounding box center [70, 138] width 11 height 11
click at [959, 127] on button "Submit" at bounding box center [966, 138] width 91 height 35
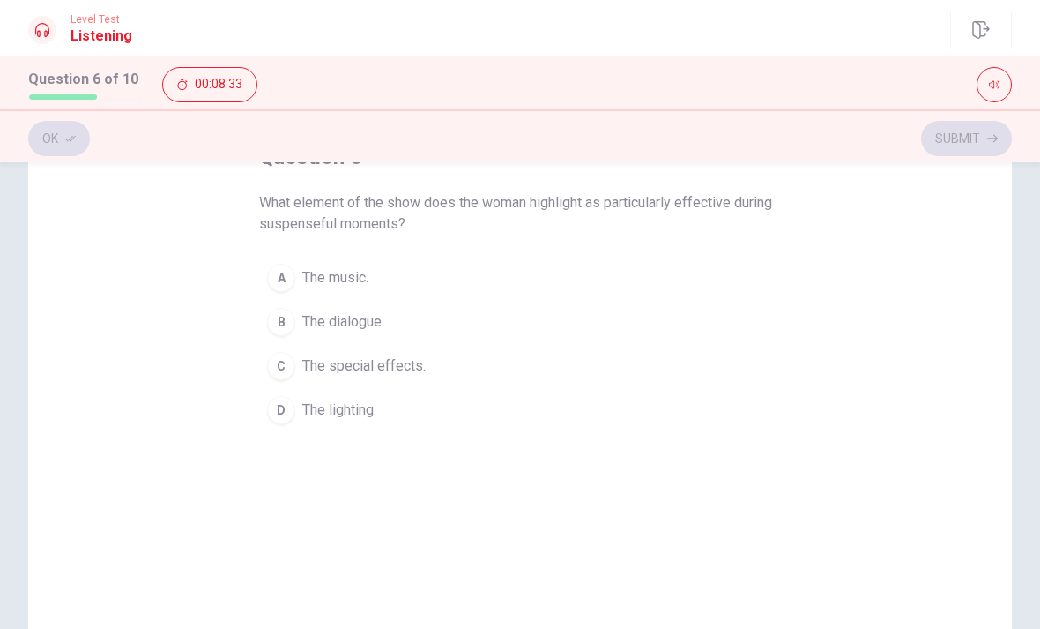
click at [349, 272] on span "The music." at bounding box center [335, 277] width 66 height 21
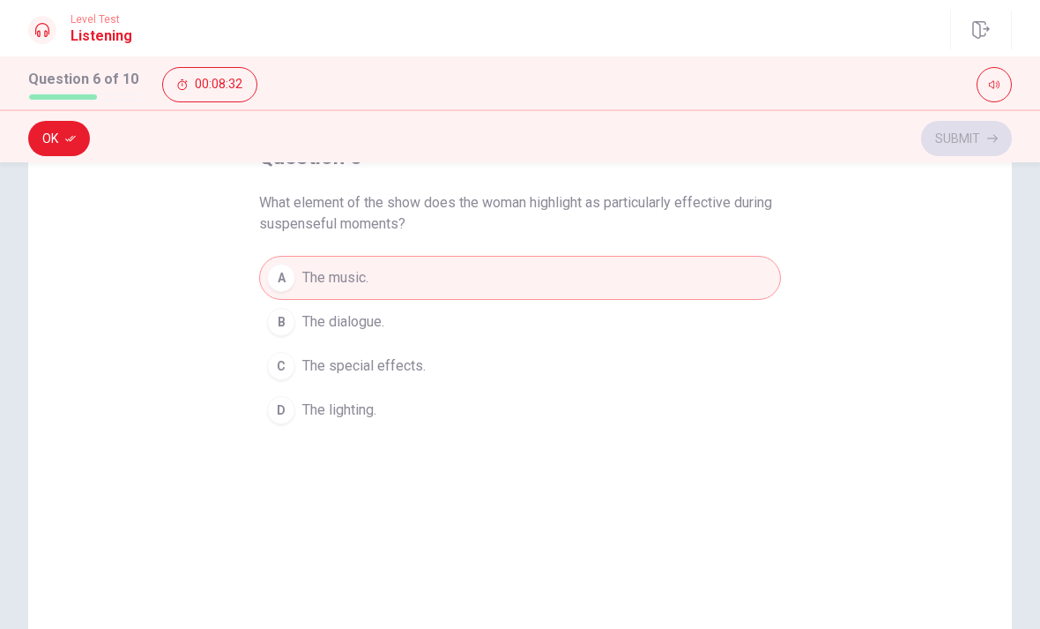
click at [54, 155] on button "Ok" at bounding box center [59, 138] width 62 height 35
click at [990, 141] on icon "button" at bounding box center [993, 138] width 11 height 11
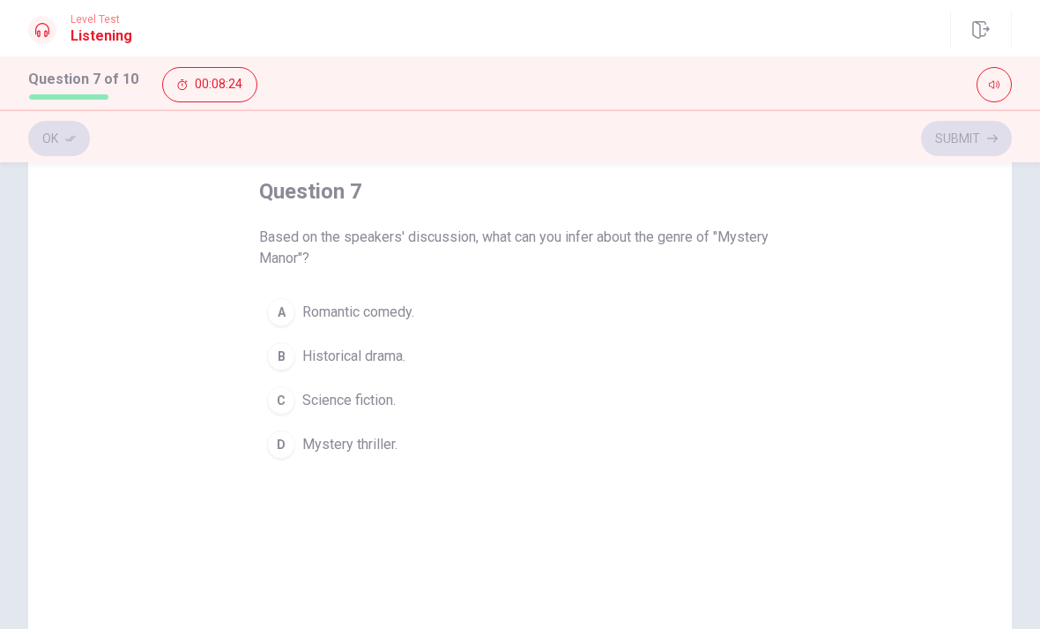
scroll to position [91, 0]
click at [293, 443] on div "D" at bounding box center [281, 444] width 28 height 28
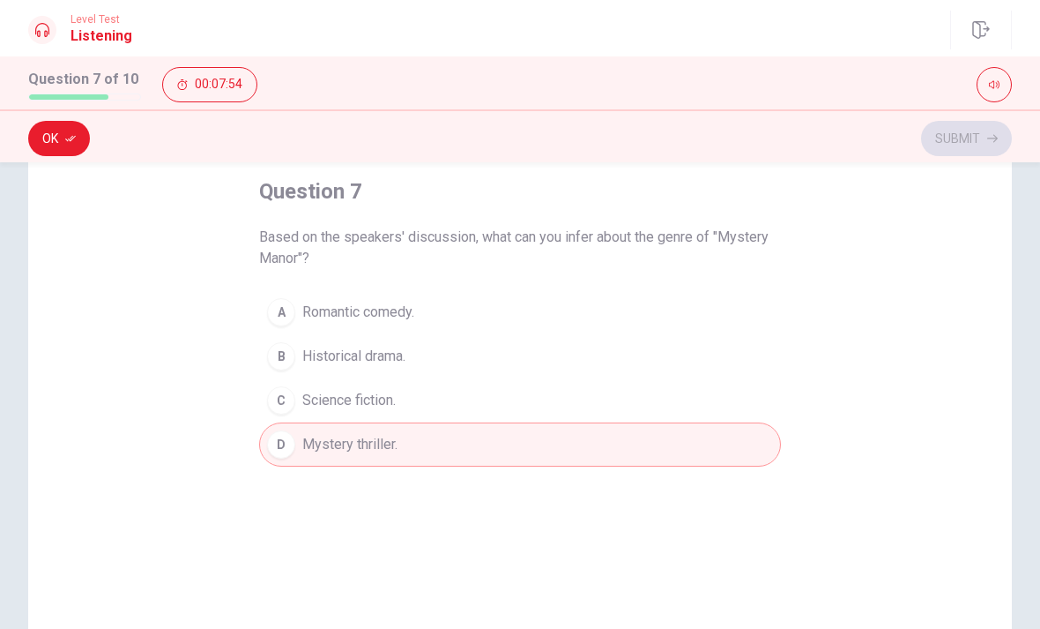
click at [61, 146] on button "Ok" at bounding box center [59, 138] width 62 height 35
click at [969, 148] on button "Submit" at bounding box center [966, 138] width 91 height 35
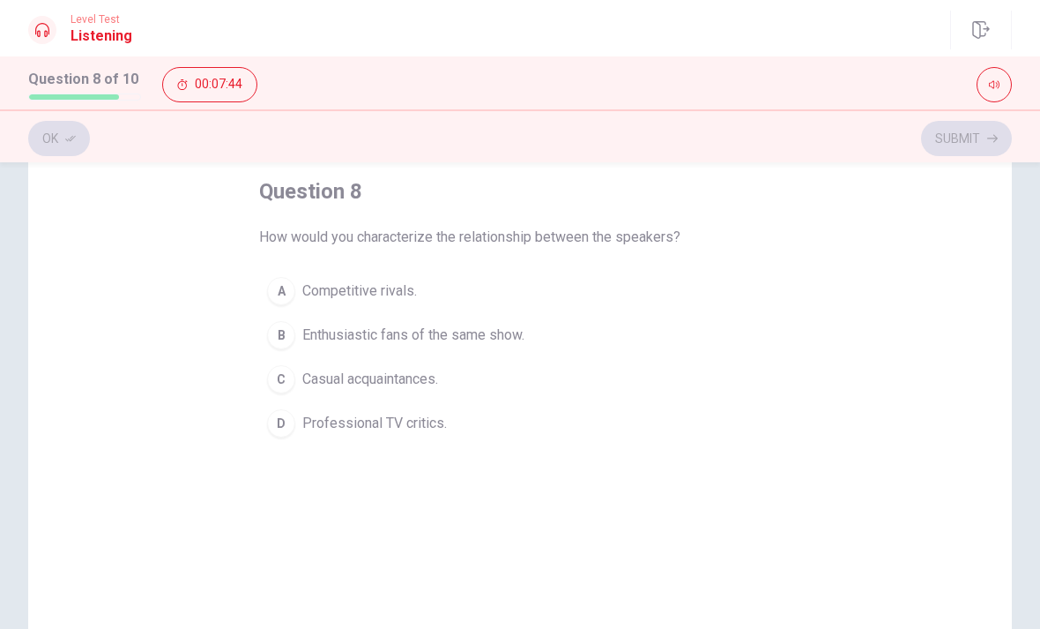
click at [303, 346] on button "B Enthusiastic fans of the same show." at bounding box center [520, 335] width 522 height 44
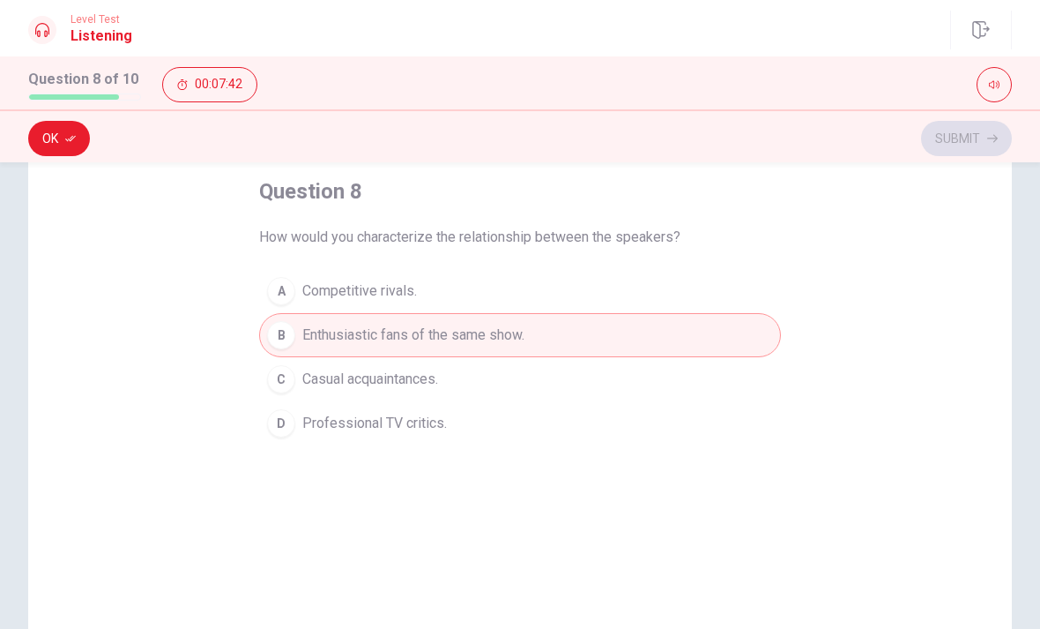
click at [45, 123] on button "Ok" at bounding box center [59, 138] width 62 height 35
click at [978, 132] on button "Submit" at bounding box center [966, 138] width 91 height 35
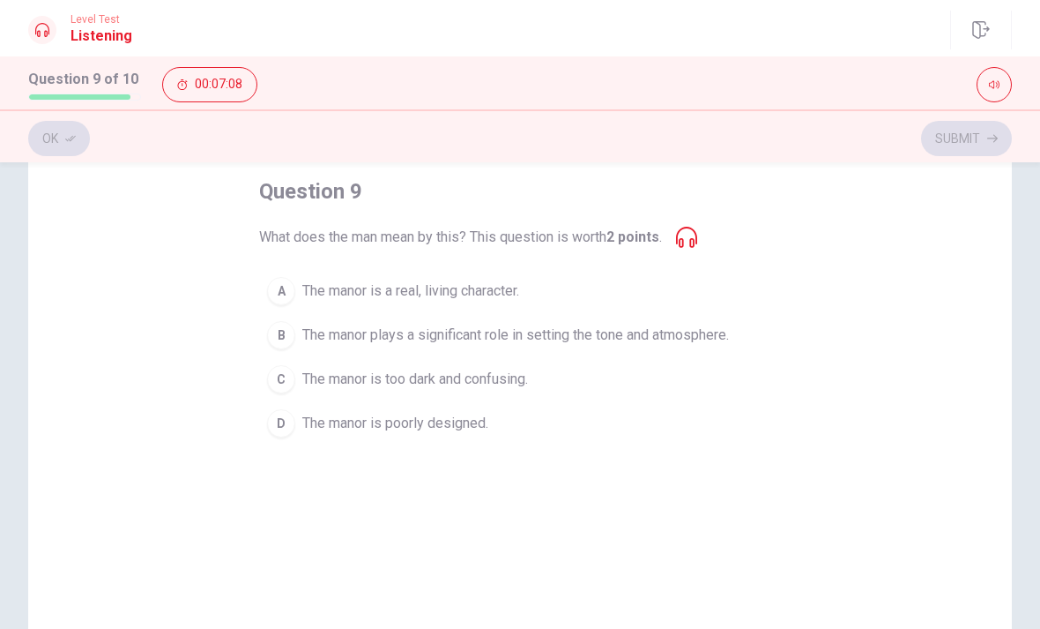
click at [294, 349] on button "B The manor plays a significant role in setting the tone and atmosphere." at bounding box center [520, 335] width 522 height 44
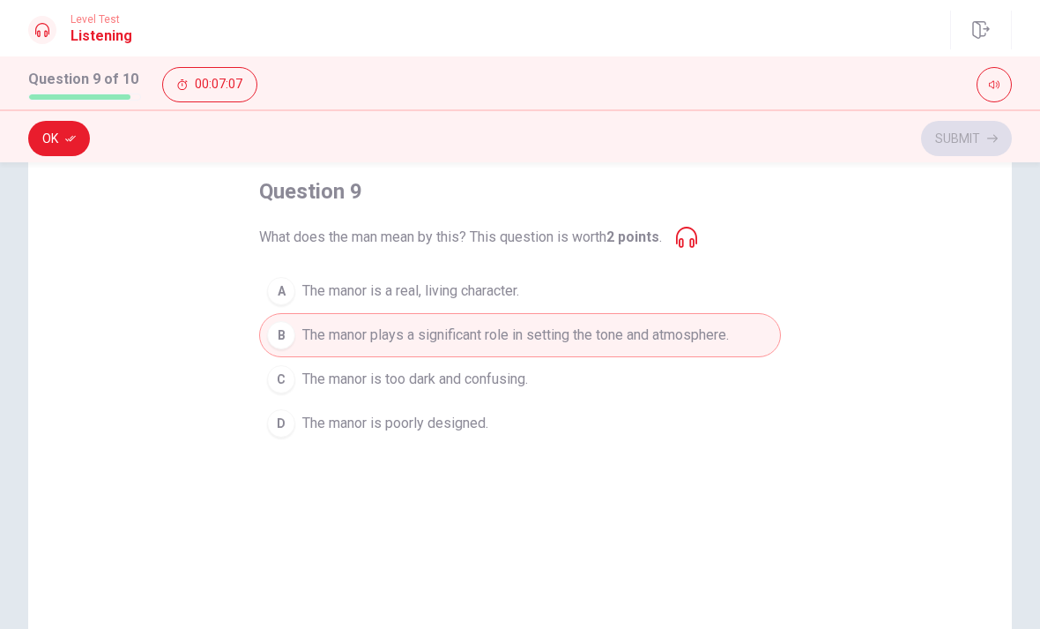
click at [36, 138] on button "Ok" at bounding box center [59, 138] width 62 height 35
click at [991, 141] on icon "button" at bounding box center [993, 138] width 11 height 11
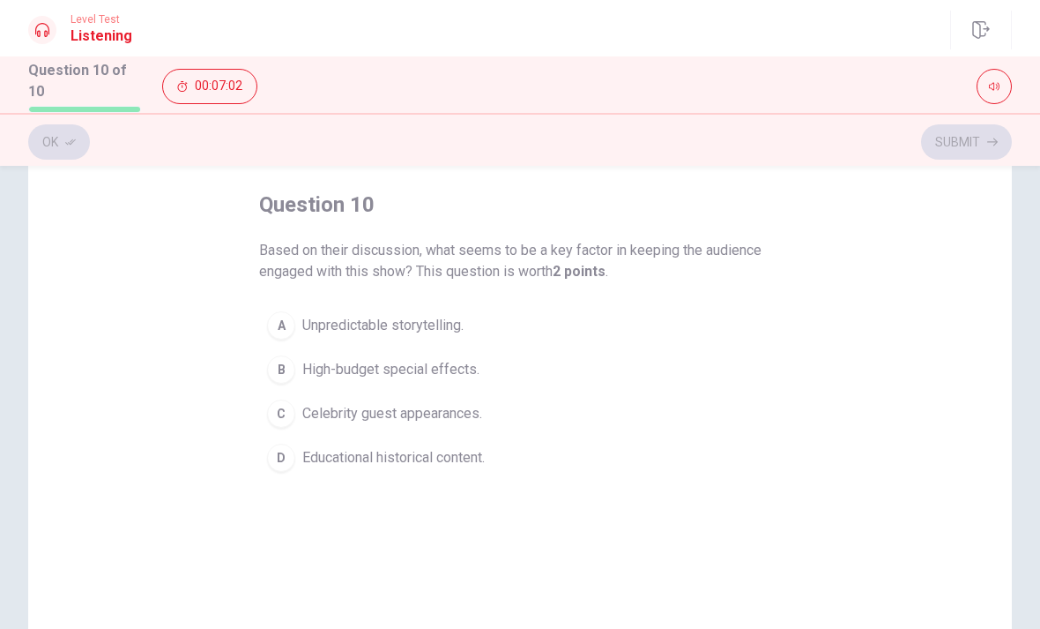
scroll to position [81, 0]
click at [277, 409] on div "C" at bounding box center [281, 413] width 28 height 28
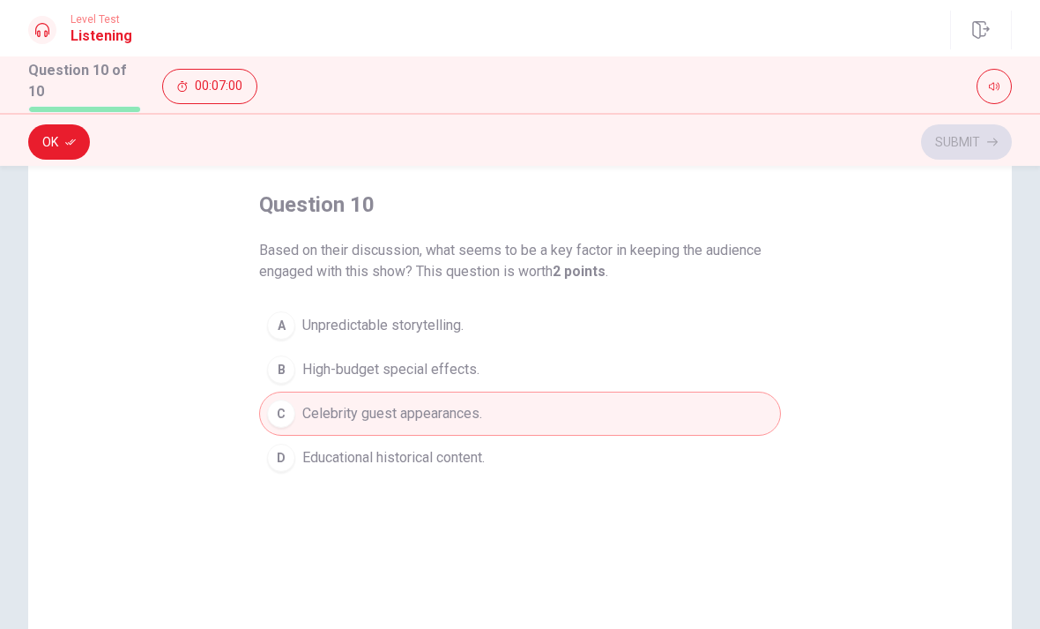
click at [294, 452] on div "D" at bounding box center [281, 458] width 28 height 28
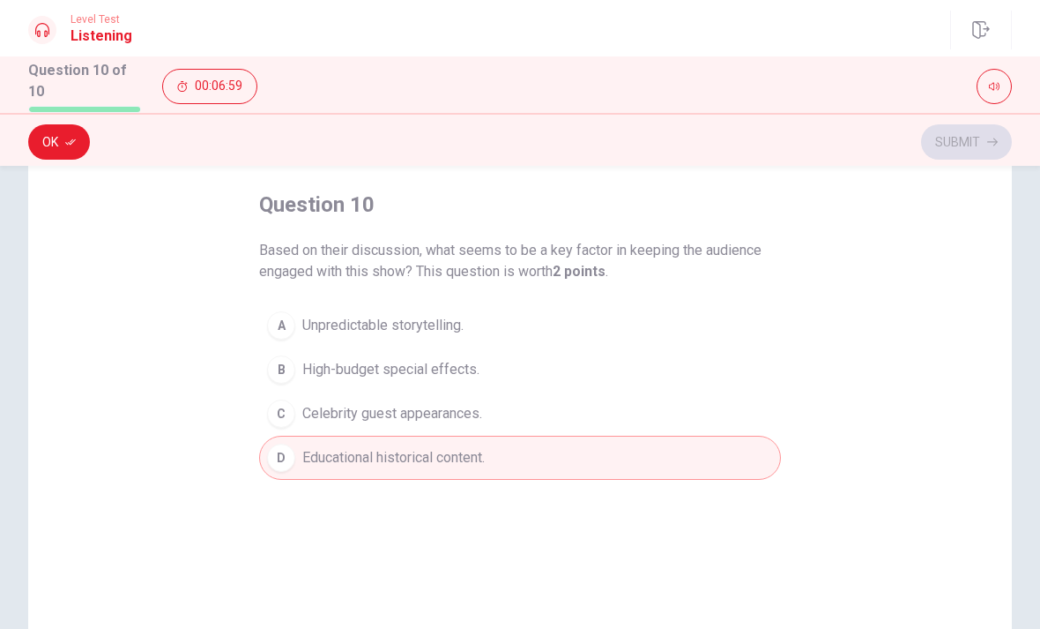
click at [266, 381] on button "B High-budget special effects." at bounding box center [520, 369] width 522 height 44
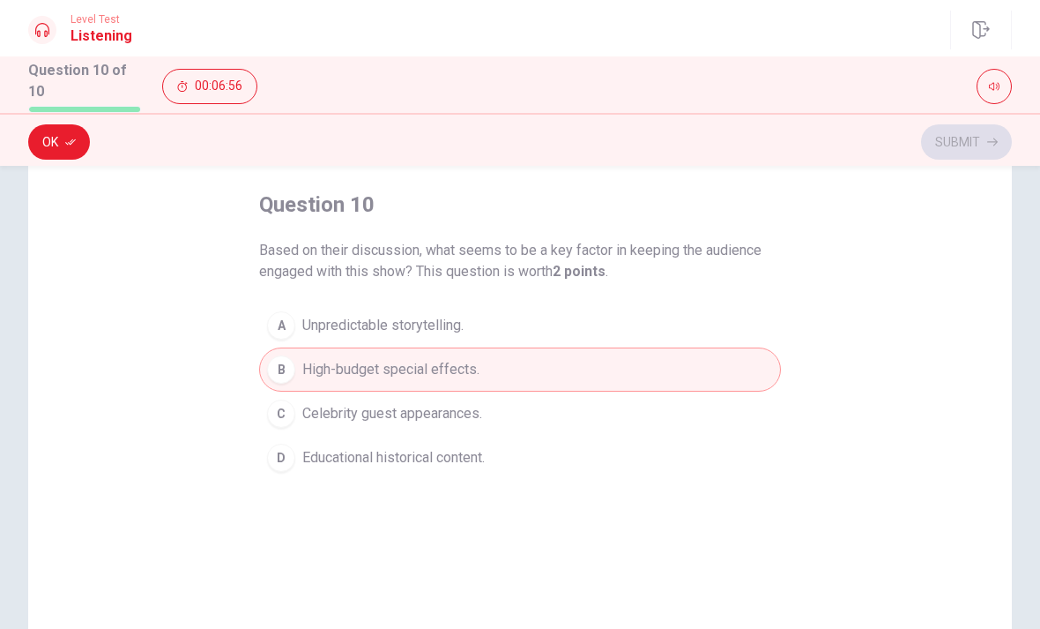
click at [288, 338] on button "A Unpredictable storytelling." at bounding box center [520, 325] width 522 height 44
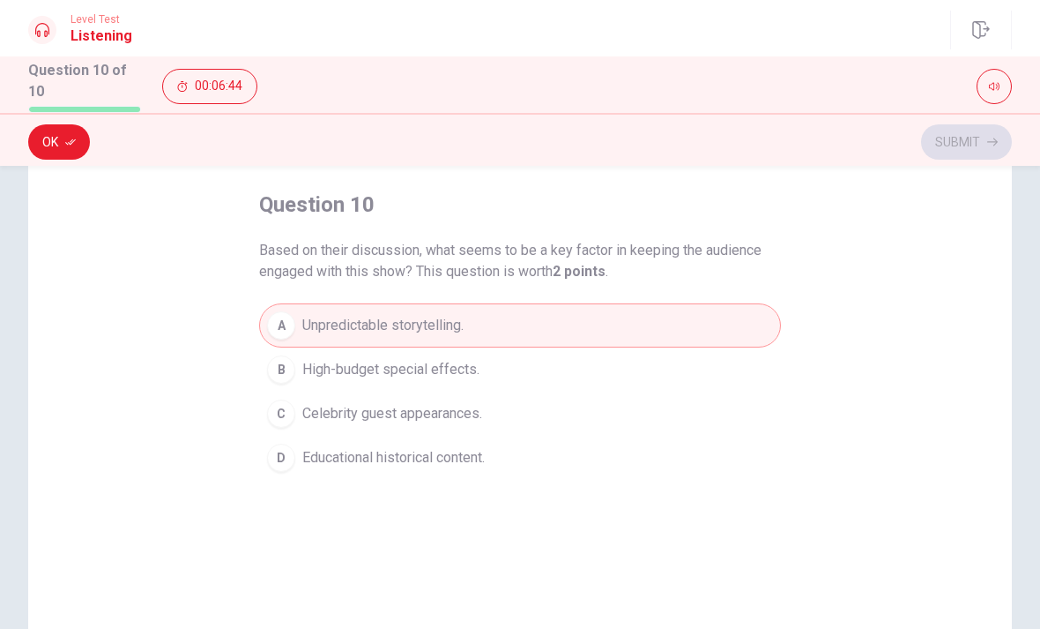
click at [56, 153] on button "Ok" at bounding box center [59, 141] width 62 height 35
click at [982, 124] on button "Submit" at bounding box center [966, 141] width 91 height 35
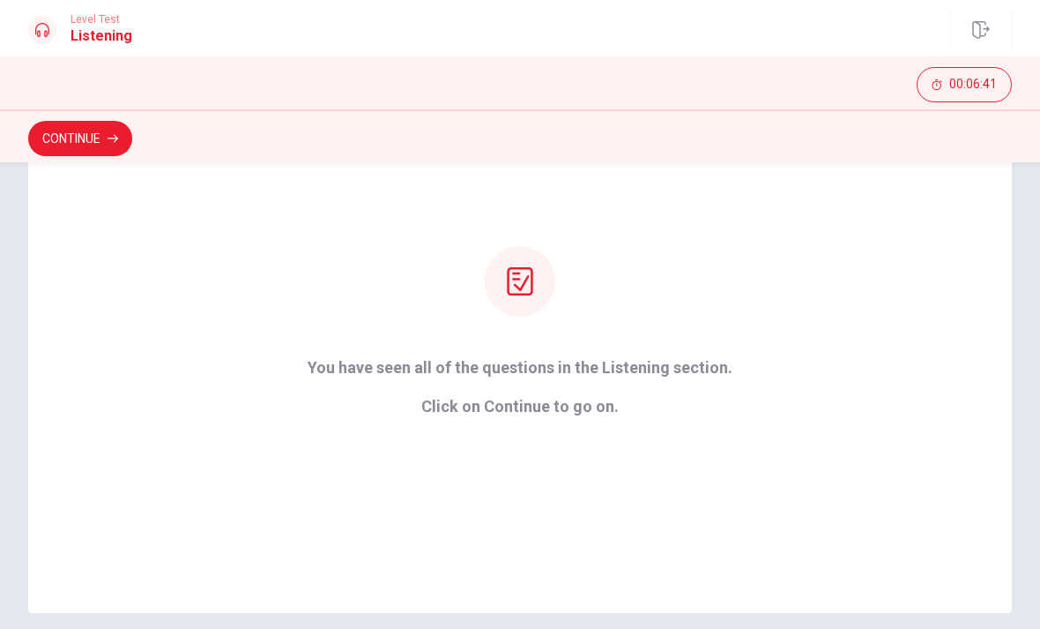
scroll to position [160, 0]
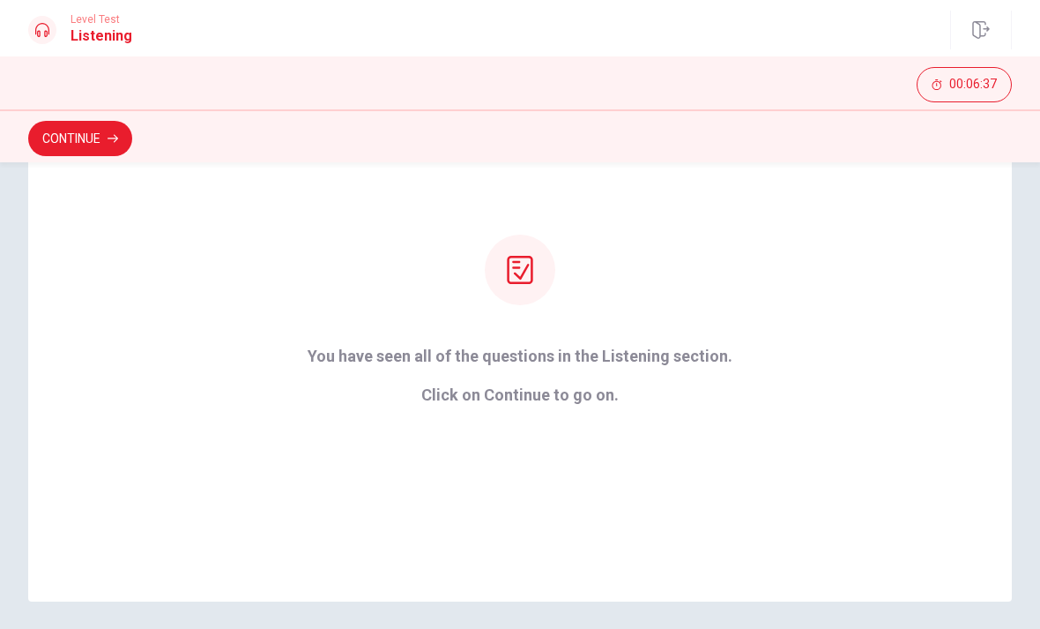
click at [91, 142] on button "Continue" at bounding box center [80, 138] width 104 height 35
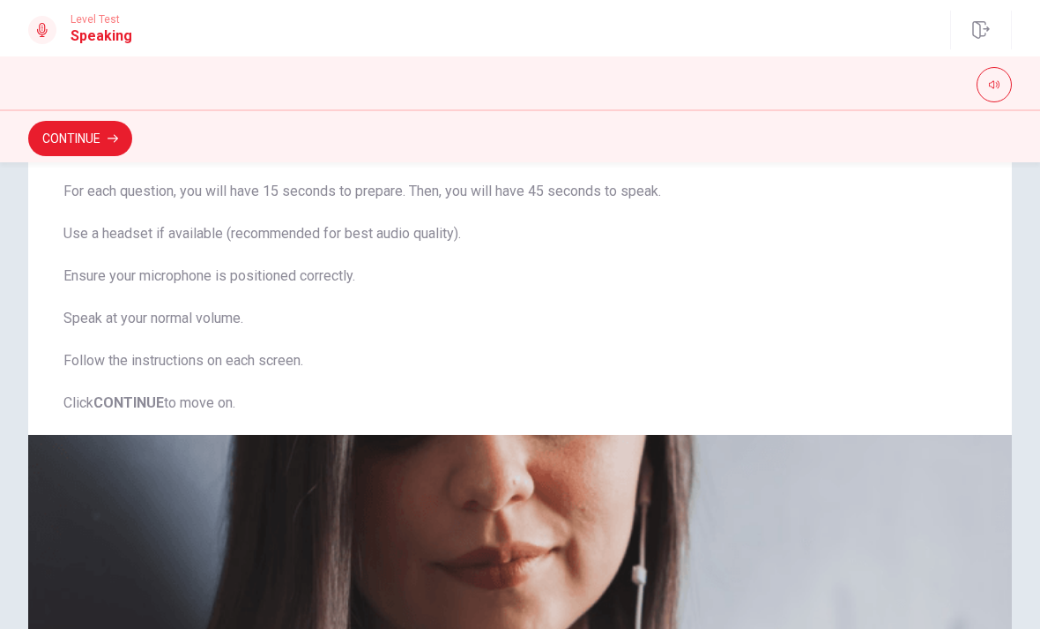
scroll to position [130, 0]
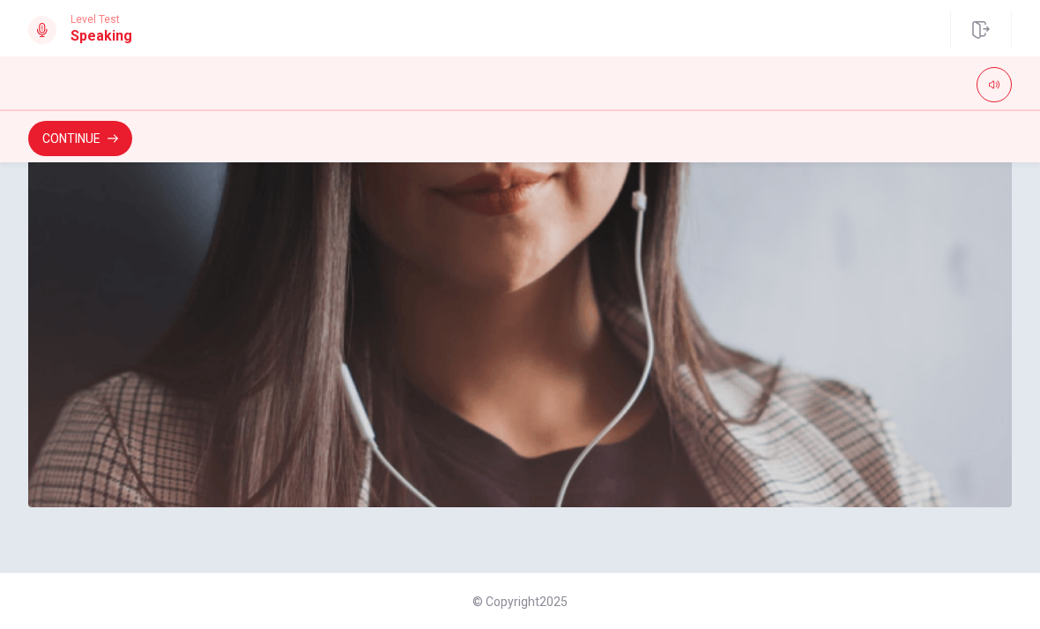
click at [86, 137] on button "Continue" at bounding box center [80, 138] width 104 height 35
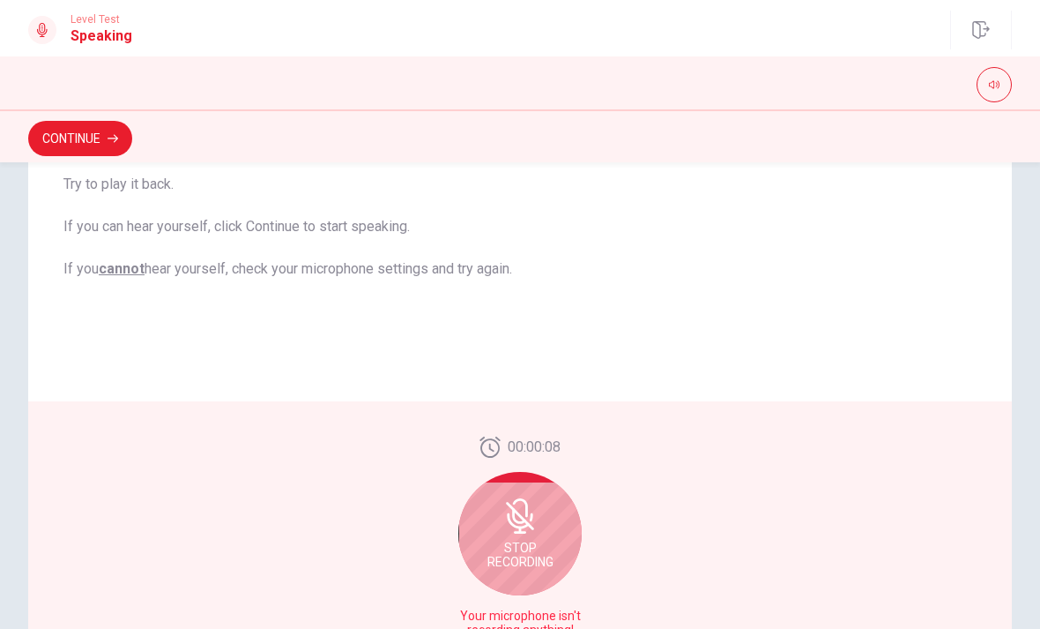
scroll to position [284, 0]
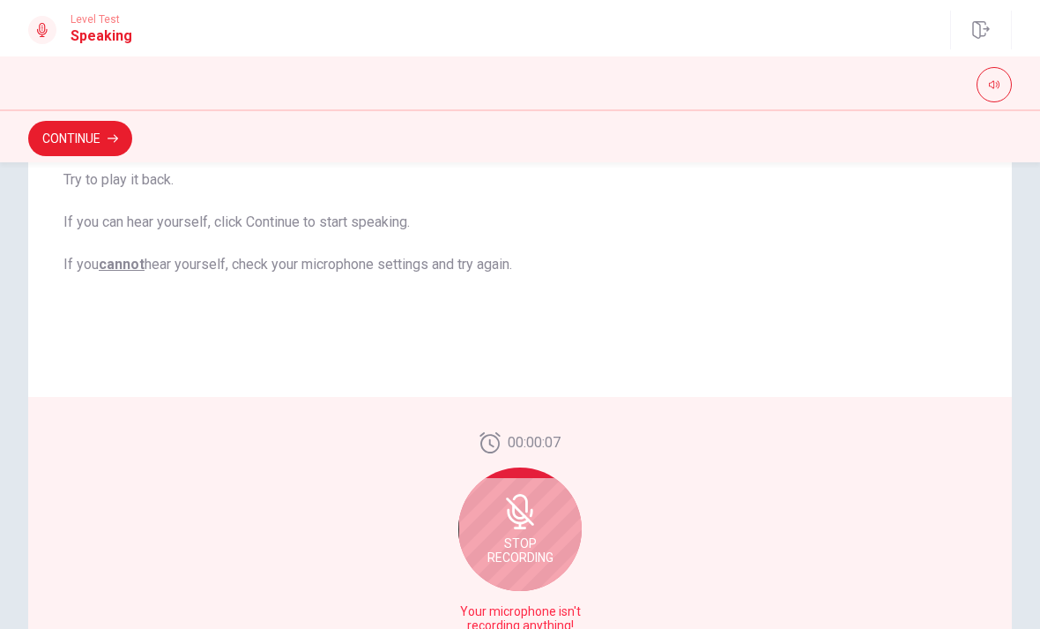
click at [541, 530] on div "Stop Recording" at bounding box center [519, 528] width 123 height 123
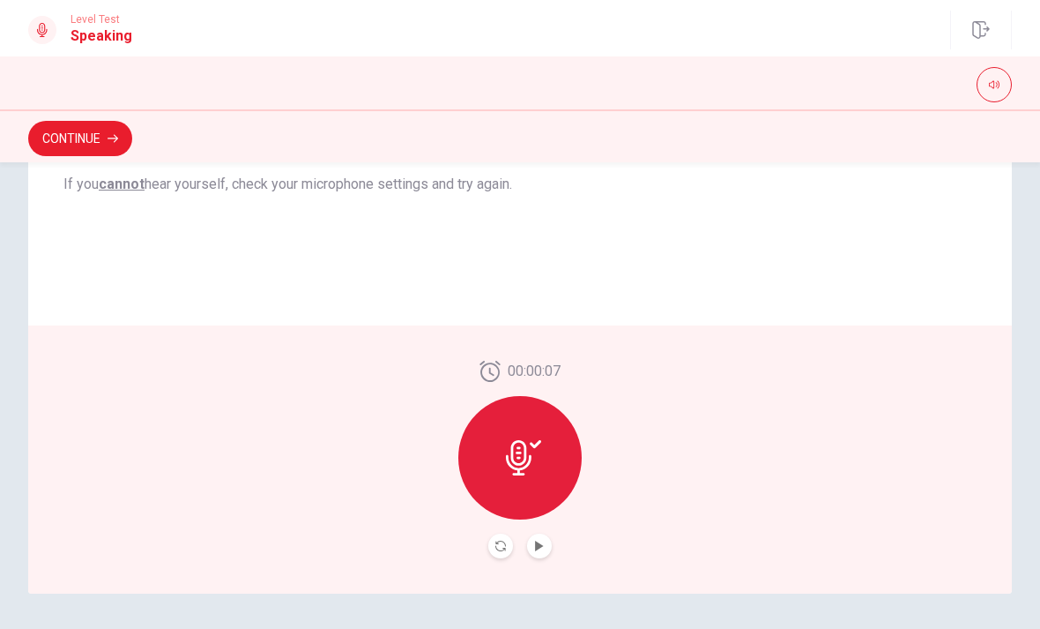
scroll to position [376, 0]
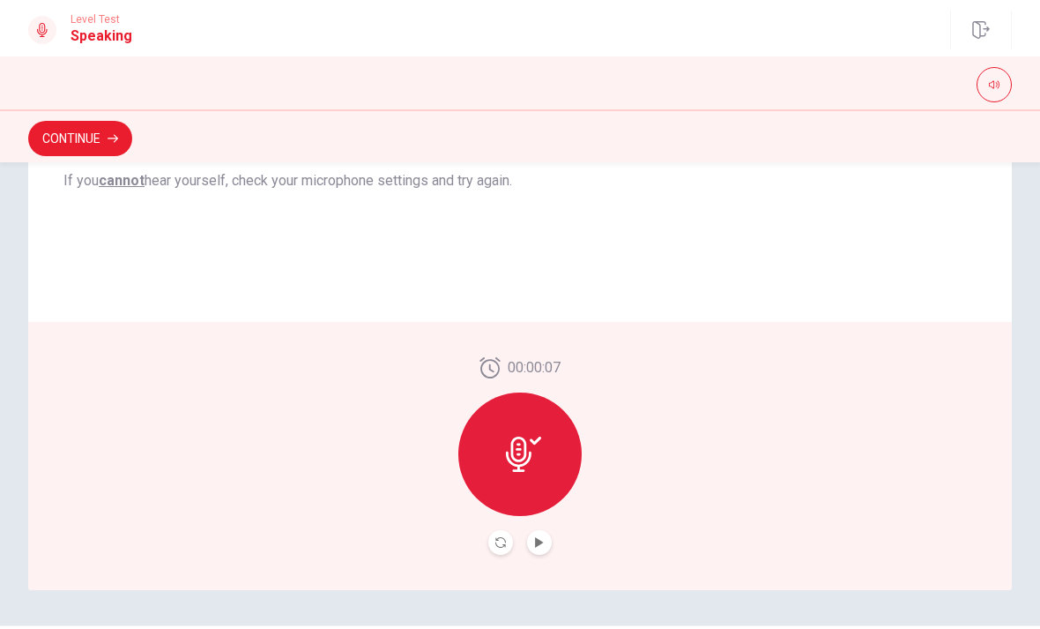
click at [559, 474] on div at bounding box center [519, 453] width 123 height 123
click at [492, 550] on button "Record Again" at bounding box center [500, 542] width 25 height 25
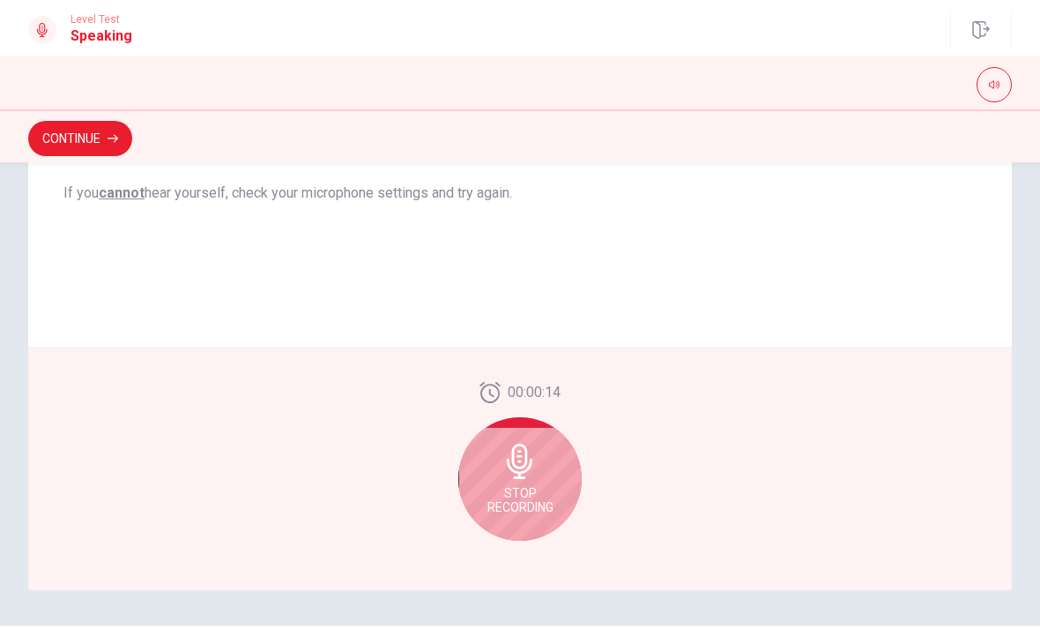
click at [540, 495] on span "Stop Recording" at bounding box center [521, 500] width 66 height 28
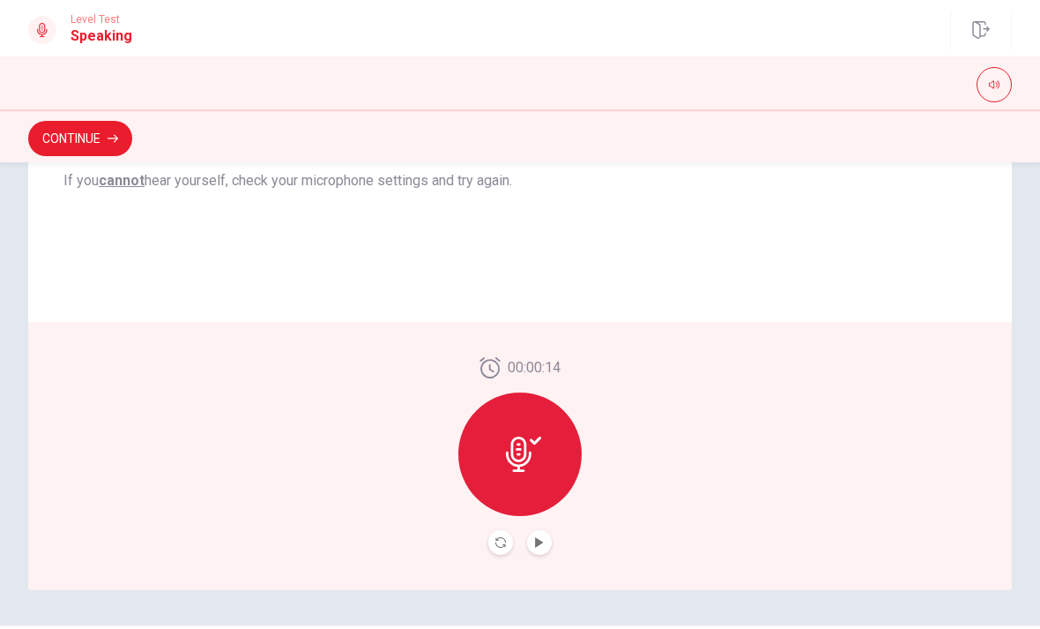
click at [543, 548] on button "Play Audio" at bounding box center [539, 542] width 25 height 25
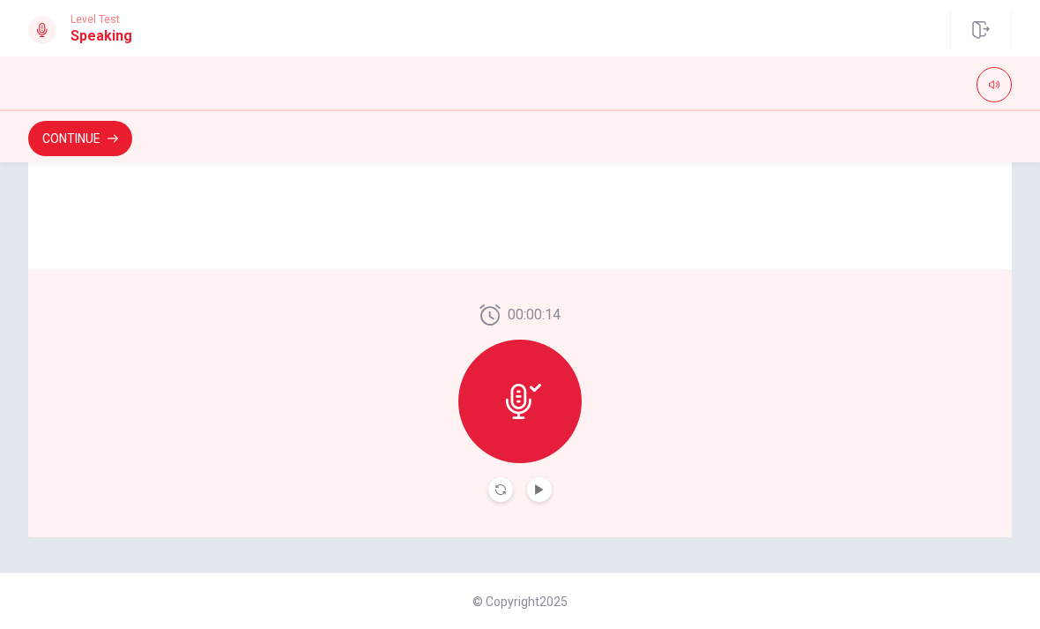
scroll to position [429, 0]
click at [540, 501] on button "Play Audio" at bounding box center [539, 489] width 25 height 25
click at [540, 412] on icon at bounding box center [523, 401] width 35 height 35
click at [491, 493] on button "Record Again" at bounding box center [500, 489] width 25 height 25
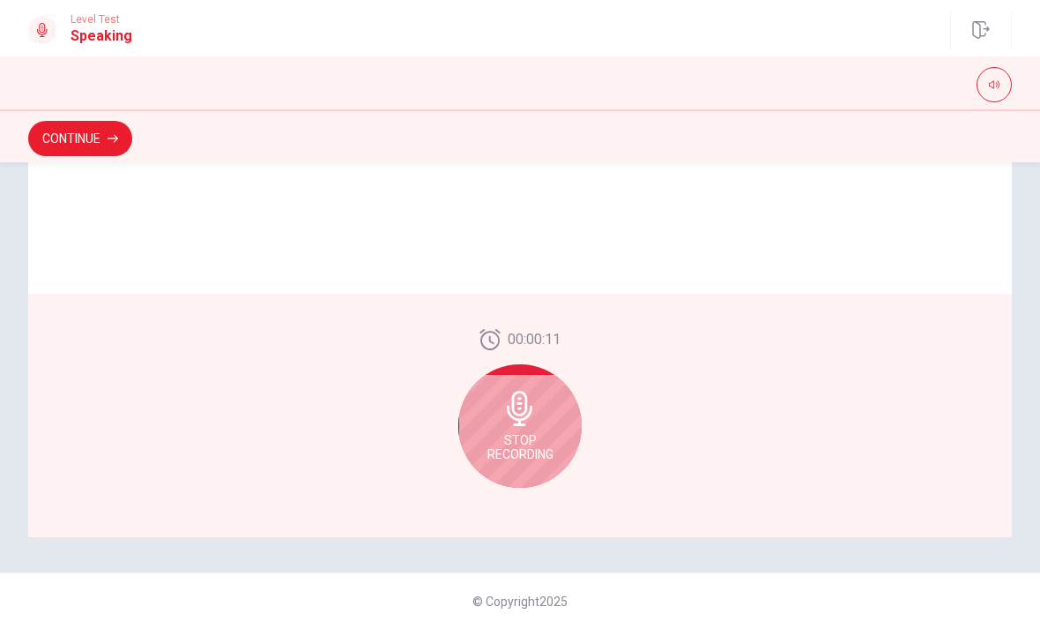
click at [550, 434] on span "Stop Recording" at bounding box center [521, 447] width 66 height 28
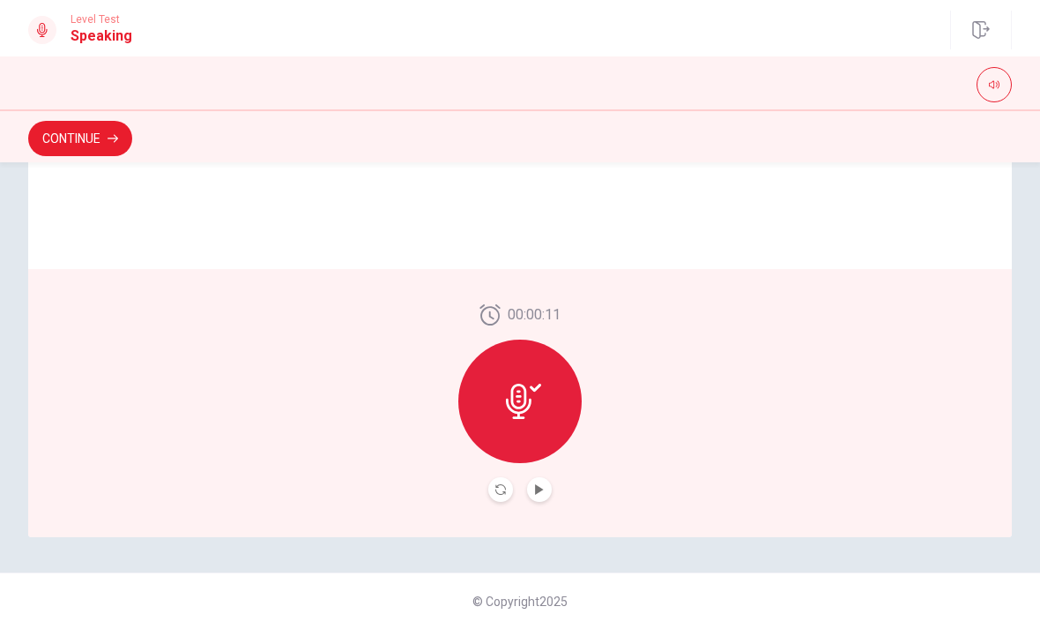
click at [537, 495] on button "Play Audio" at bounding box center [539, 489] width 25 height 25
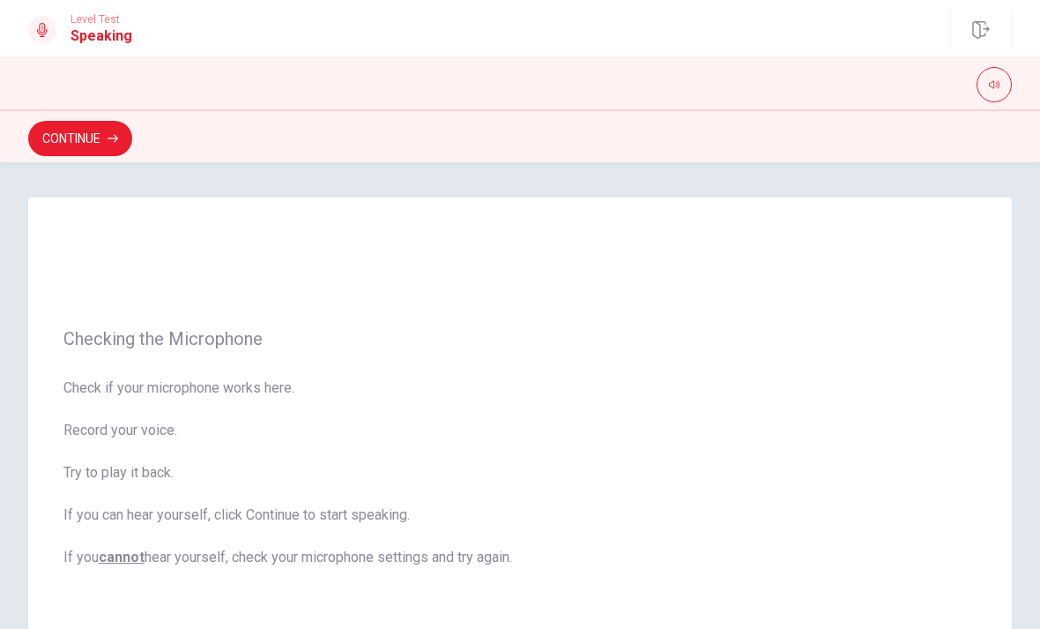
scroll to position [0, 0]
click at [1003, 92] on button "button" at bounding box center [994, 84] width 35 height 35
click at [902, 252] on div "Checking the Microphone Check if your microphone works here. Record your voice.…" at bounding box center [520, 448] width 984 height 501
click at [797, 445] on span "Check if your microphone works here. Record your voice. Try to play it back. If…" at bounding box center [519, 472] width 913 height 190
type input "0.6"
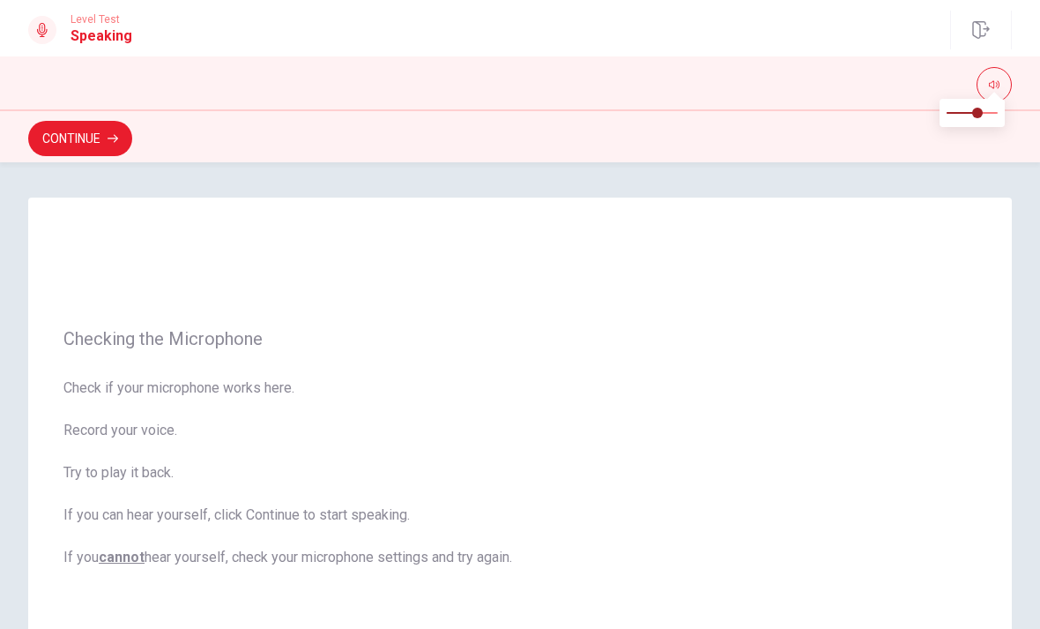
click at [917, 245] on div "Checking the Microphone Check if your microphone works here. Record your voice.…" at bounding box center [520, 448] width 984 height 501
click at [1008, 81] on button "button" at bounding box center [994, 84] width 35 height 35
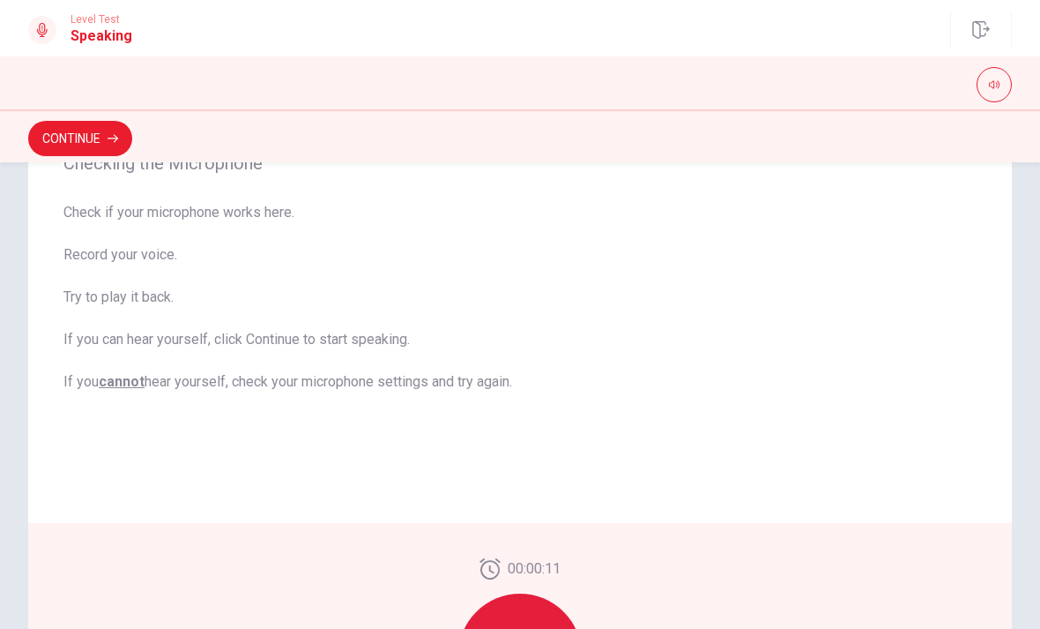
scroll to position [349, 0]
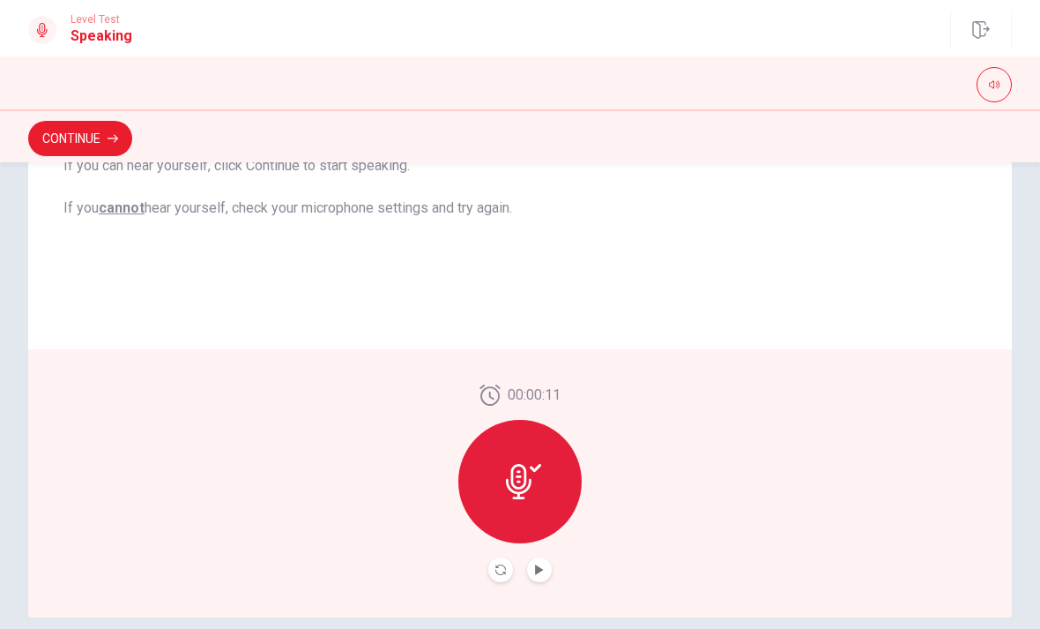
click at [537, 498] on icon at bounding box center [523, 481] width 35 height 35
click at [534, 466] on icon at bounding box center [523, 481] width 35 height 35
click at [508, 562] on button "Record Again" at bounding box center [500, 569] width 25 height 25
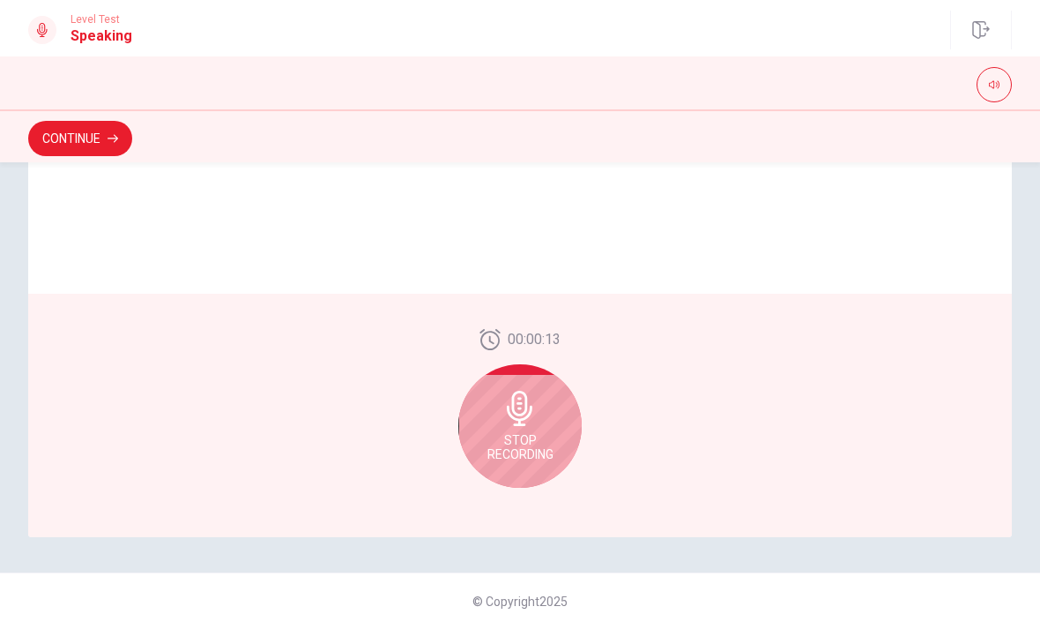
scroll to position [429, 0]
click at [551, 453] on span "Stop Recording" at bounding box center [521, 447] width 66 height 28
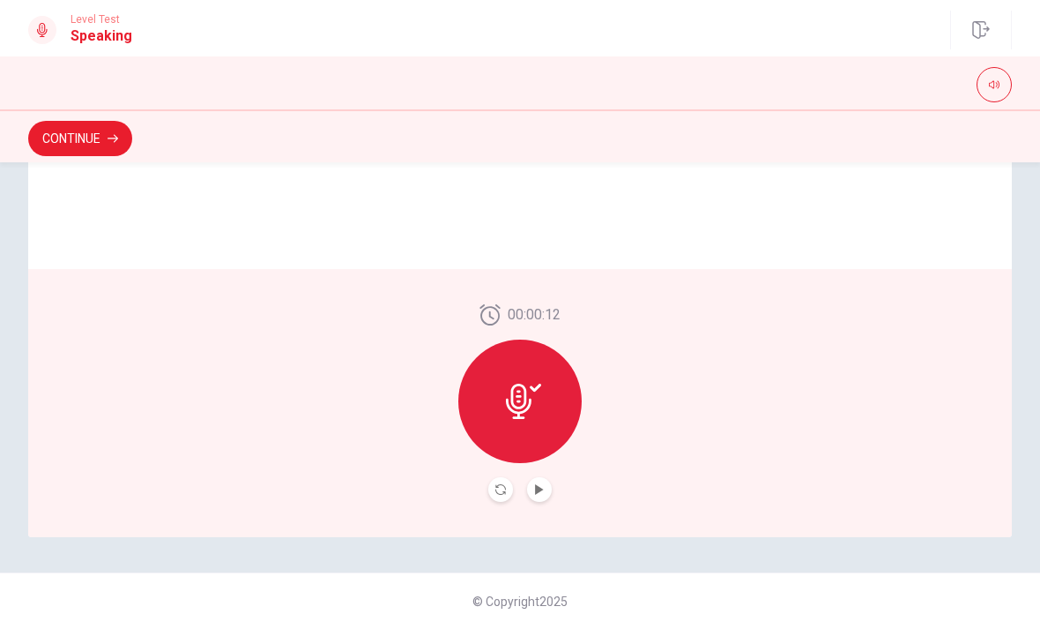
click at [542, 492] on icon "Play Audio" at bounding box center [539, 489] width 11 height 11
click at [98, 147] on button "Continue" at bounding box center [80, 138] width 104 height 35
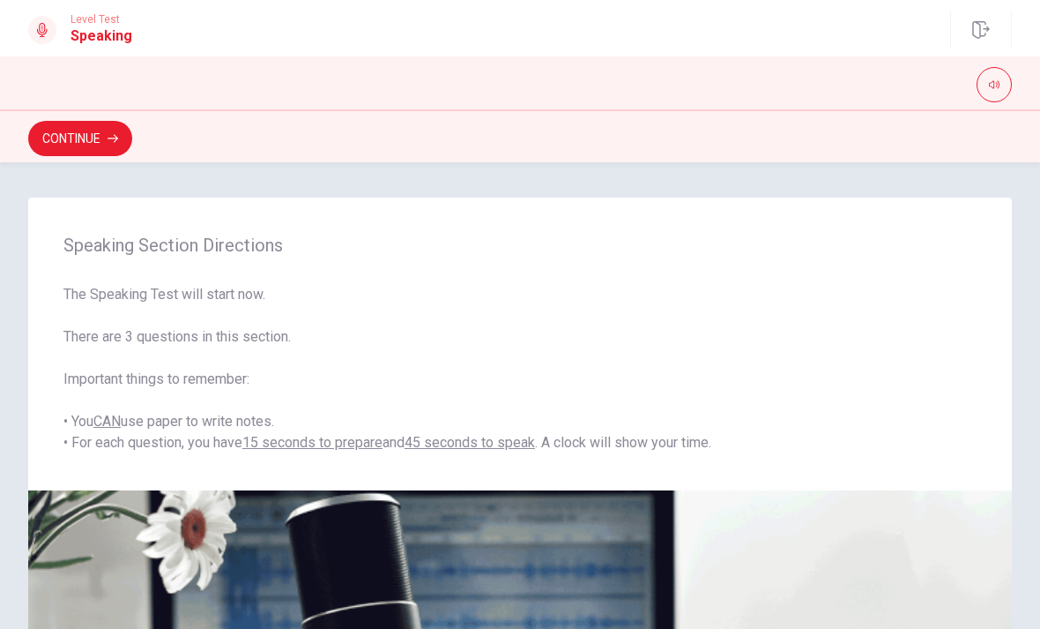
scroll to position [0, 0]
click at [76, 138] on button "Continue" at bounding box center [80, 138] width 104 height 35
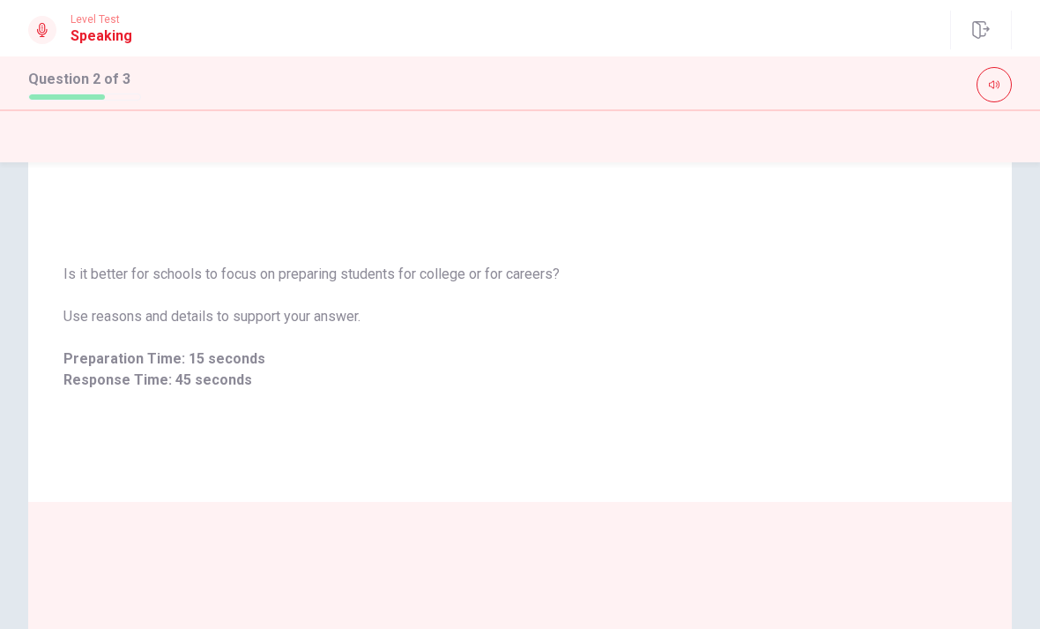
scroll to position [46, 0]
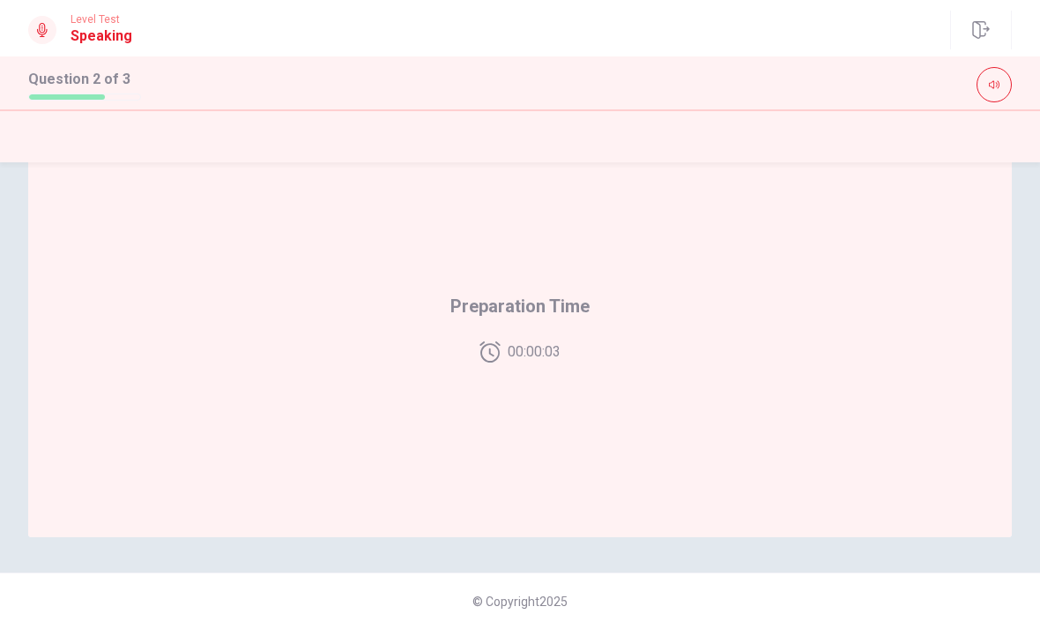
click at [850, 160] on div at bounding box center [520, 135] width 1040 height 53
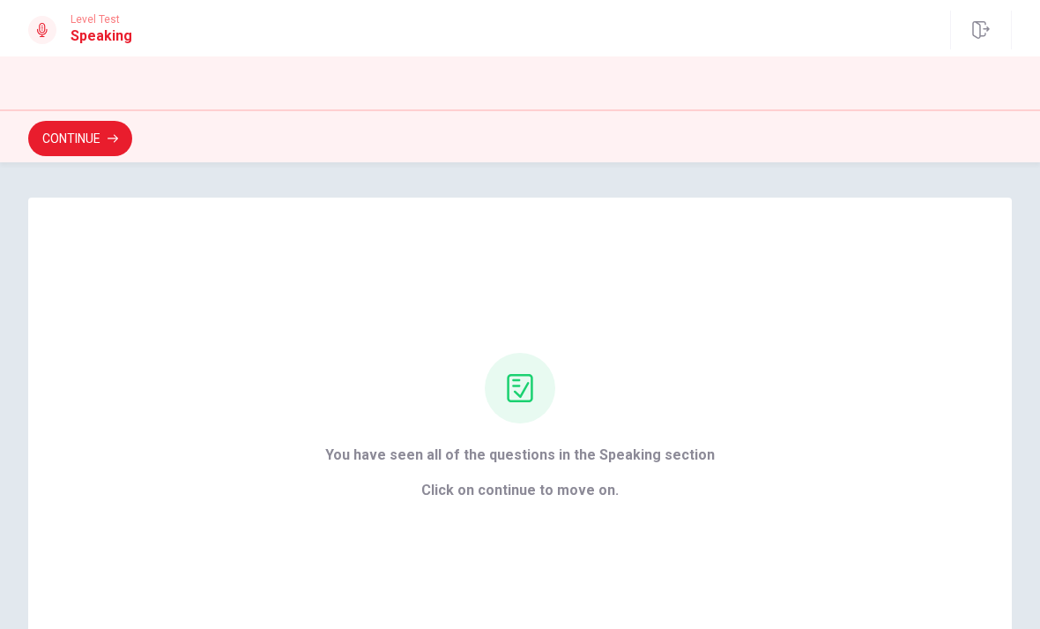
scroll to position [0, 0]
click at [116, 144] on button "Continue" at bounding box center [80, 138] width 104 height 35
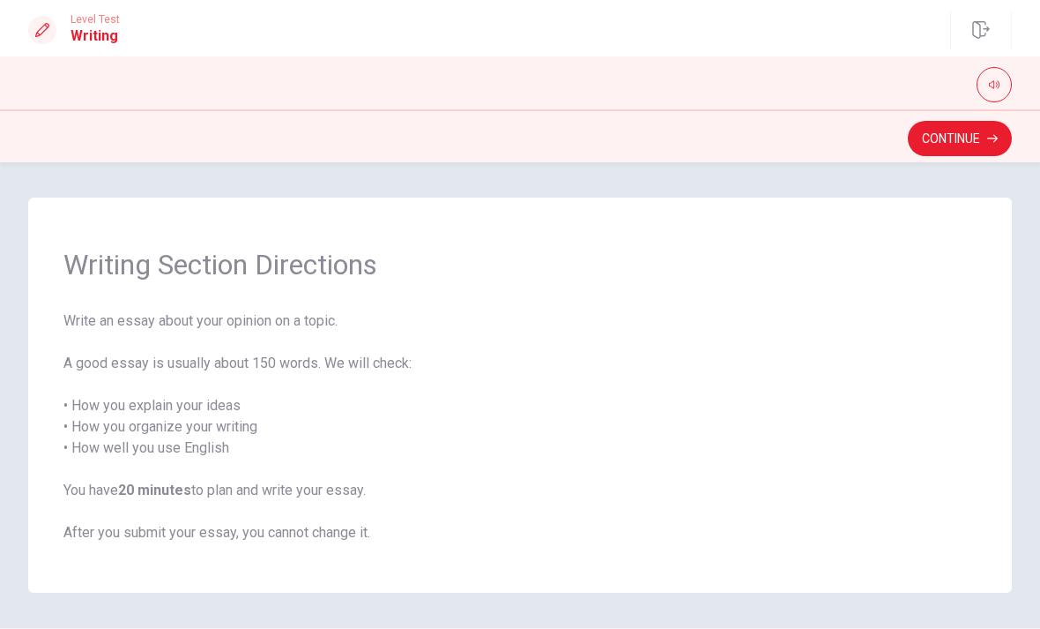
click at [967, 146] on button "Continue" at bounding box center [960, 138] width 104 height 35
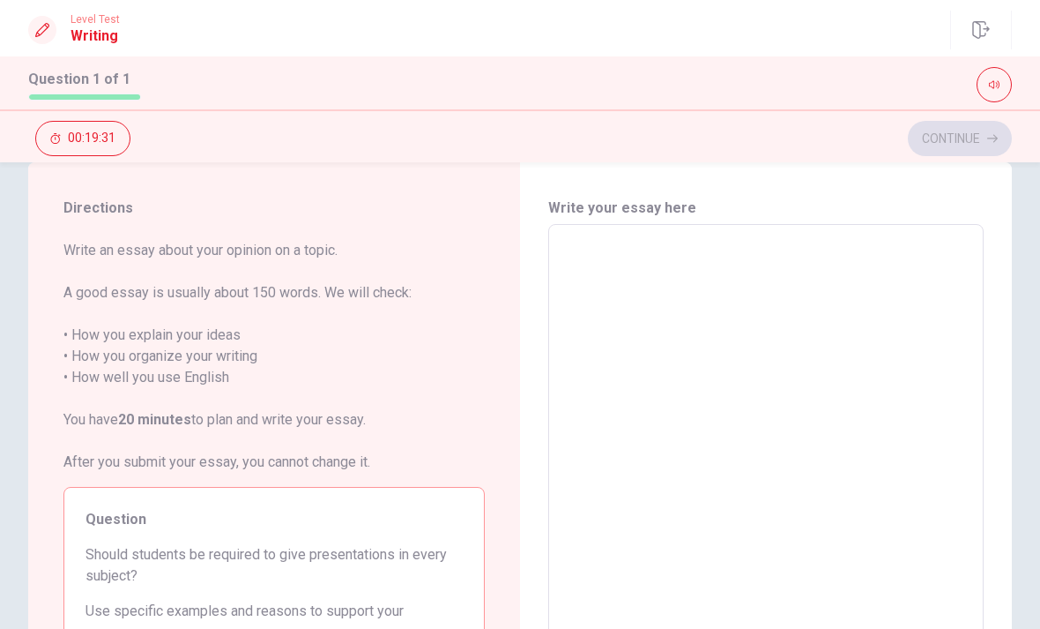
scroll to position [26, 0]
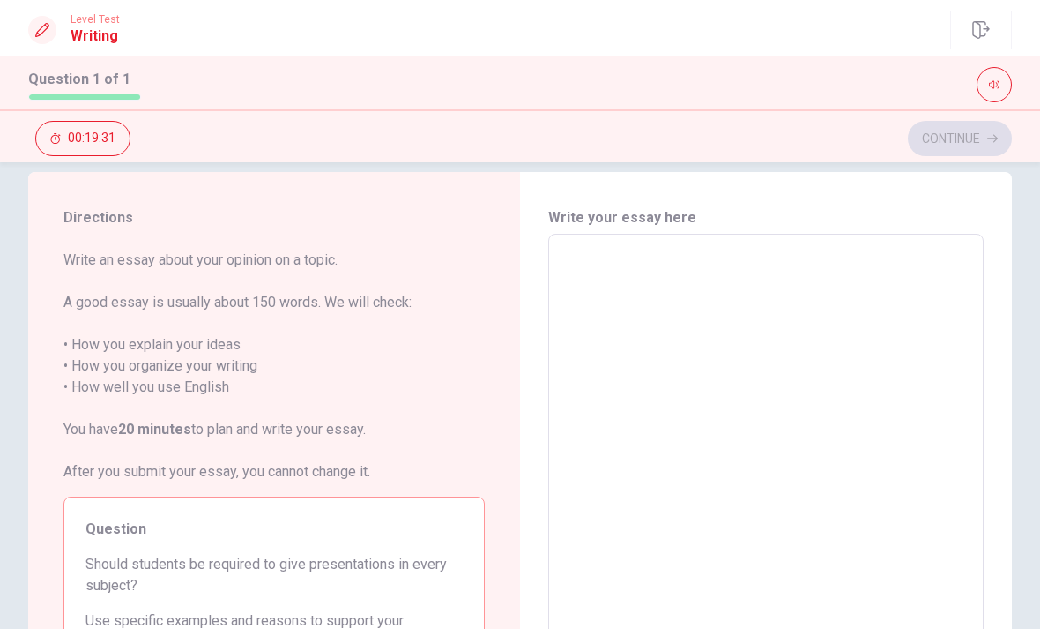
click at [849, 434] on textarea at bounding box center [766, 478] width 411 height 458
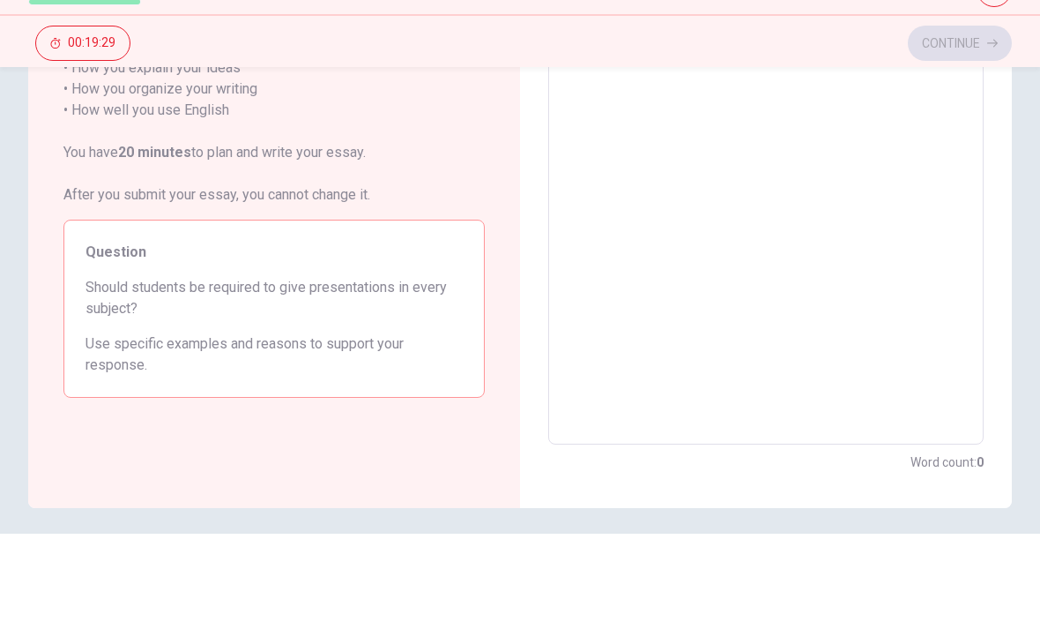
scroll to position [207, 0]
type textarea "I"
type textarea "x"
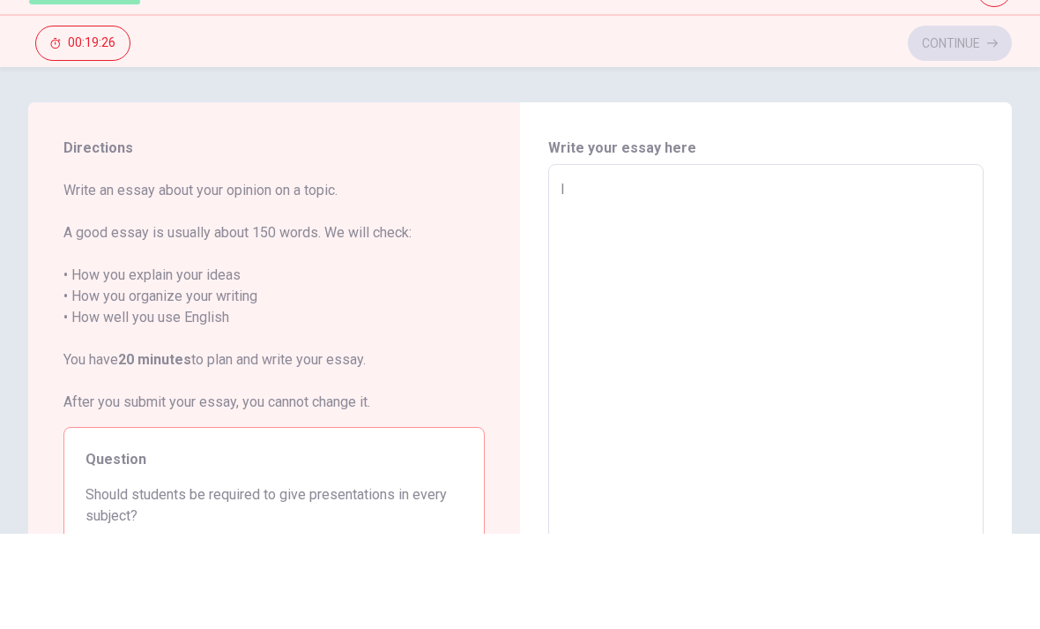
type textarea "I"
type textarea "x"
type textarea "I d"
type textarea "x"
type textarea "I do"
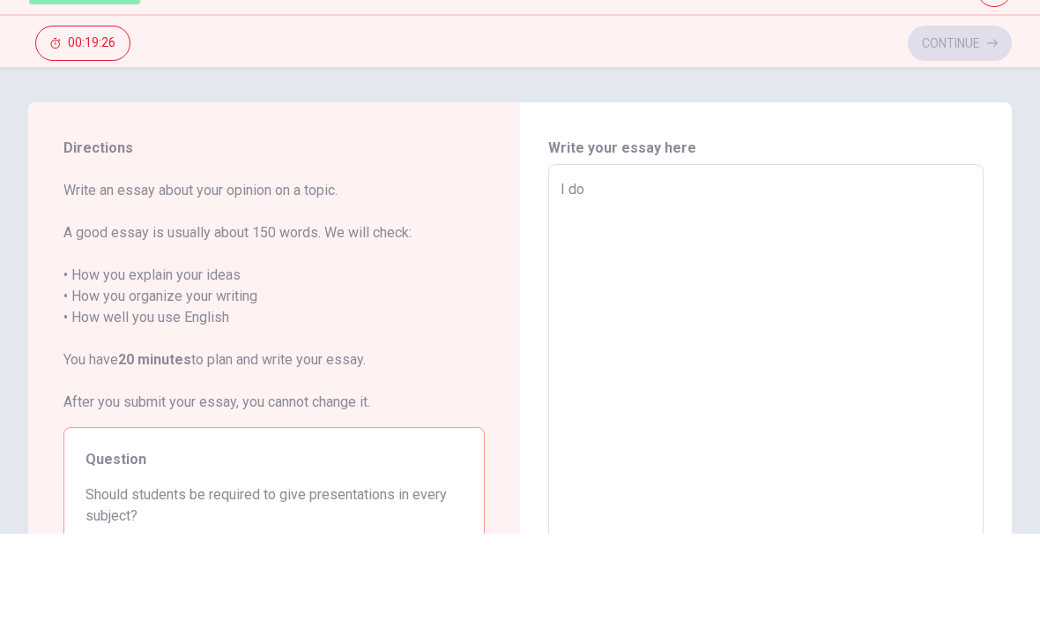
type textarea "x"
type textarea "I don"
type textarea "x"
type textarea "I dont"
type textarea "x"
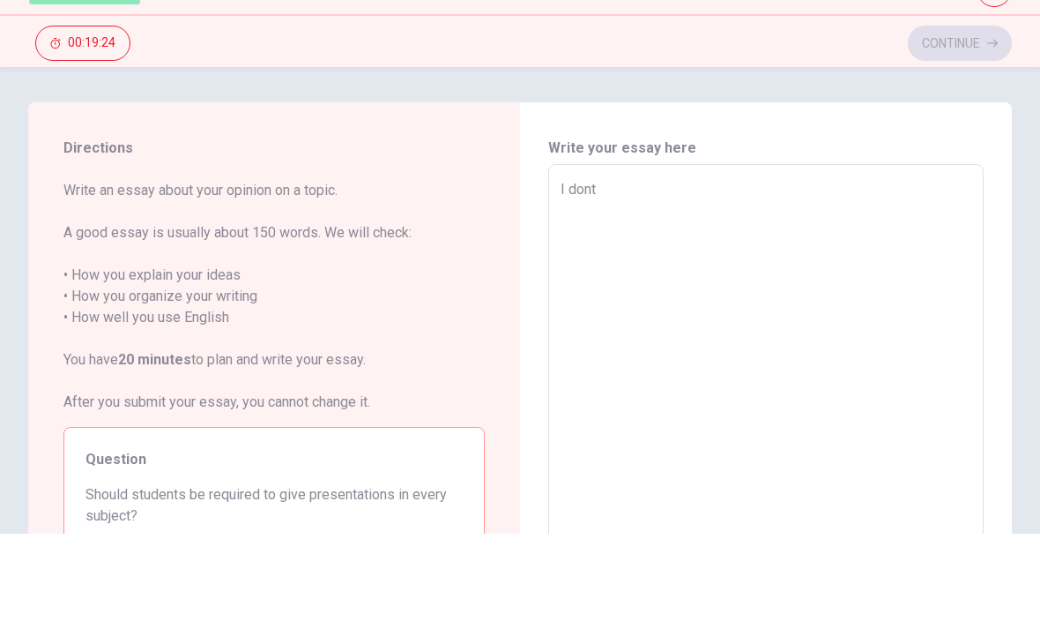
type textarea "I don"
type textarea "x"
type textarea "I don'"
type textarea "x"
type textarea "I don't"
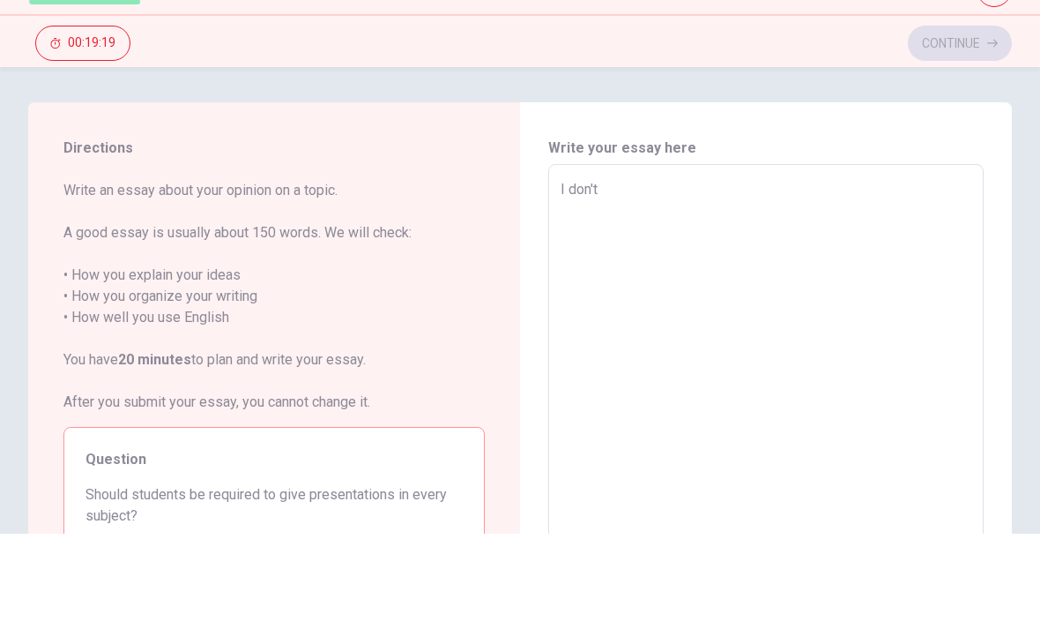
type textarea "x"
type textarea "I don't"
type textarea "x"
type textarea "I don't t"
type textarea "x"
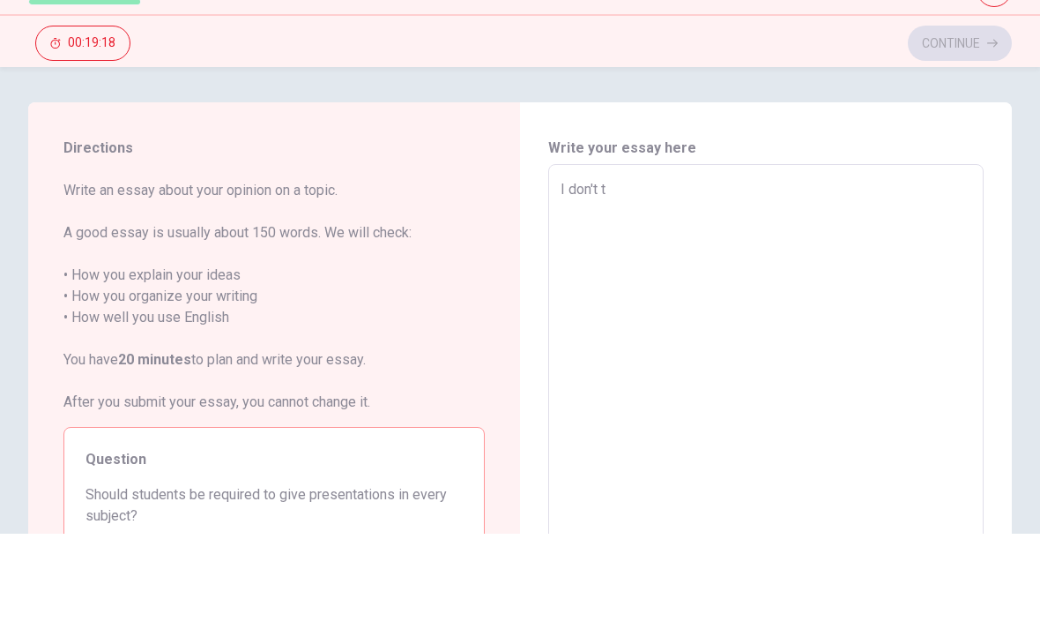
type textarea "I don't th"
type textarea "x"
type textarea "I don't thi"
type textarea "x"
type textarea "I don't thin"
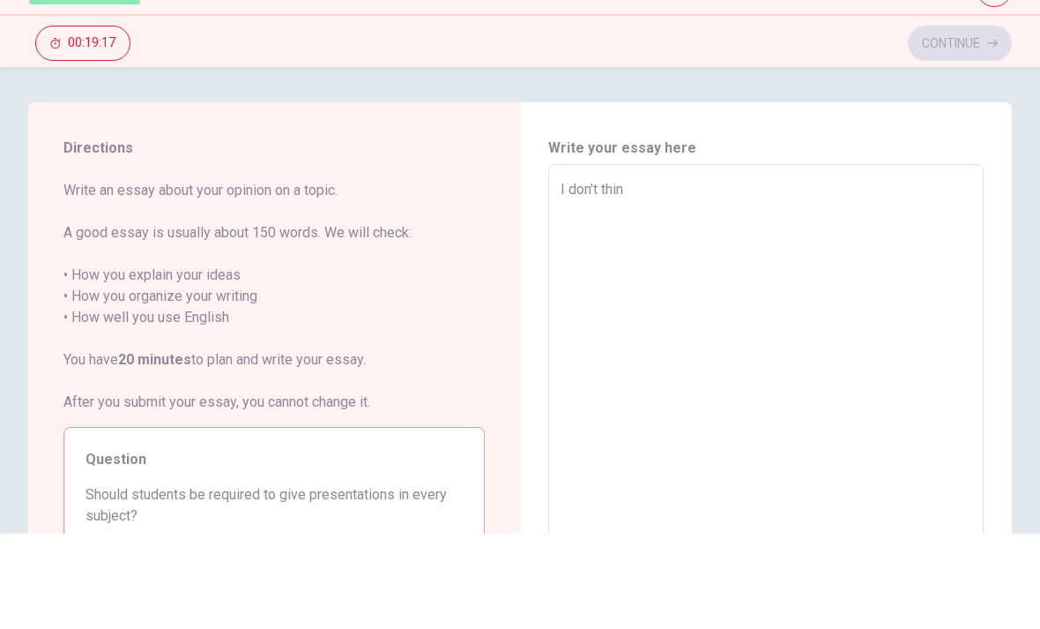
type textarea "x"
type textarea "I don't think"
type textarea "x"
type textarea "I don't think"
type textarea "x"
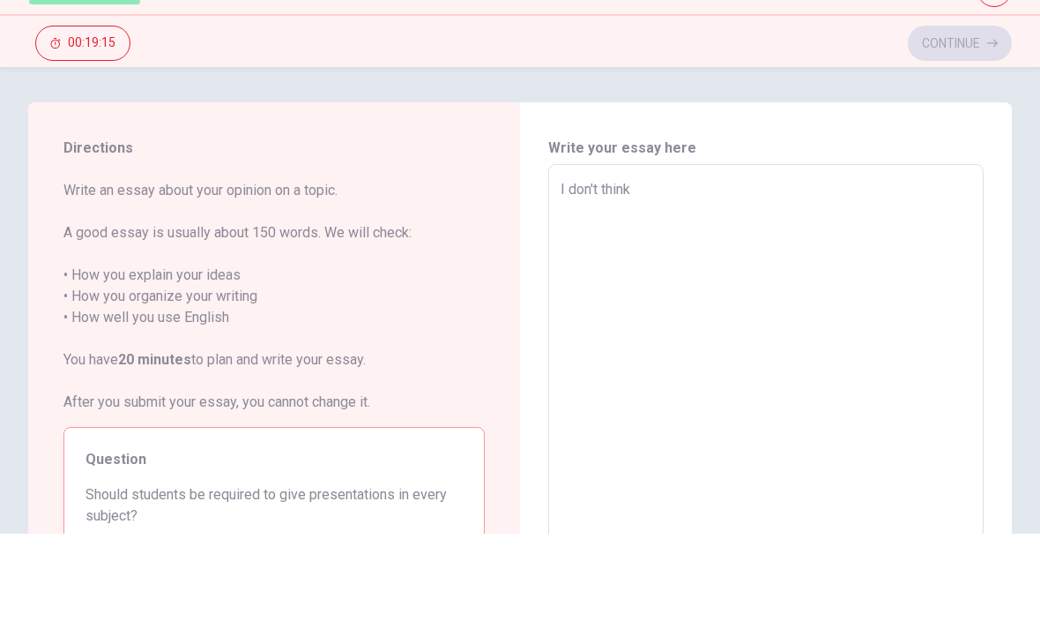
type textarea "I don't think s"
type textarea "x"
type textarea "I don't think st"
type textarea "x"
type textarea "I don't think sty"
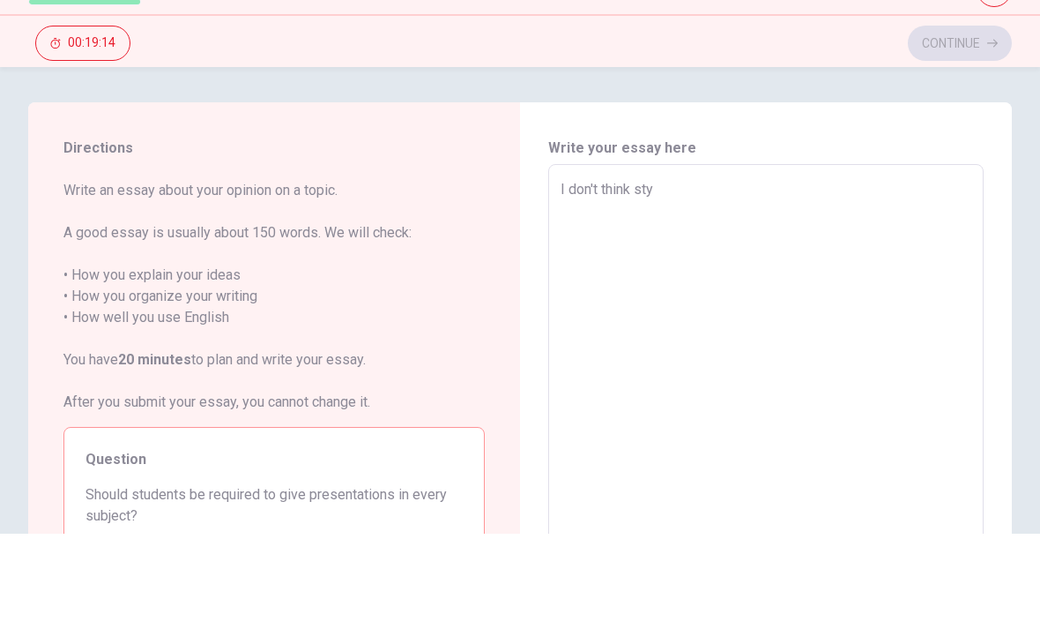
type textarea "x"
type textarea "I don't think styu"
type textarea "x"
type textarea "I don't think sty"
type textarea "x"
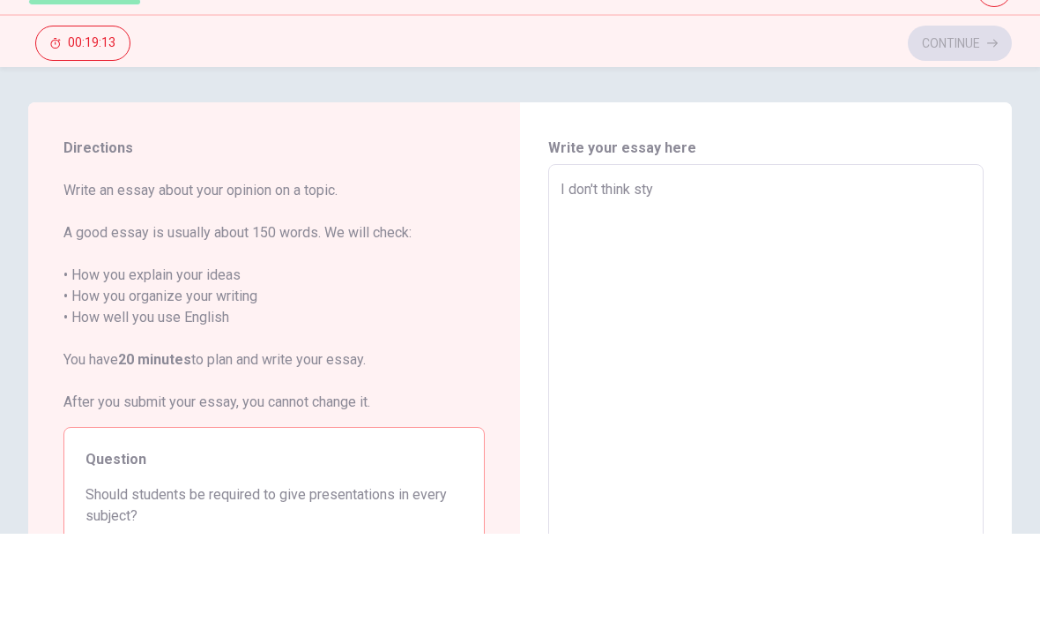
type textarea "I don't think st"
type textarea "x"
type textarea "I don't think stu"
type textarea "x"
type textarea "I don't think stud"
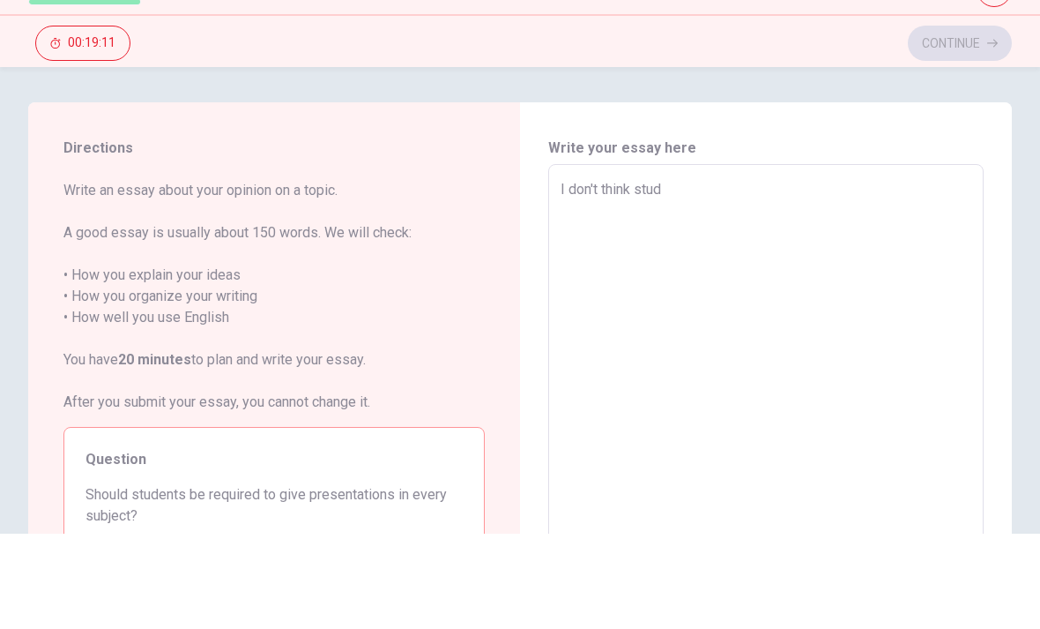
type textarea "x"
type textarea "I don't think stude"
type textarea "x"
type textarea "I don't think studen"
type textarea "x"
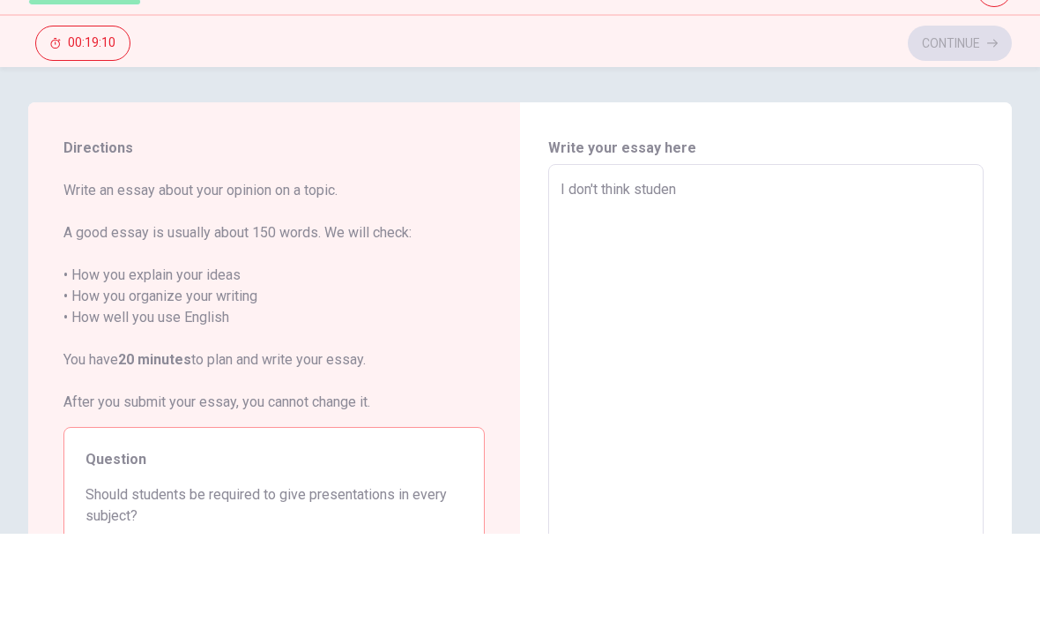
type textarea "I don't think student"
type textarea "x"
type textarea "I don't think students"
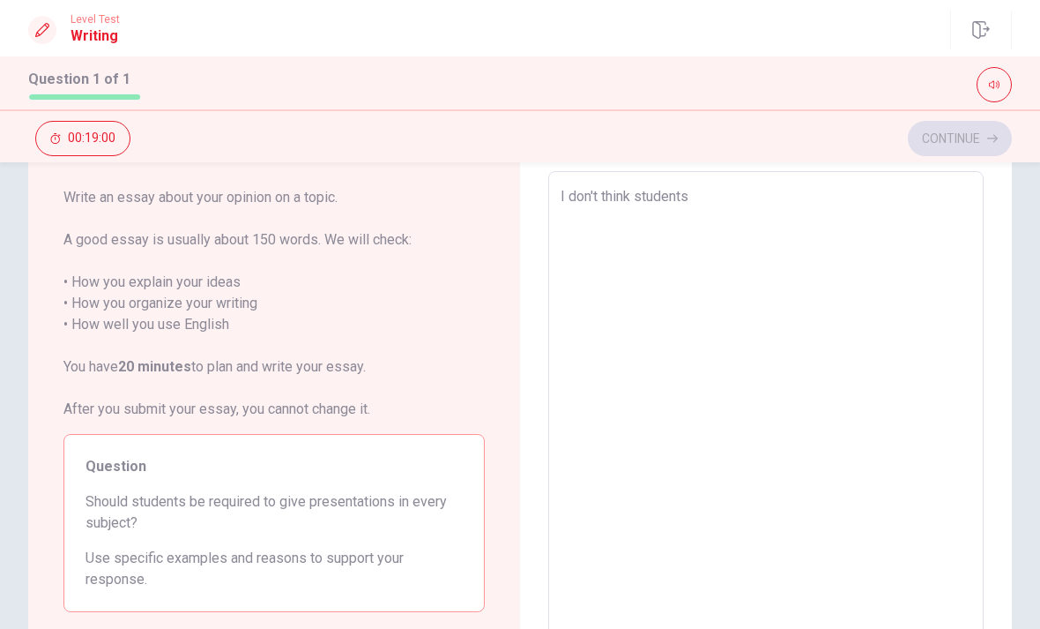
scroll to position [88, 0]
click at [839, 225] on textarea "I don't think students" at bounding box center [766, 415] width 411 height 458
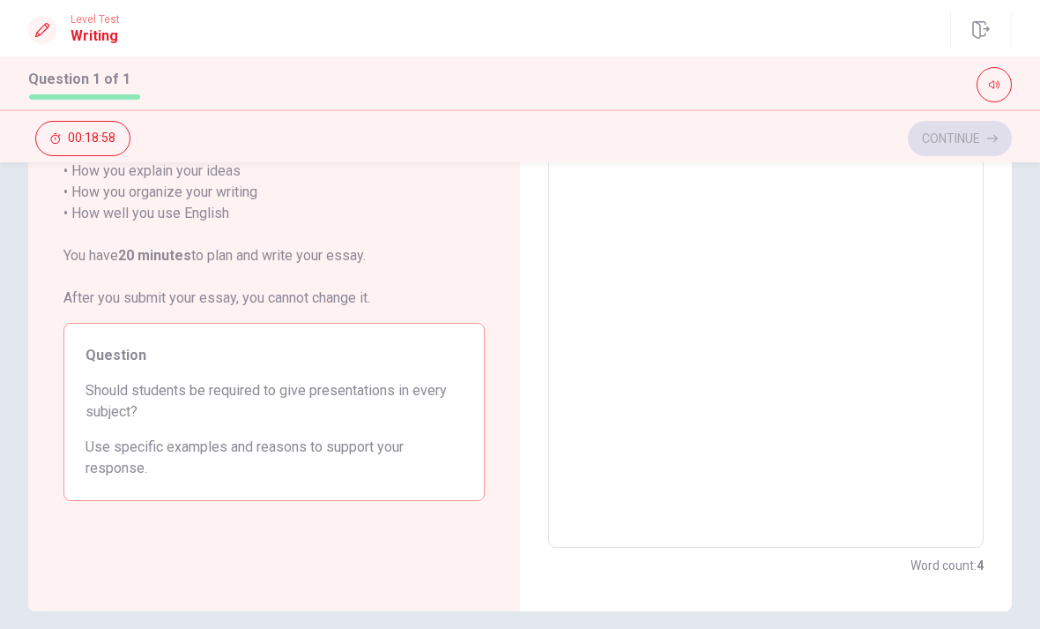
type textarea "x"
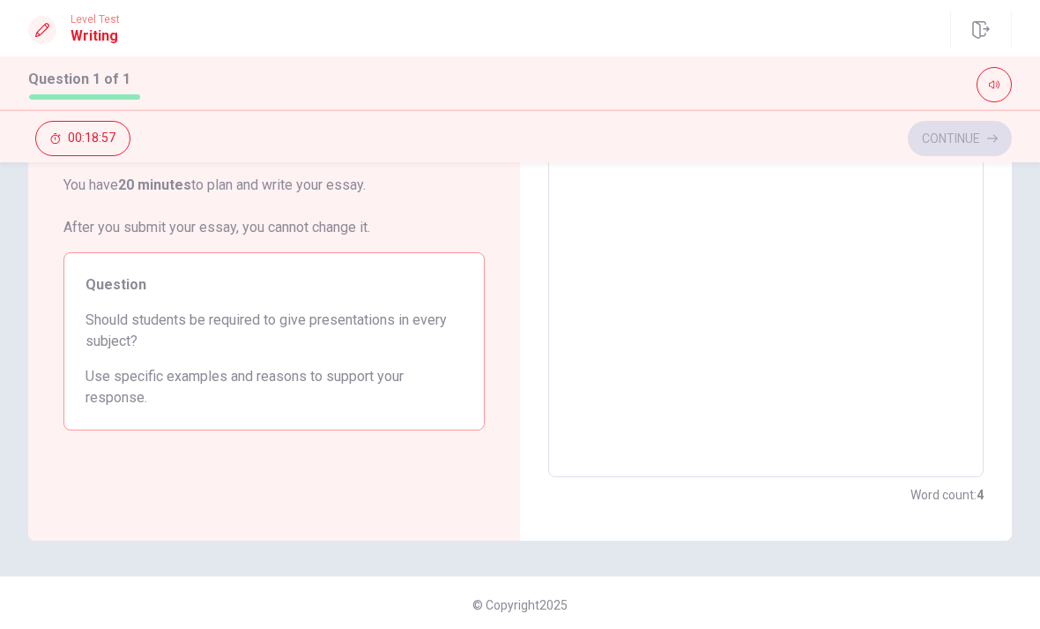
scroll to position [271, 0]
type textarea "I don't think students"
type textarea "x"
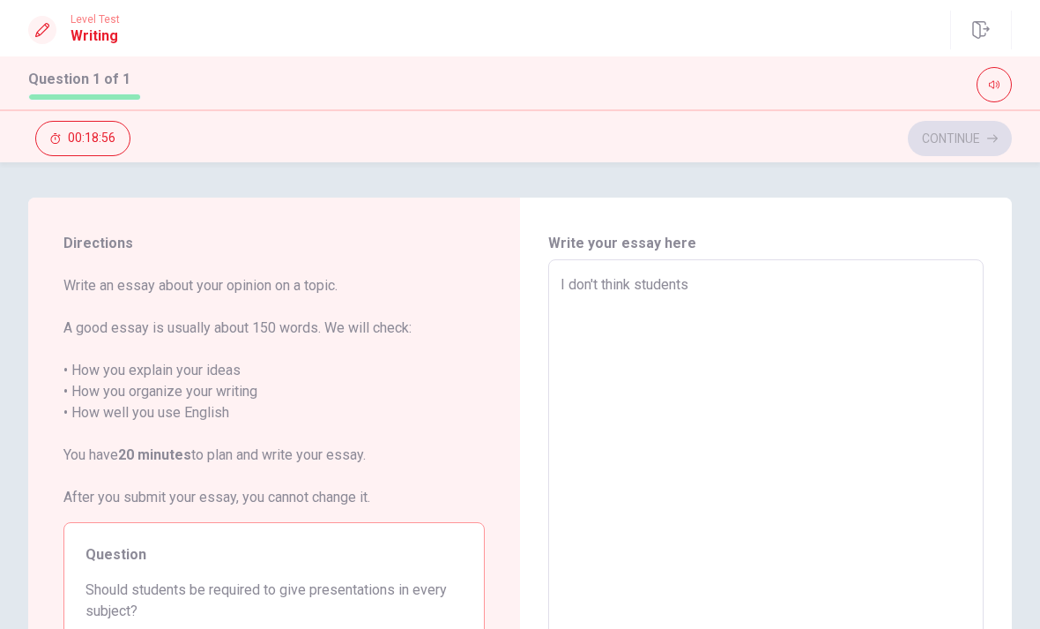
type textarea "I don't think students s"
type textarea "x"
type textarea "I don't think students sh"
type textarea "x"
type textarea "I don't think students sho"
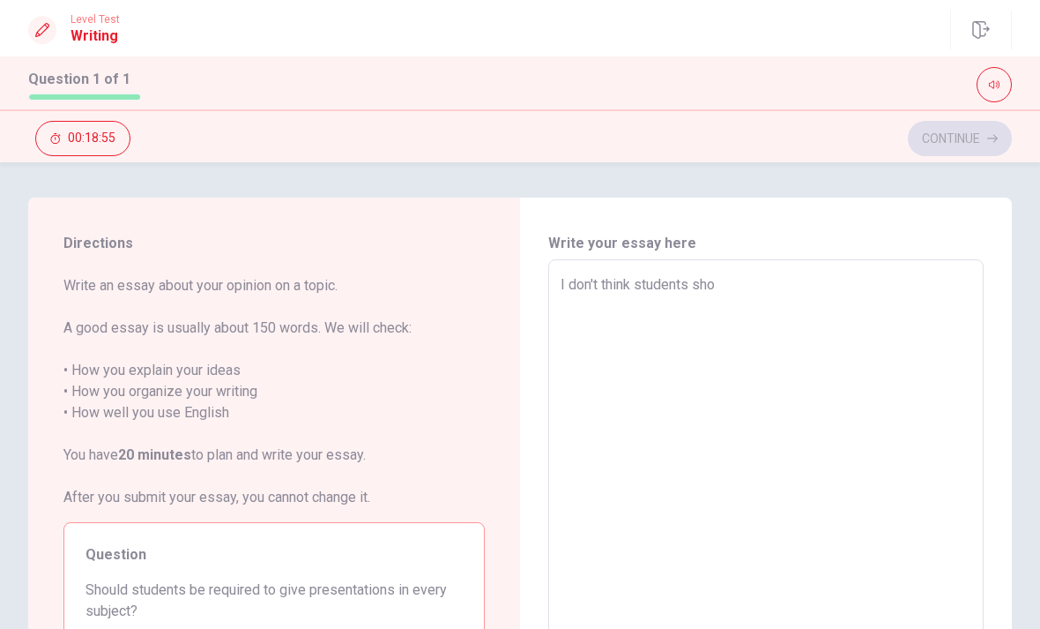
type textarea "x"
type textarea "I don't think students shou"
type textarea "x"
type textarea "I don't think students shoul"
type textarea "x"
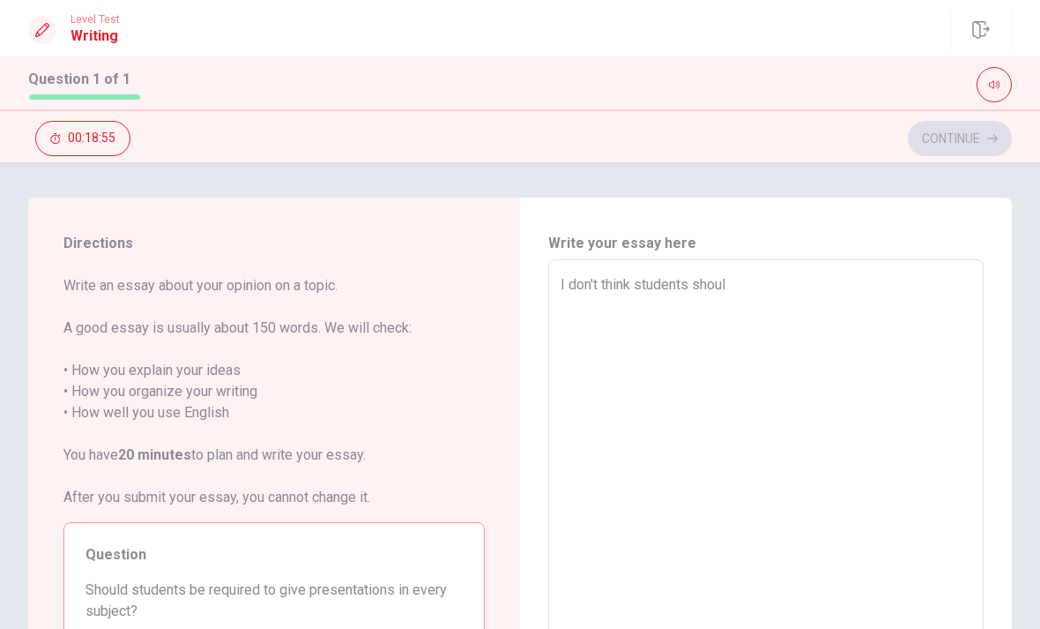
type textarea "I don't think students should"
type textarea "x"
type textarea "I don't think students should"
type textarea "x"
type textarea "I don't think students should b"
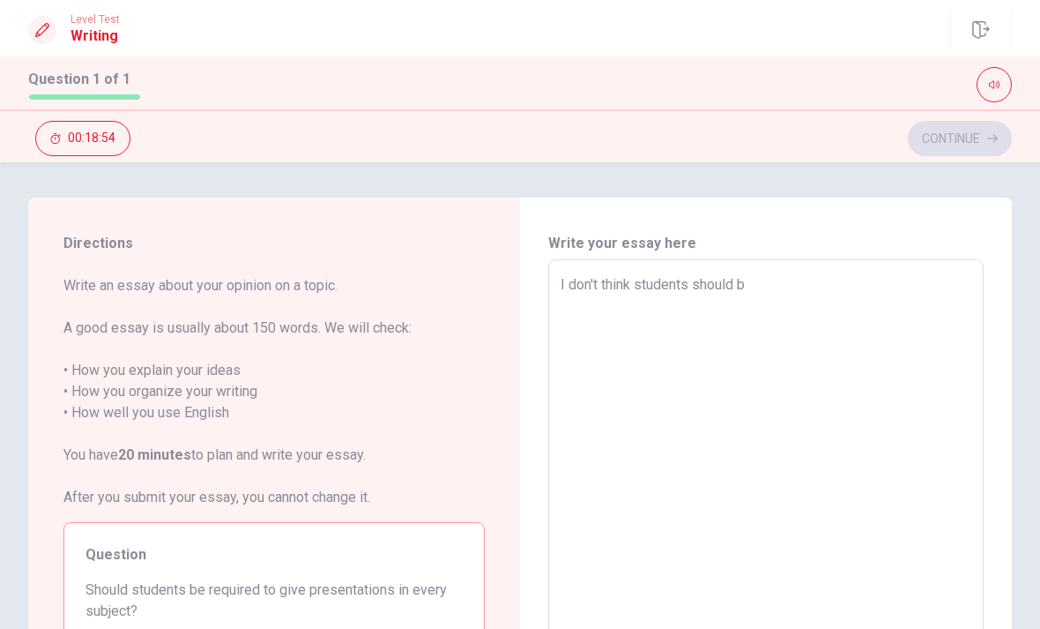
type textarea "x"
type textarea "I don't think students should be"
type textarea "x"
type textarea "I don't think students should be"
type textarea "x"
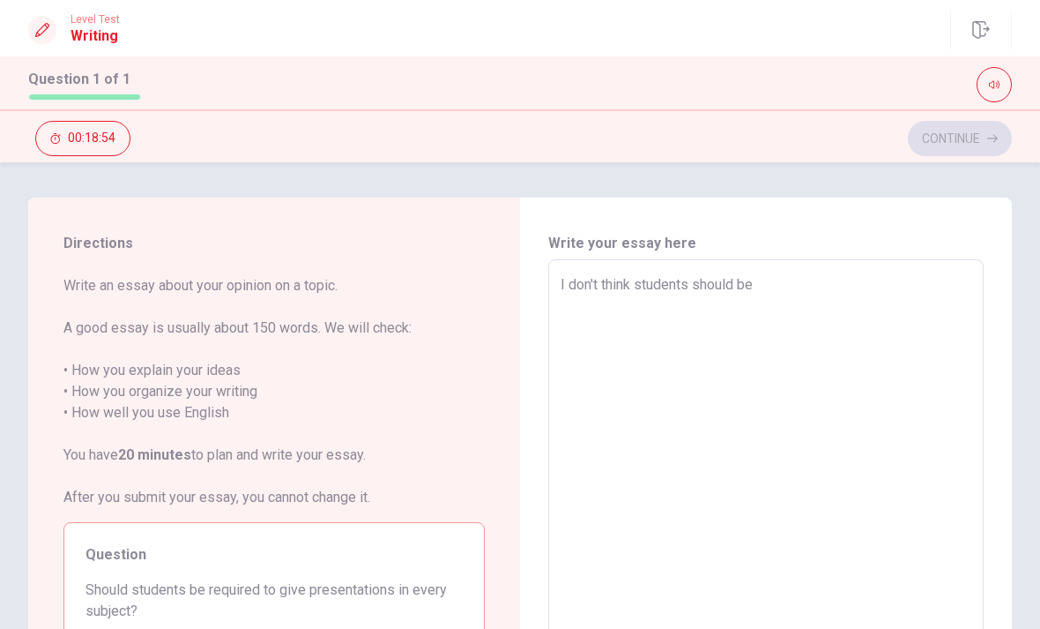
type textarea "I don't think students should be r"
type textarea "x"
type textarea "I don't think students should be re"
type textarea "x"
type textarea "I don't think students should be req"
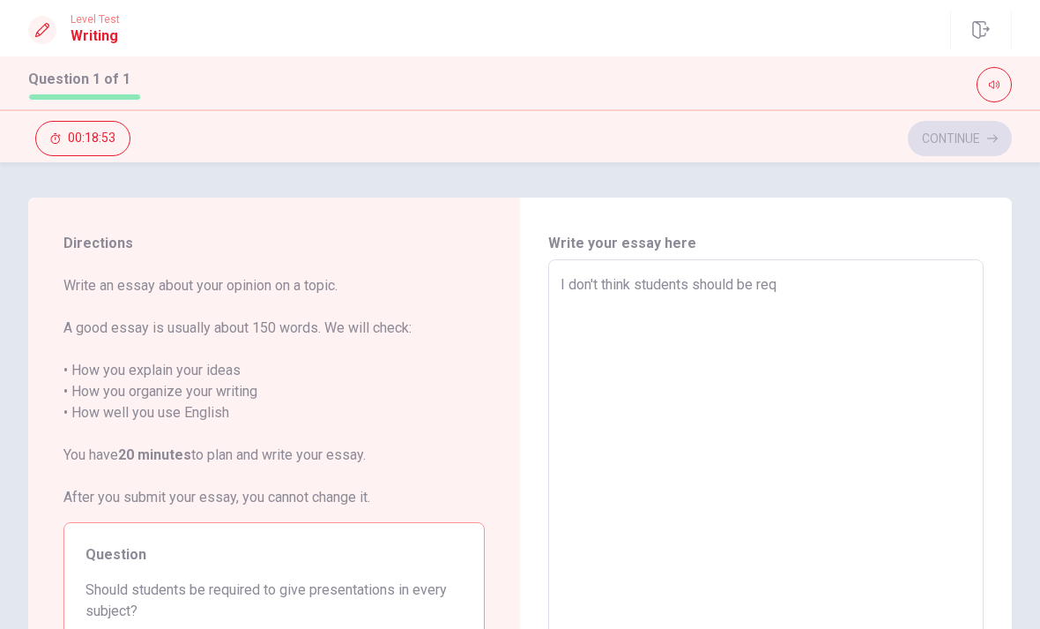
type textarea "x"
type textarea "I don't think students should be requ"
type textarea "x"
type textarea "I don't think students should be requi"
type textarea "x"
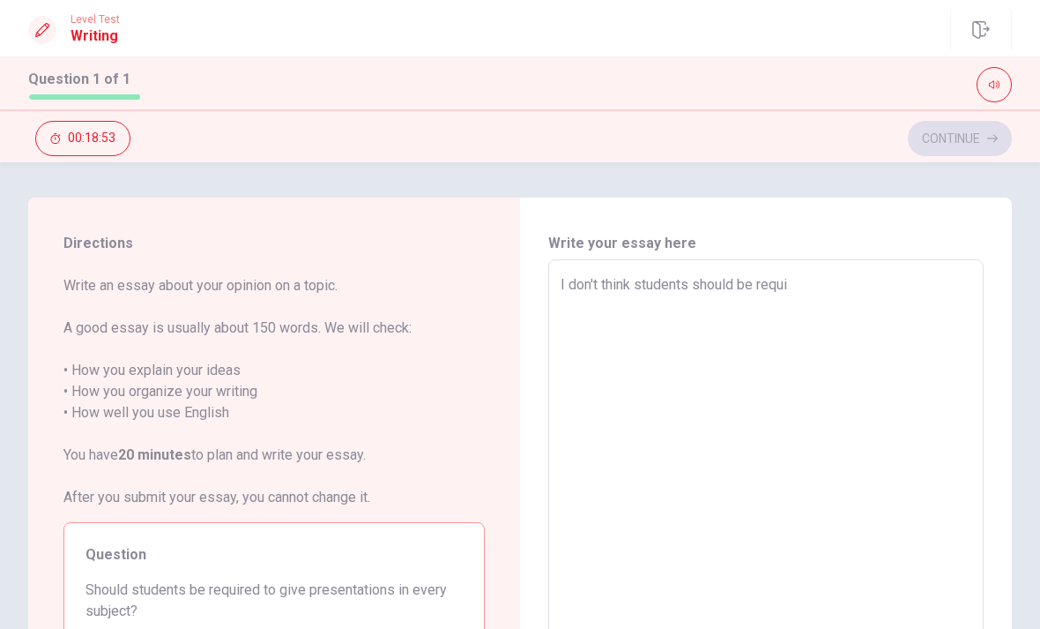
type textarea "I don't think students should be requir"
type textarea "x"
type textarea "I don't think students should be require"
type textarea "x"
type textarea "I don't think students should be required"
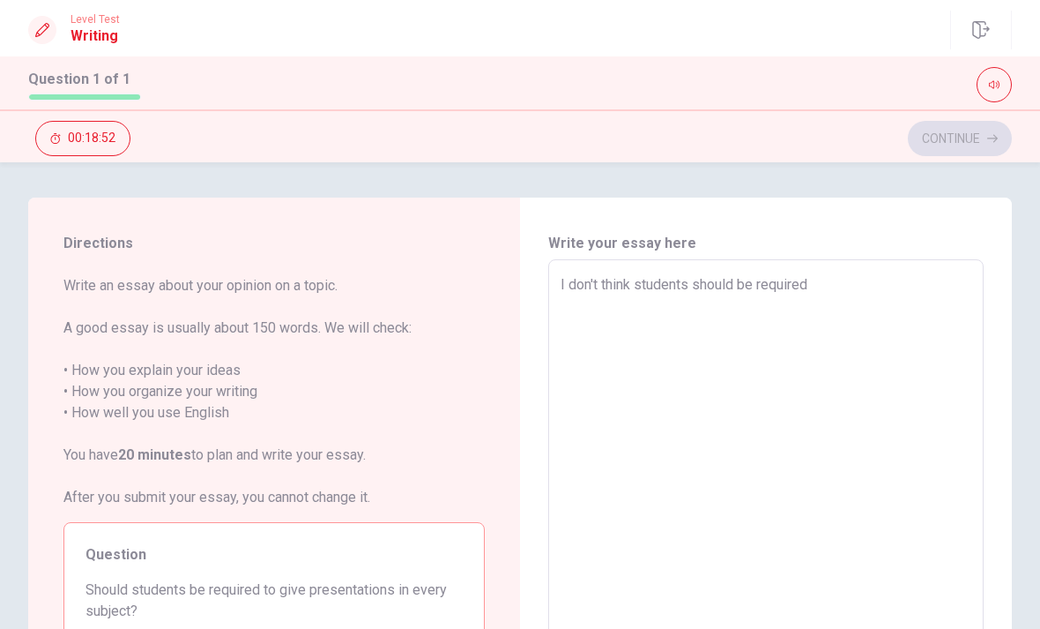
type textarea "x"
type textarea "I don't think students should be required"
type textarea "x"
type textarea "I don't think students should be required t"
type textarea "x"
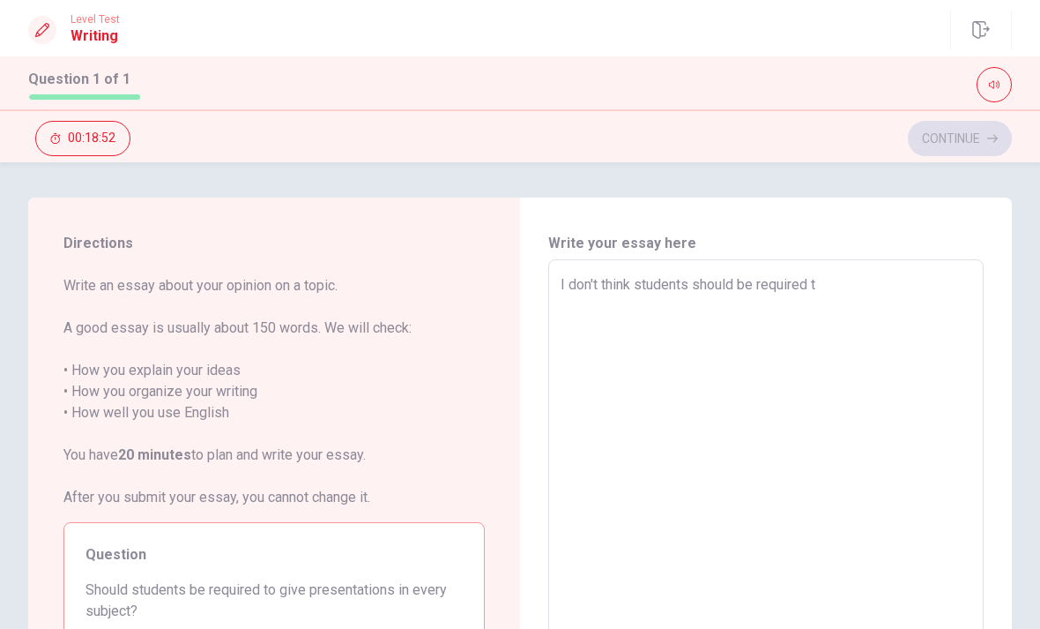
type textarea "I don't think students should be required to"
click at [902, 344] on textarea "I don't think students should be required to" at bounding box center [766, 503] width 411 height 458
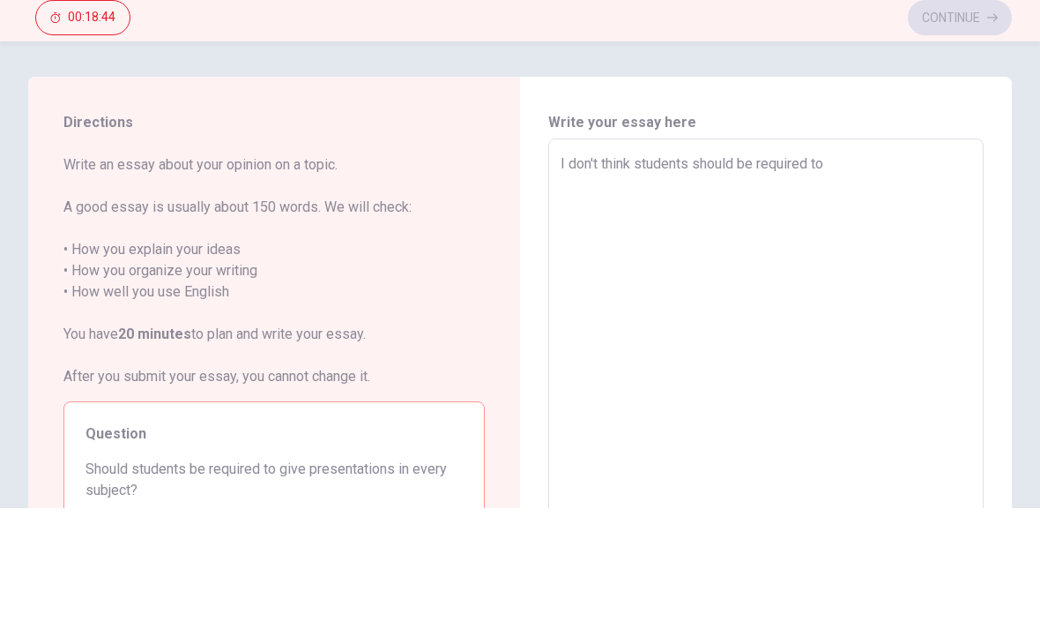
type textarea "x"
type textarea "I don't think students should be required to"
type textarea "x"
type textarea "I don't think students should be required to g"
type textarea "x"
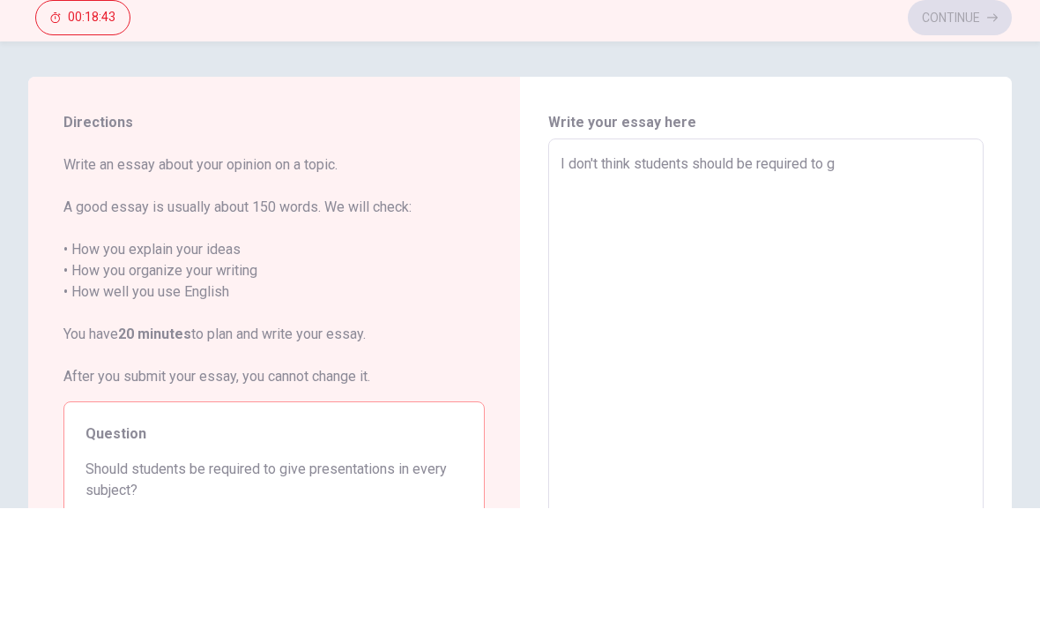
type textarea "I don't think students should be required to gi"
type textarea "x"
type textarea "I don't think students should be required to giv"
type textarea "x"
type textarea "I don't think students should be required to give"
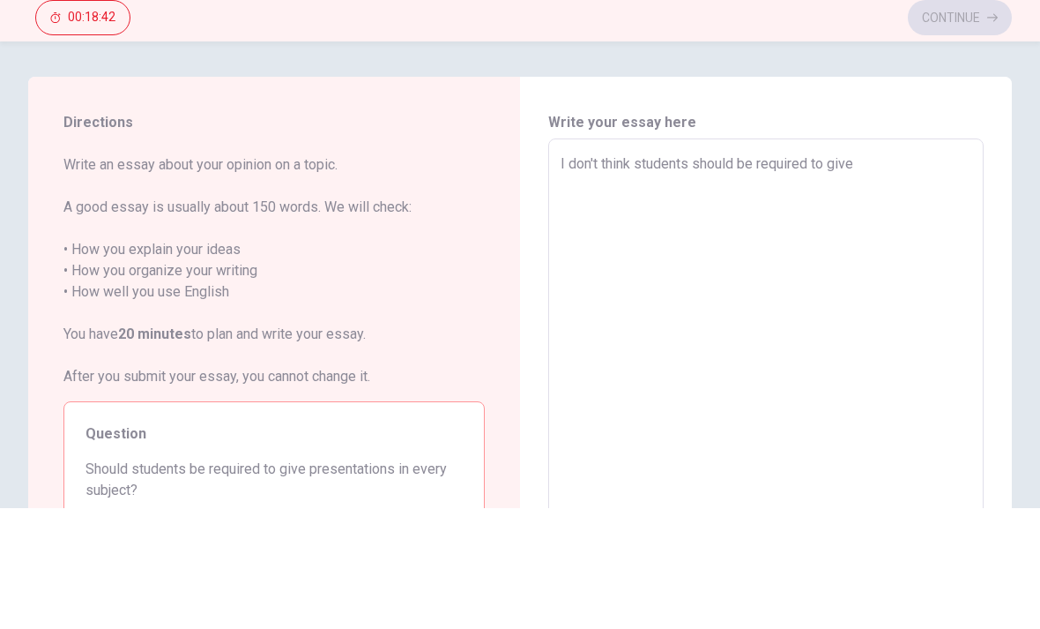
type textarea "x"
type textarea "I don't think students should be required to give"
type textarea "x"
type textarea "I don't think students should be required to give p"
type textarea "x"
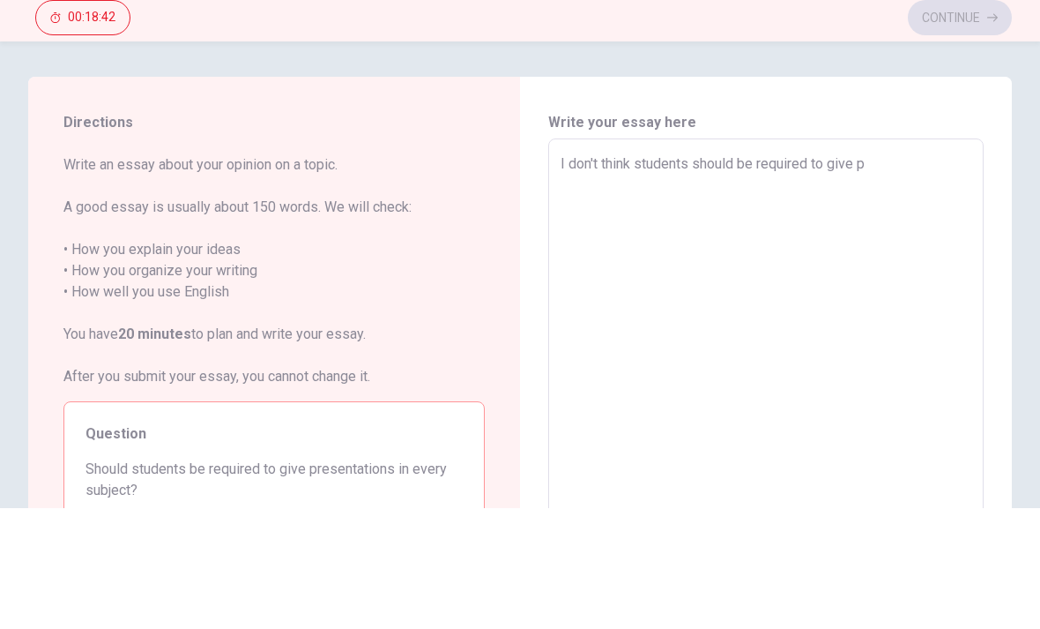
type textarea "I don't think students should be required to give pr"
type textarea "x"
type textarea "I don't think students should be required to give pre"
type textarea "x"
type textarea "I don't think students should be required to give pres"
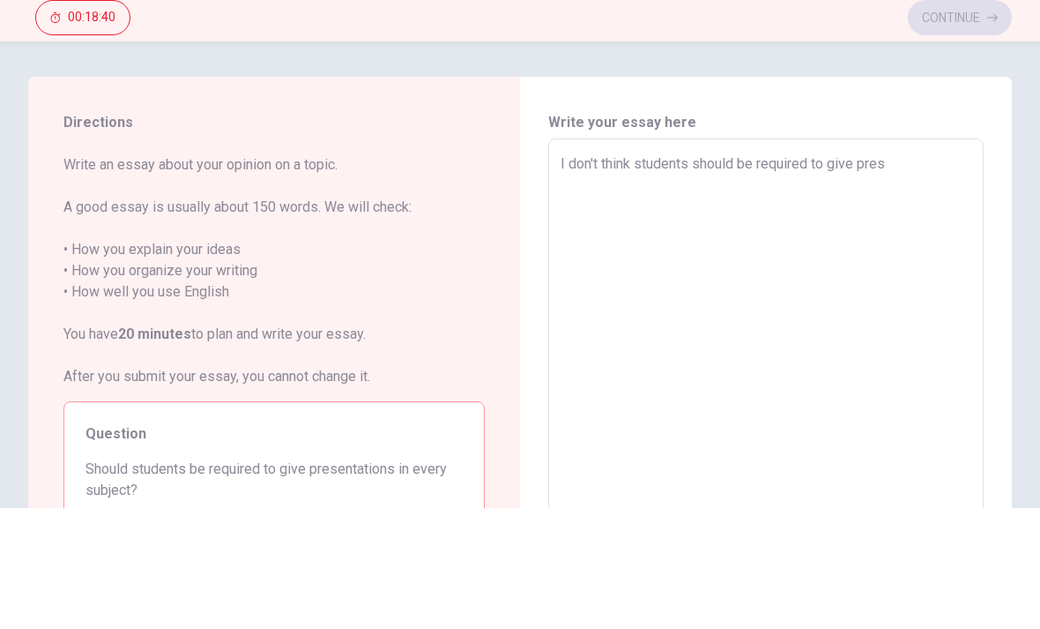
type textarea "x"
type textarea "I don't think students should be required to give prese"
type textarea "x"
type textarea "I don't think students should be required to give presen"
type textarea "x"
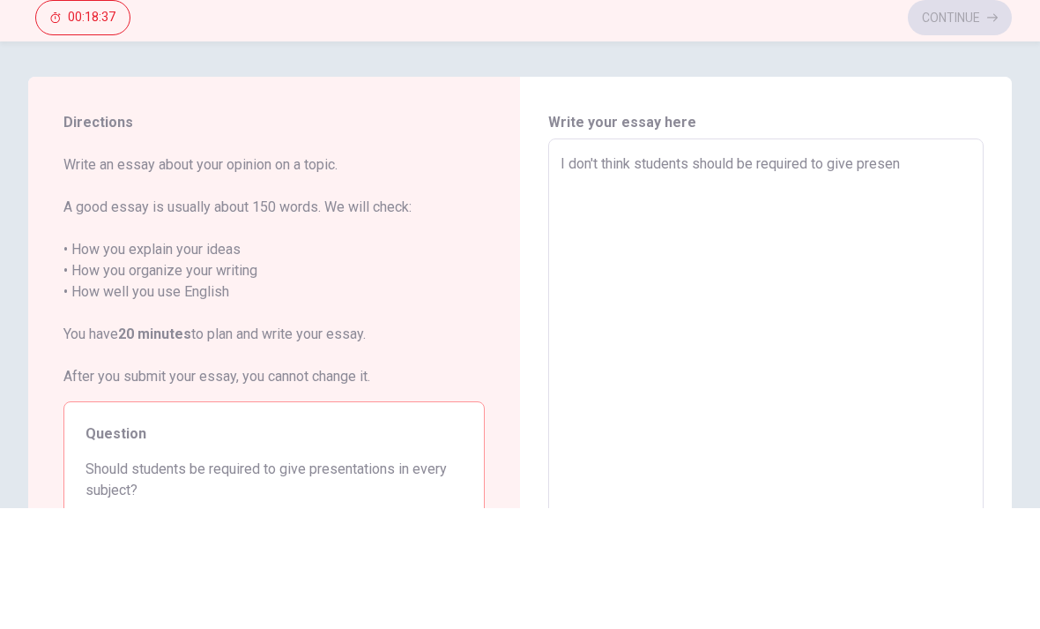
type textarea "I don't think students should be required to give present"
type textarea "x"
type textarea "I don't think students should be required to give presenta"
type textarea "x"
type textarea "I don't think students should be required to give presentat"
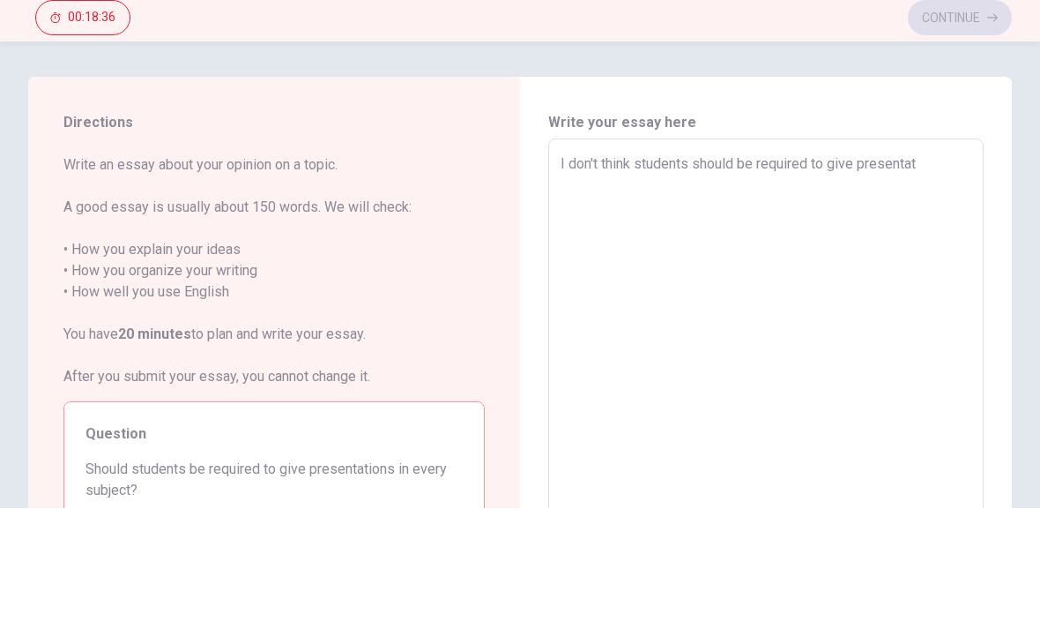
type textarea "x"
type textarea "I don't think students should be required to give presentati"
type textarea "x"
type textarea "I don't think students should be required to give presentatio"
type textarea "x"
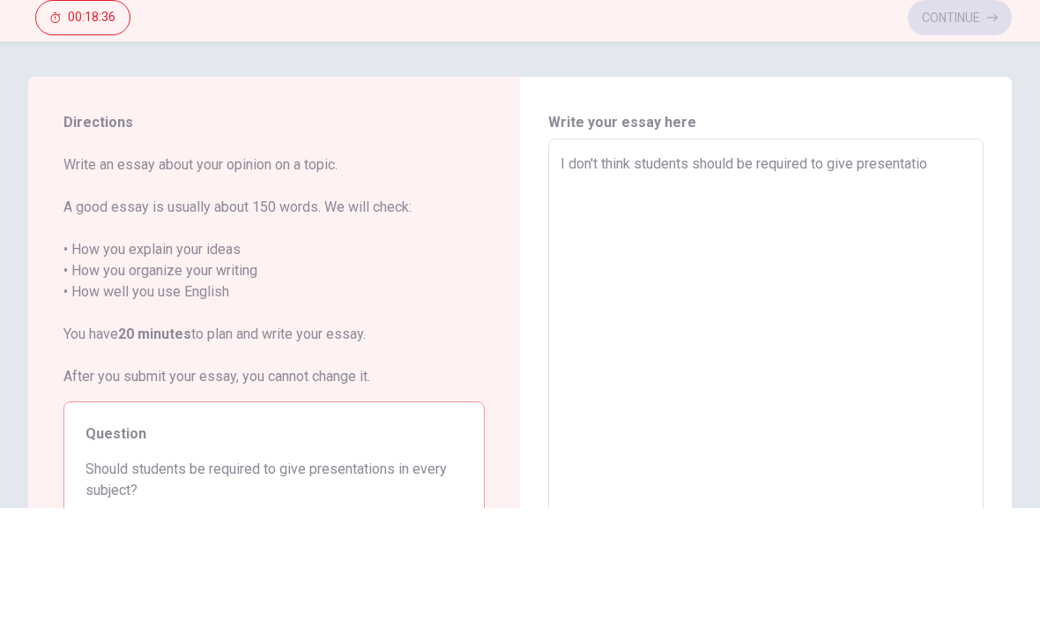
type textarea "I don't think students should be required to give presentation"
type textarea "x"
type textarea "I don't think students should be required to give presentation"
type textarea "x"
type textarea "I don't think students should be required to give presentation i"
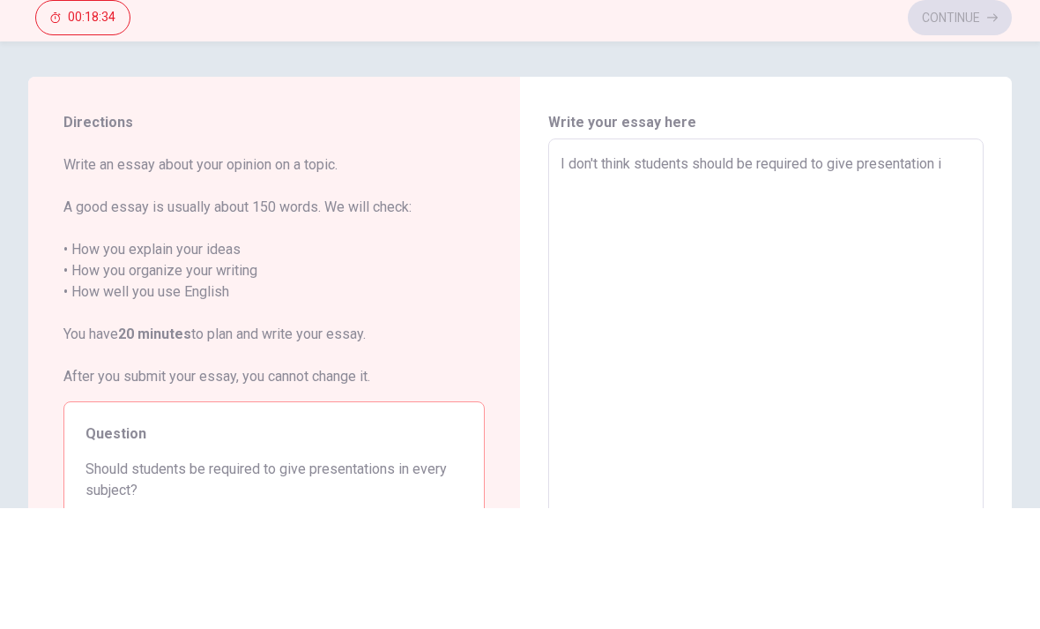
type textarea "x"
type textarea "I don't think students should be required to give presentation in"
type textarea "x"
type textarea "I don't think students should be required to give presentation in"
type textarea "x"
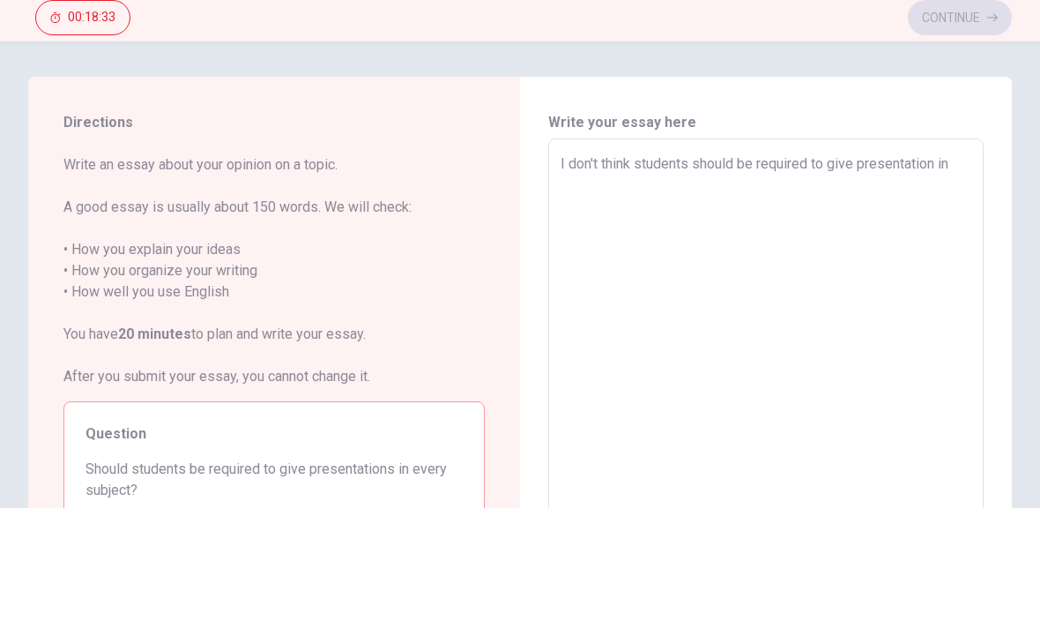
type textarea "I don't think students should be required to give presentation in e"
type textarea "x"
type textarea "I don't think students should be required to give presentation in ev"
type textarea "x"
type textarea "I don't think students should be required to give presentation in eve"
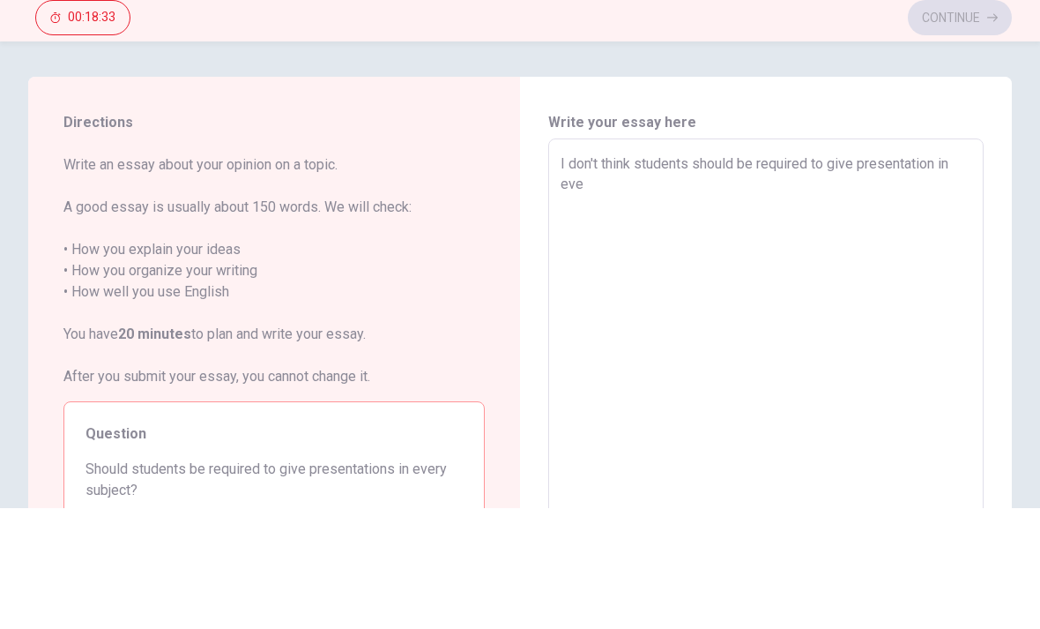
type textarea "x"
type textarea "I don't think students should be required to give presentation in ever"
type textarea "x"
type textarea "I don't think students should be required to give presentation in every"
type textarea "x"
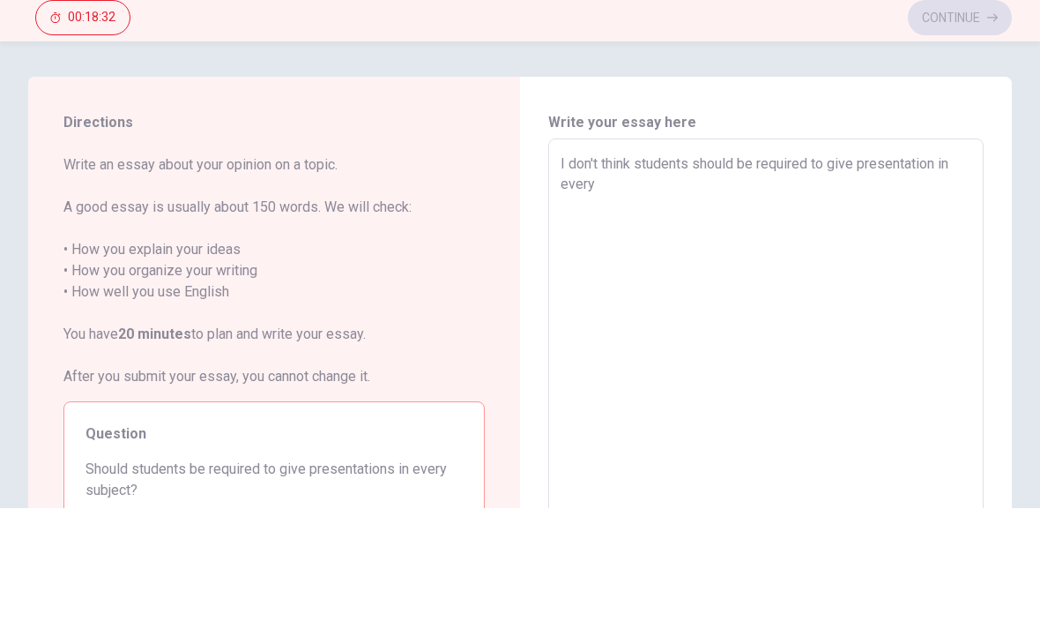
type textarea "I don't think students should be required to give presentation in every"
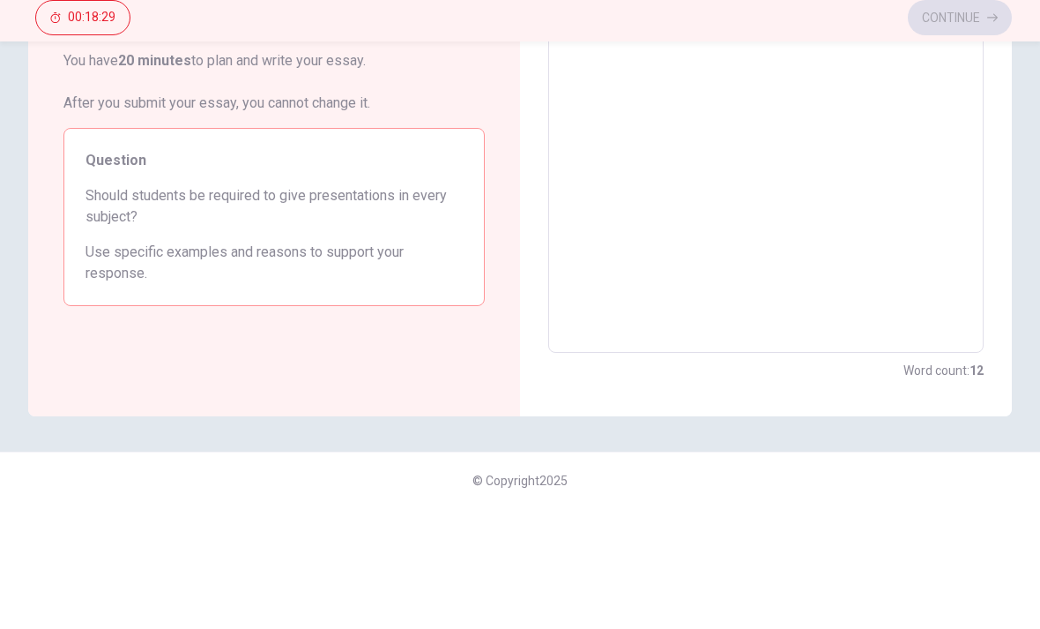
type textarea "x"
type textarea "I don't think students should be required to give presentation in every s"
type textarea "x"
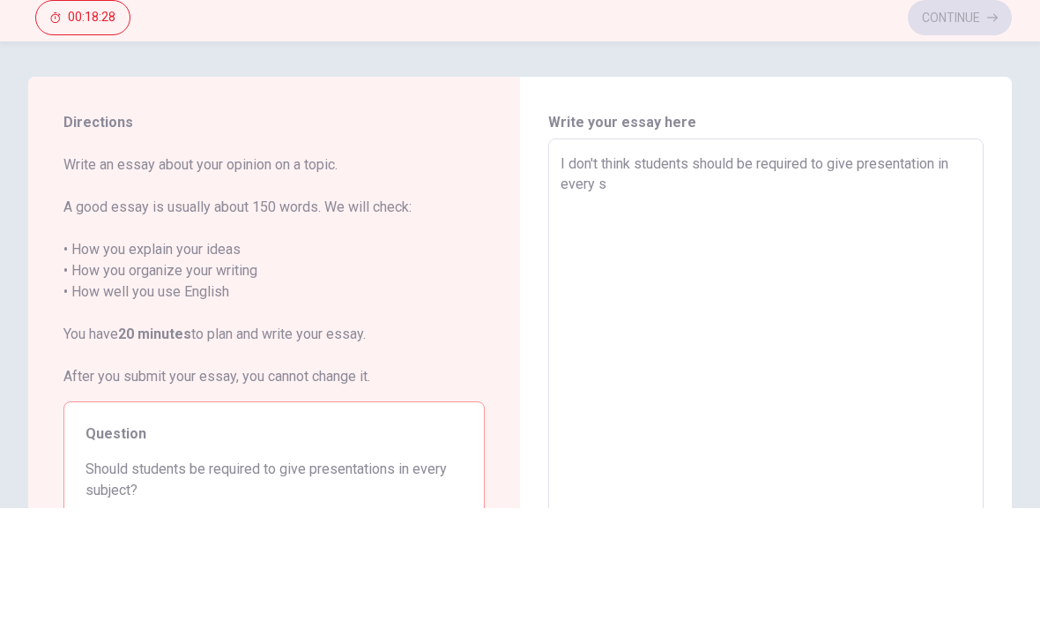
type textarea "I don't think students should be required to give presentation in every su"
type textarea "x"
type textarea "I don't think students should be required to give presentation in every sub"
type textarea "x"
type textarea "I don't think students should be required to give presentation in every subj"
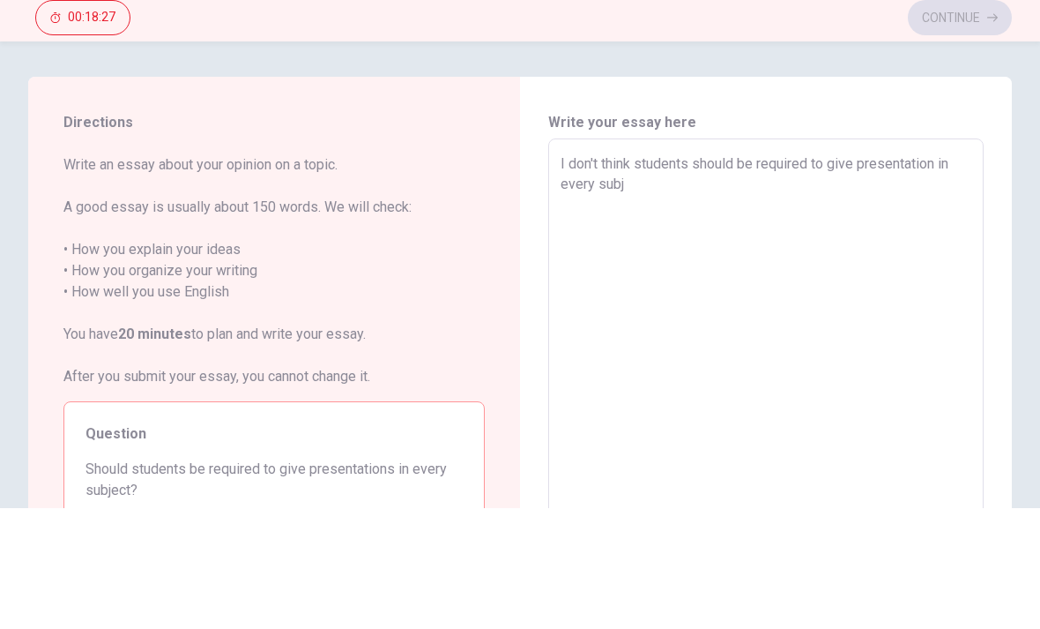
type textarea "x"
type textarea "I don't think students should be required to give presentation in every subje"
type textarea "x"
type textarea "I don't think students should be required to give presentation in every subjec"
type textarea "x"
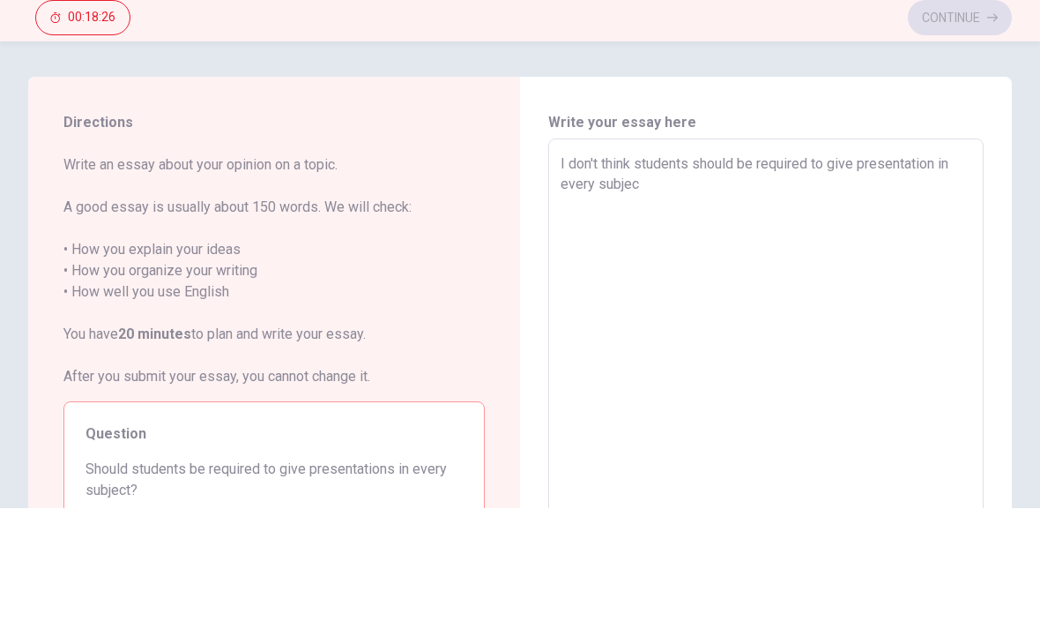
type textarea "I don't think students should be required to give presentation in every subject"
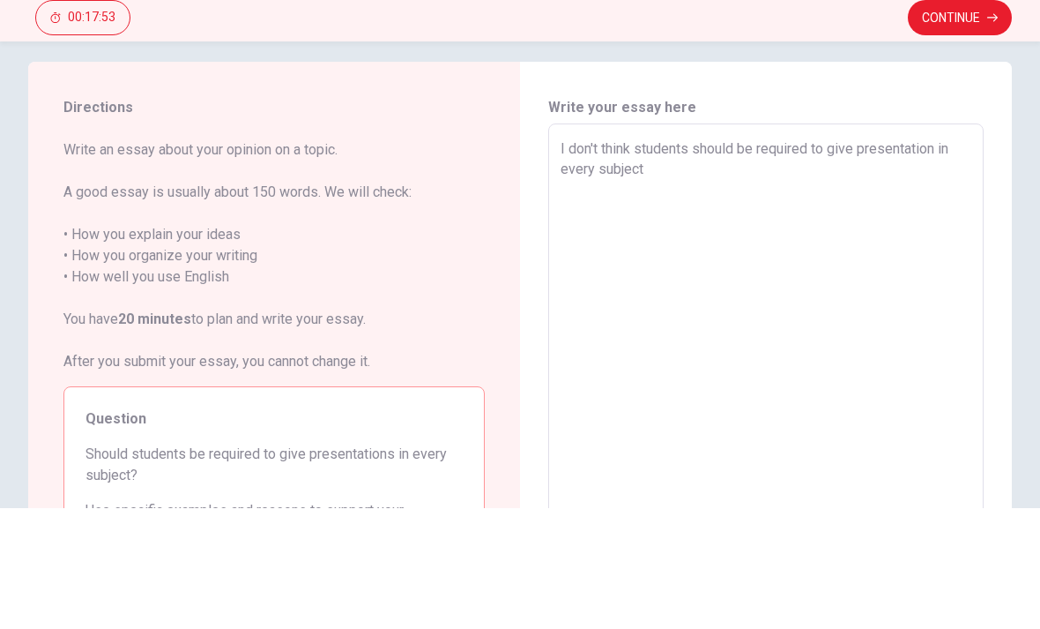
scroll to position [15, 0]
type textarea "x"
type textarea "I don't think students should be required to give presentation in every subject."
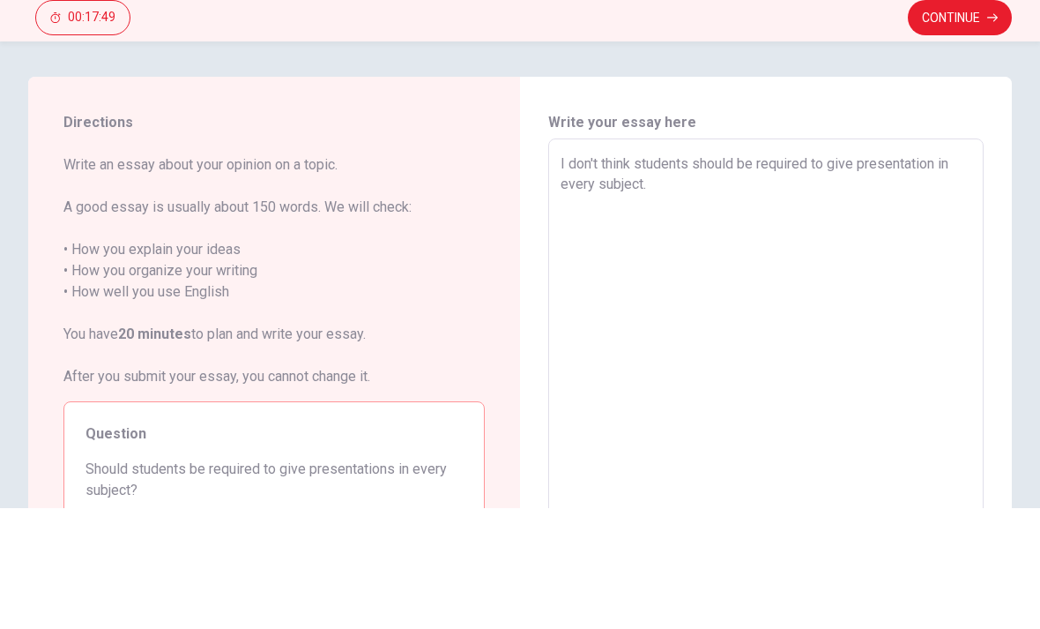
scroll to position [0, 0]
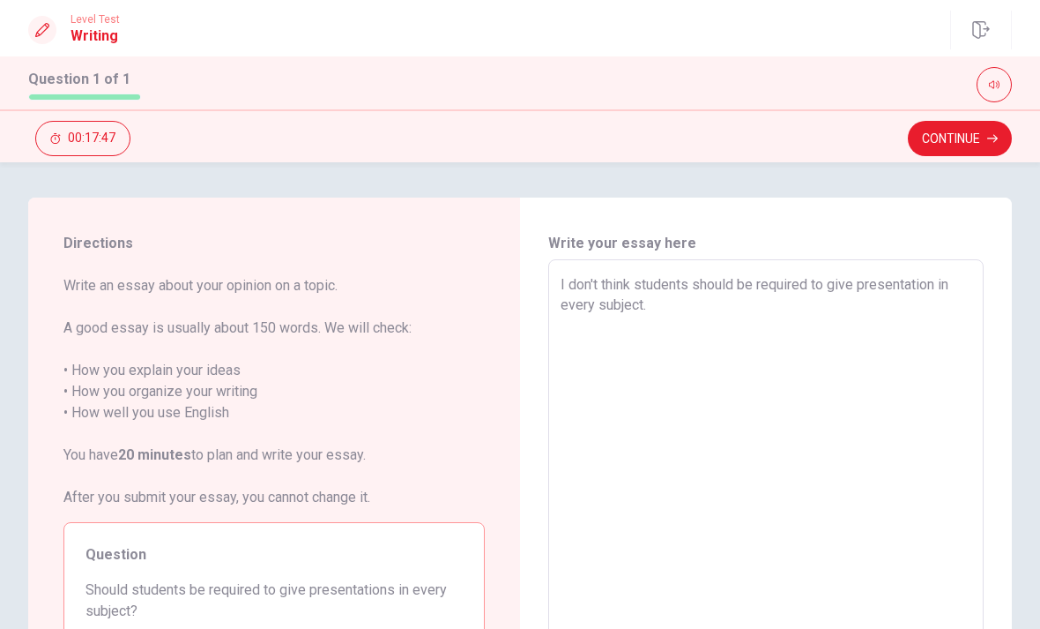
click at [879, 335] on textarea "I don't think students should be required to give presentation in every subject." at bounding box center [766, 503] width 411 height 458
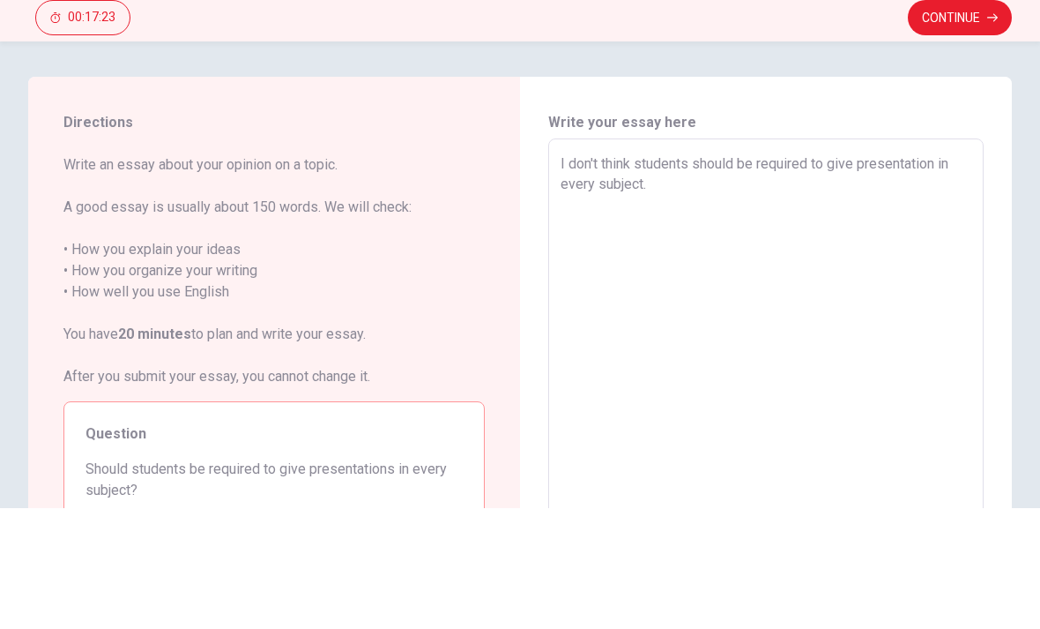
type textarea "x"
type textarea "I don't think students should be required to give presentation in every subject."
type textarea "x"
type textarea "I don't think students should be required to give presentation in every subject…"
type textarea "x"
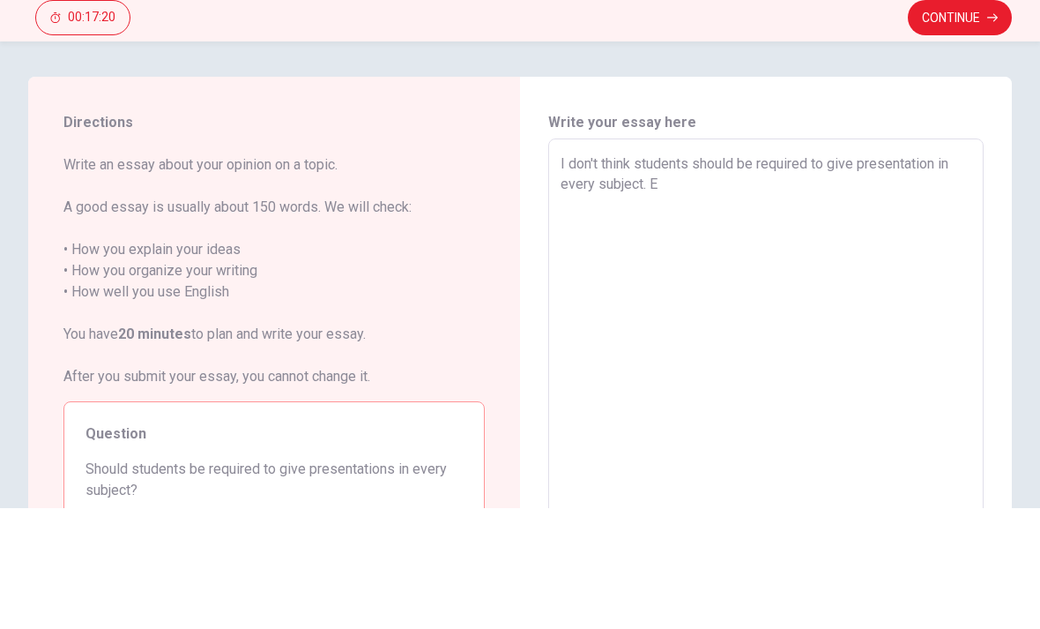
type textarea "I don't think students should be required to give presentation in every subject…"
type textarea "x"
type textarea "I don't think students should be required to give presentation in every subject…"
type textarea "x"
type textarea "I don't think students should be required to give presentation in every subject…"
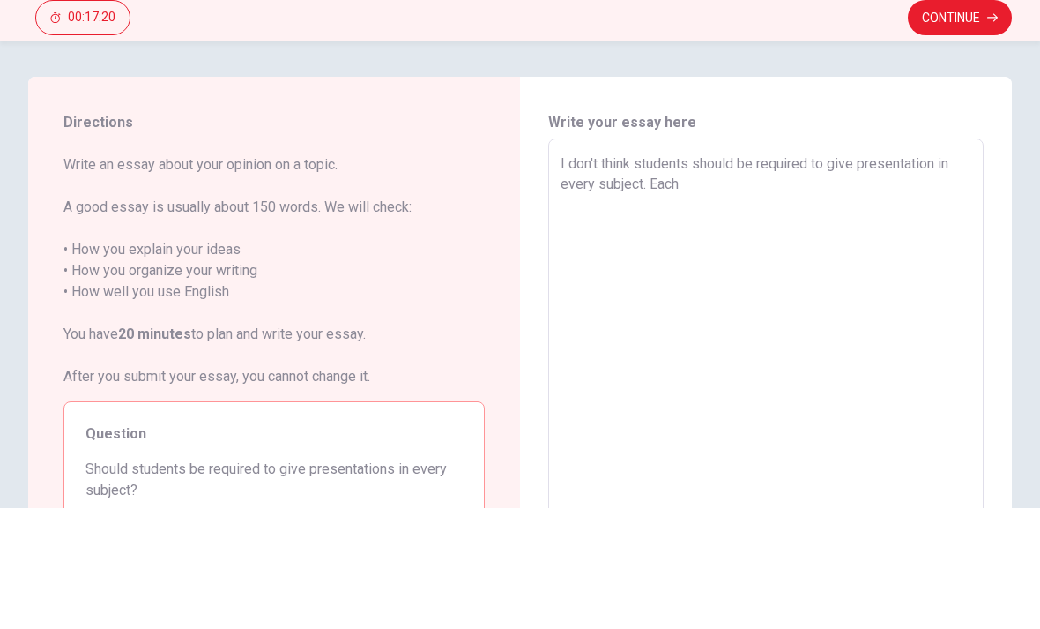
type textarea "x"
type textarea "I don't think students should be required to give presentation in every subject…"
type textarea "x"
type textarea "I don't think students should be required to give presentation in every subject…"
type textarea "x"
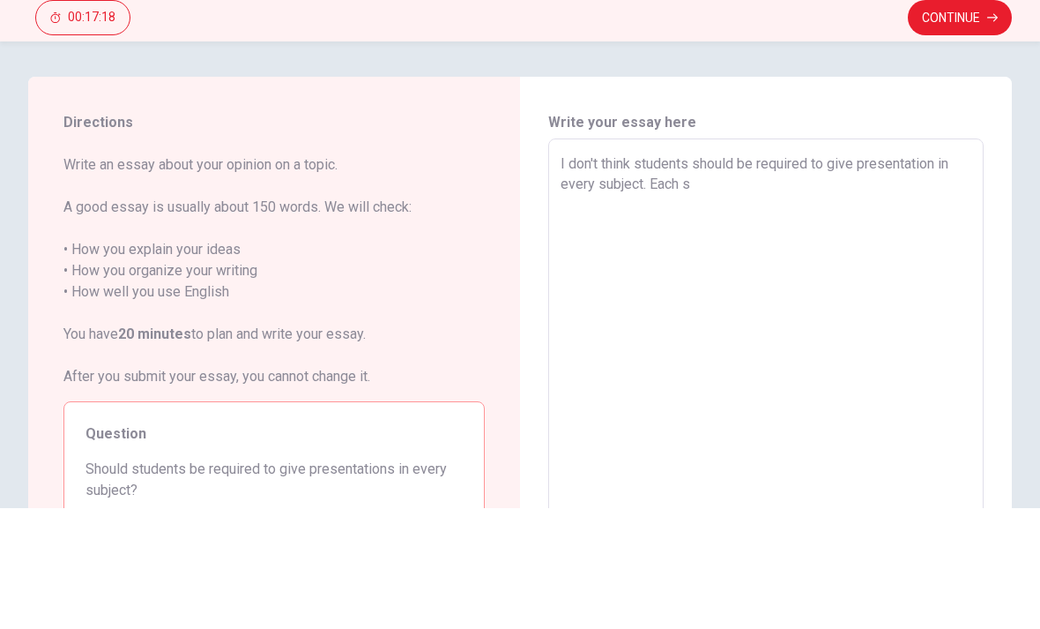
type textarea "I don't think students should be required to give presentation in every subject…"
type textarea "x"
type textarea "I don't think students should be required to give presentation in every subject…"
type textarea "x"
type textarea "I don't think students should be required to give presentation in every subject…"
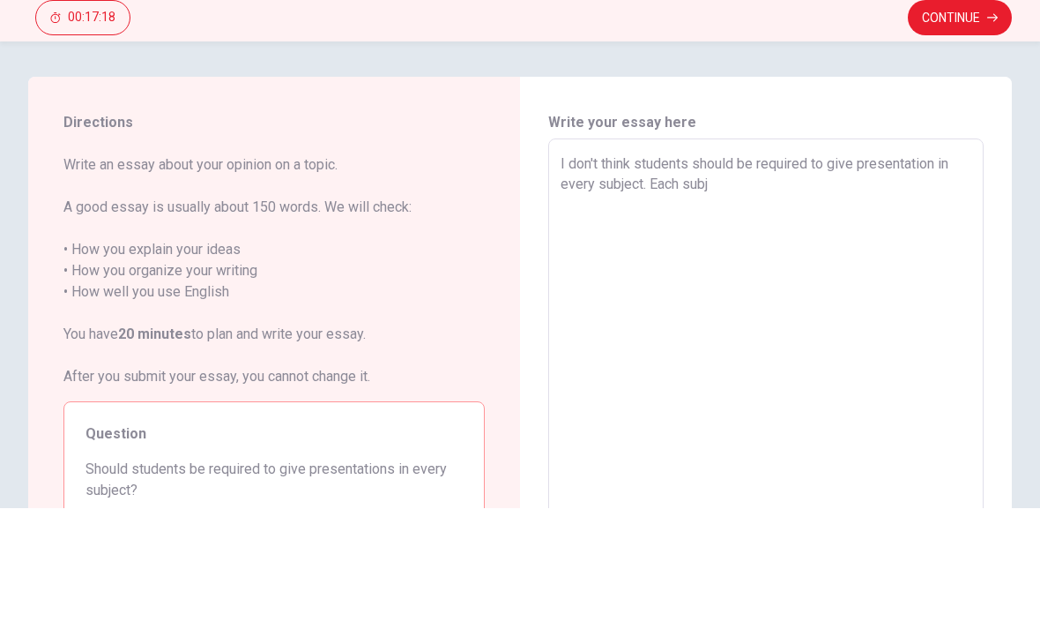
type textarea "x"
type textarea "I don't think students should be required to give presentation in every subject…"
type textarea "x"
type textarea "I don't think students should be required to give presentation in every subject…"
type textarea "x"
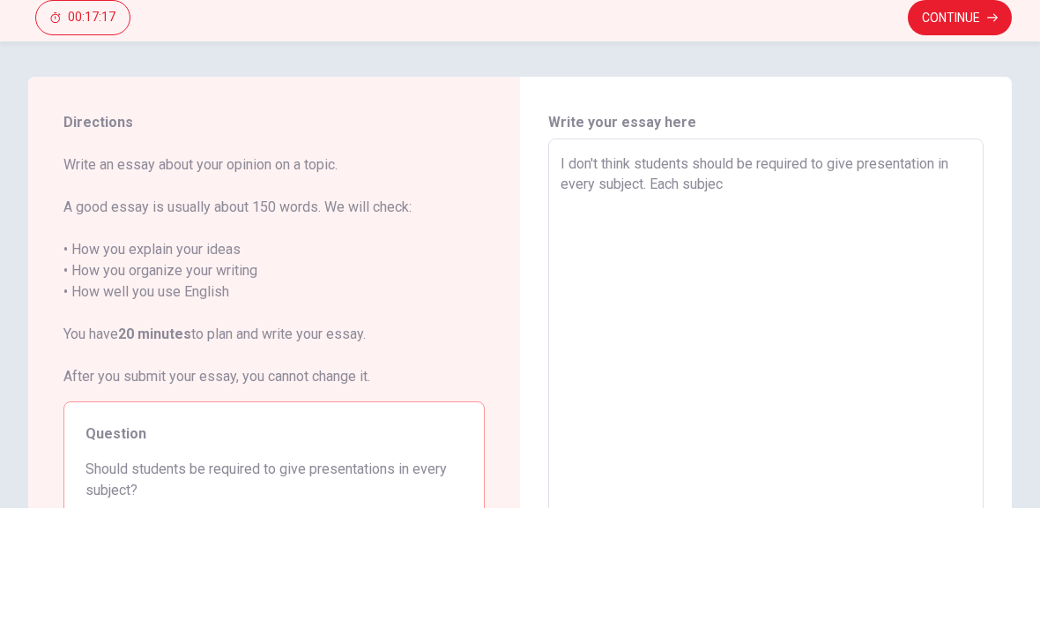
type textarea "I don't think students should be required to give presentation in every subject…"
type textarea "x"
